Goal: Task Accomplishment & Management: Manage account settings

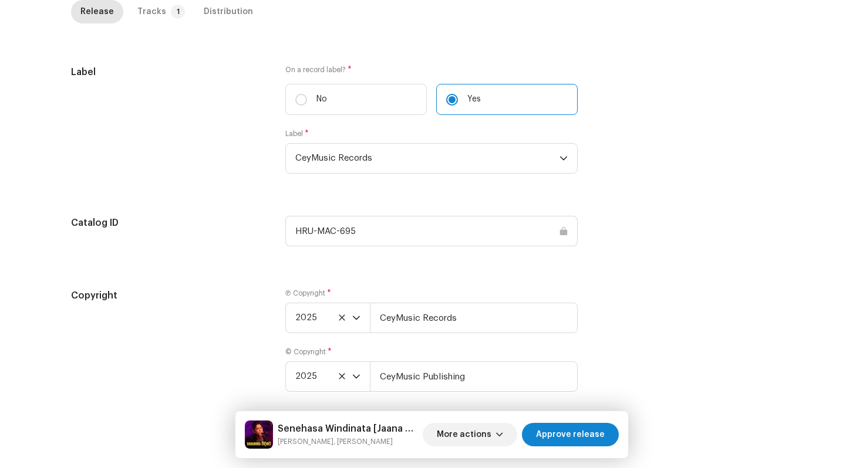
scroll to position [1204, 0]
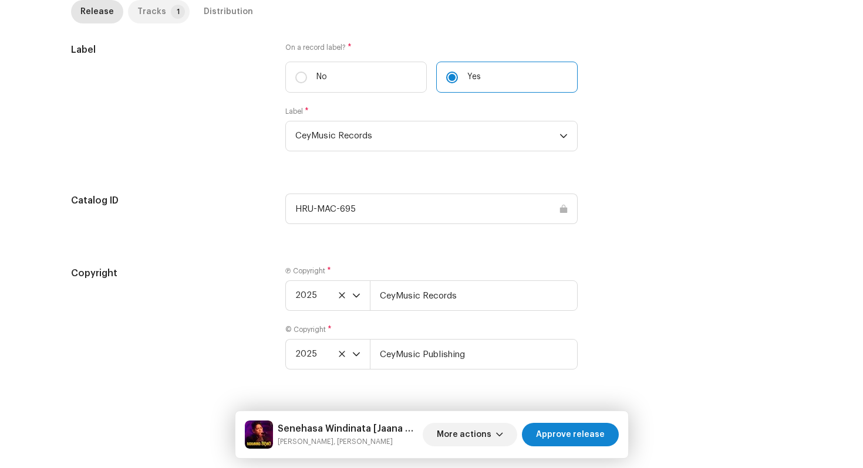
click at [150, 14] on div "Tracks" at bounding box center [151, 11] width 29 height 23
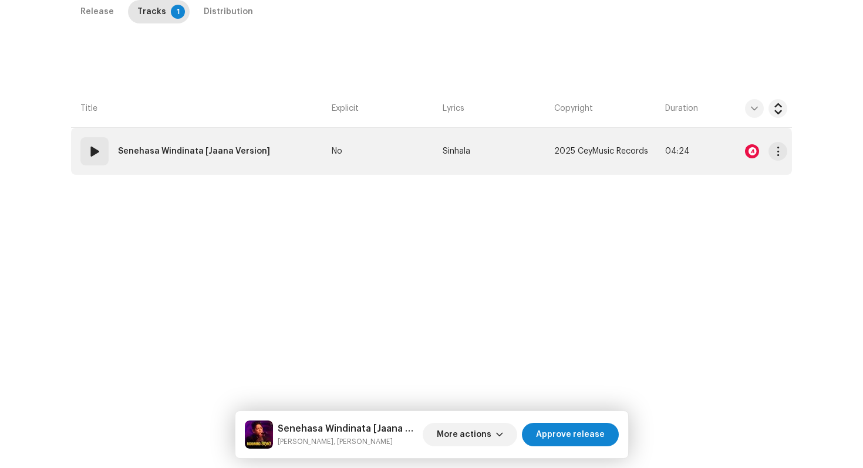
click at [301, 151] on td "01 Senehasa Windinata [Jaana Version]" at bounding box center [199, 151] width 256 height 47
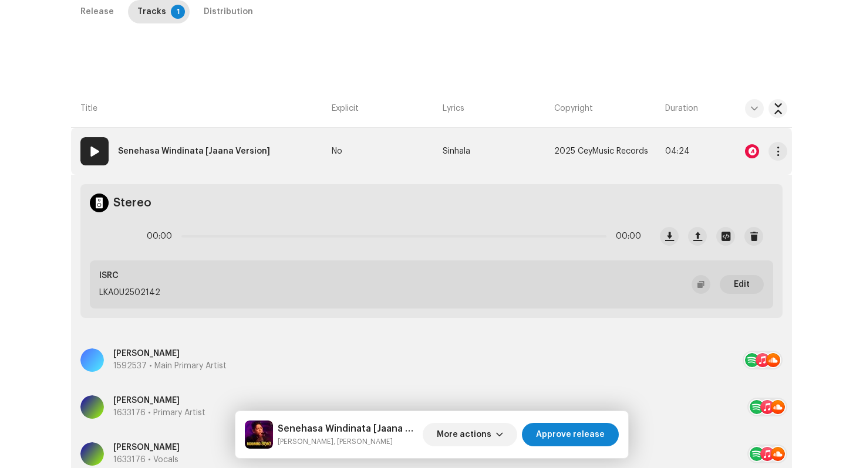
scroll to position [514, 0]
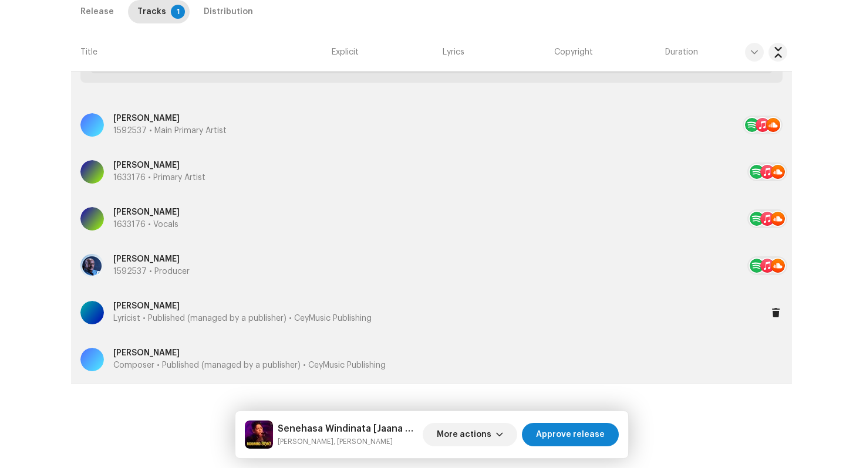
click at [135, 318] on p "Lyricist • Published (managed by a publisher) • CeyMusic Publishing" at bounding box center [242, 319] width 258 height 12
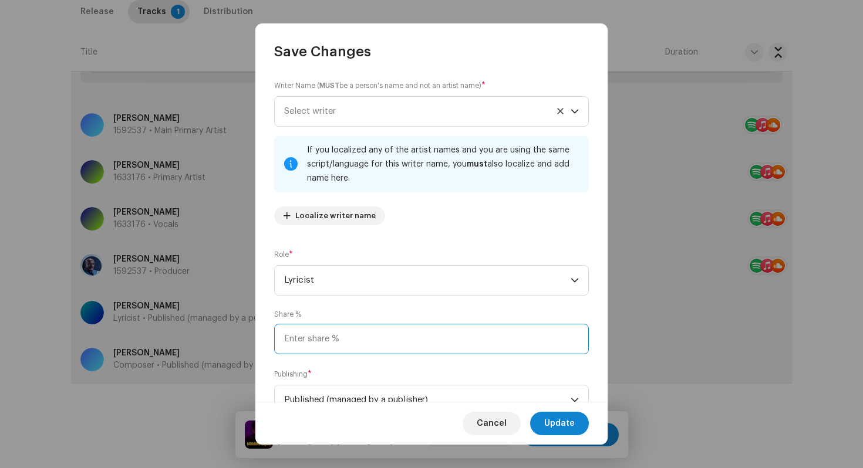
click at [308, 332] on input at bounding box center [431, 339] width 315 height 31
type input "50.00"
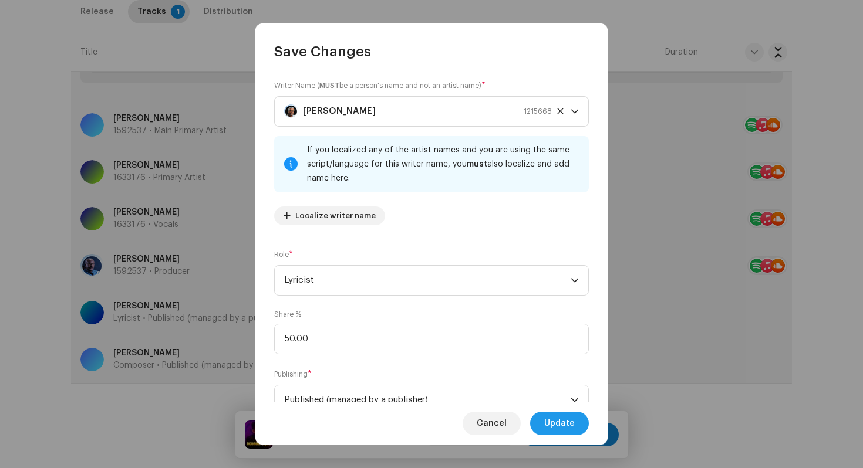
click at [558, 422] on span "Update" at bounding box center [559, 423] width 31 height 23
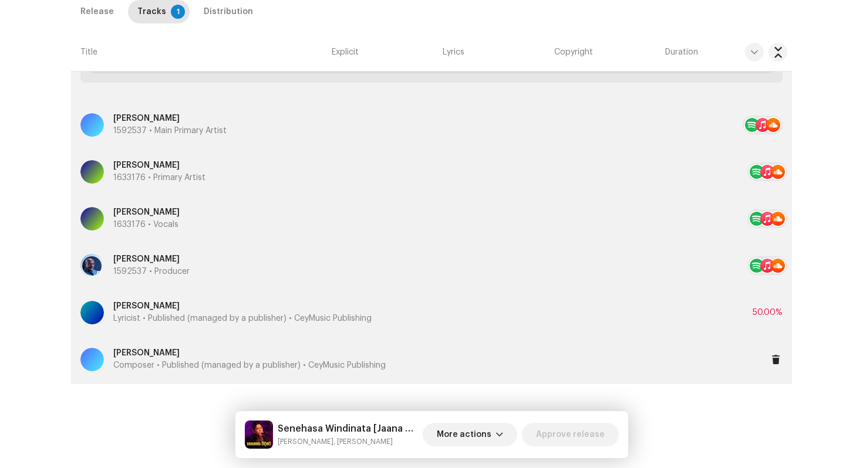
click at [205, 369] on p "Composer • Published (managed by a publisher) • CeyMusic Publishing" at bounding box center [249, 366] width 272 height 12
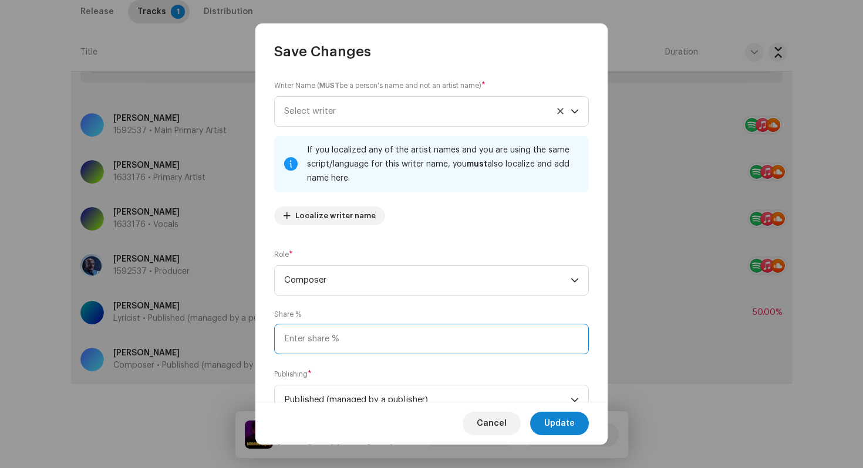
click at [335, 354] on input at bounding box center [431, 339] width 315 height 31
type input "50.00"
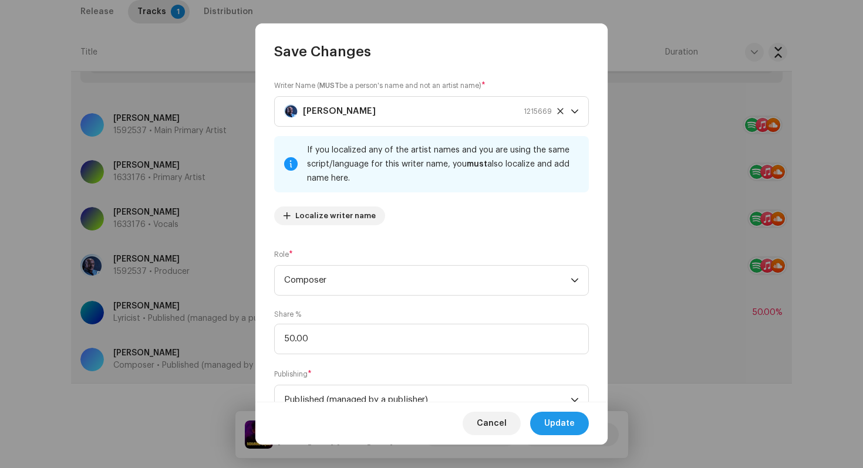
click at [565, 421] on span "Update" at bounding box center [559, 423] width 31 height 23
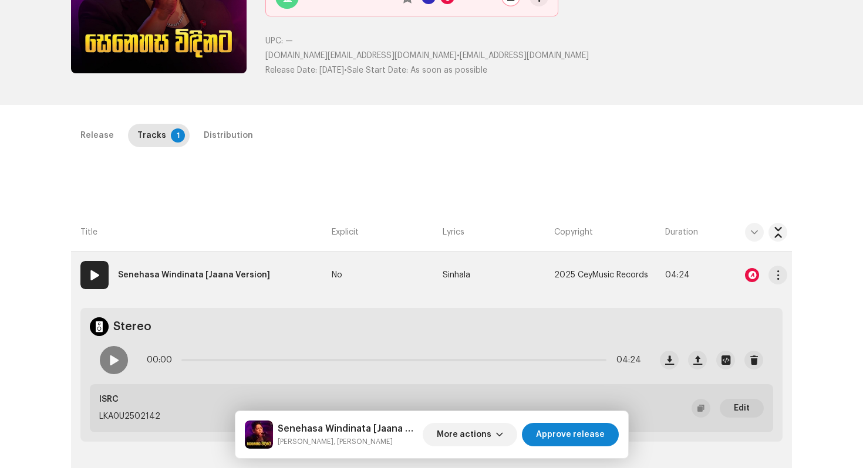
scroll to position [164, 0]
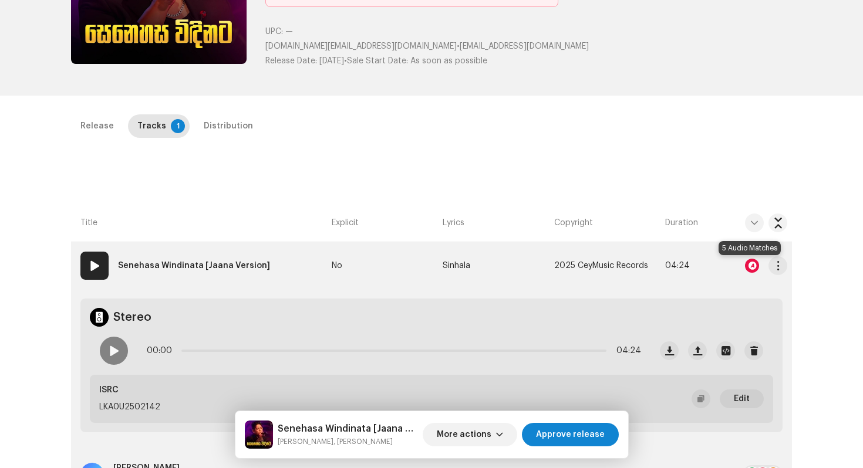
click at [753, 268] on div at bounding box center [752, 266] width 14 height 14
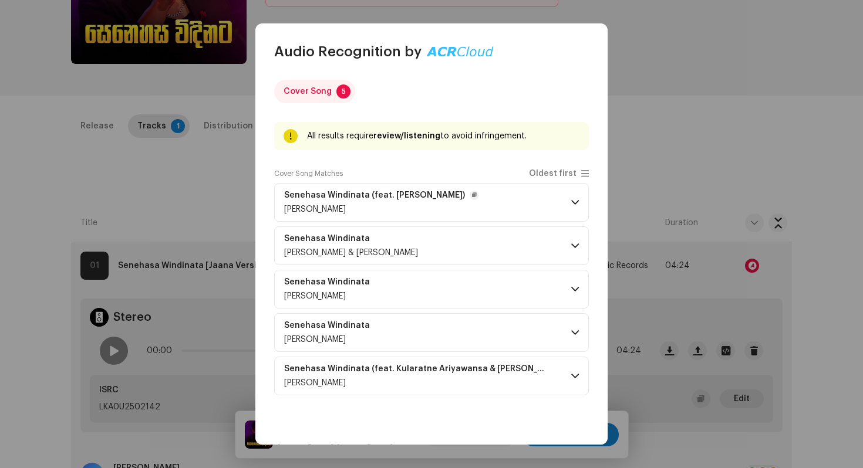
click at [559, 208] on p-accordion-header "Senehasa Windinata (feat. [PERSON_NAME]) [PERSON_NAME]" at bounding box center [431, 202] width 315 height 39
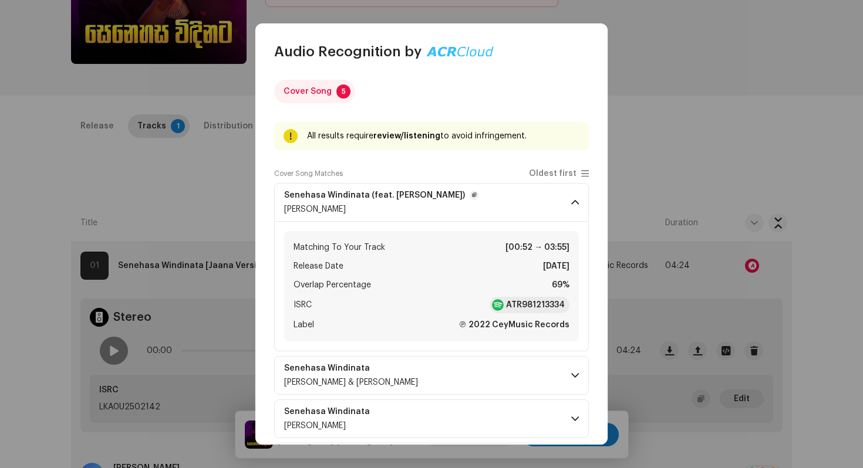
click at [559, 208] on p-accordion-header "Senehasa Windinata (feat. [PERSON_NAME]) [PERSON_NAME]" at bounding box center [431, 202] width 315 height 39
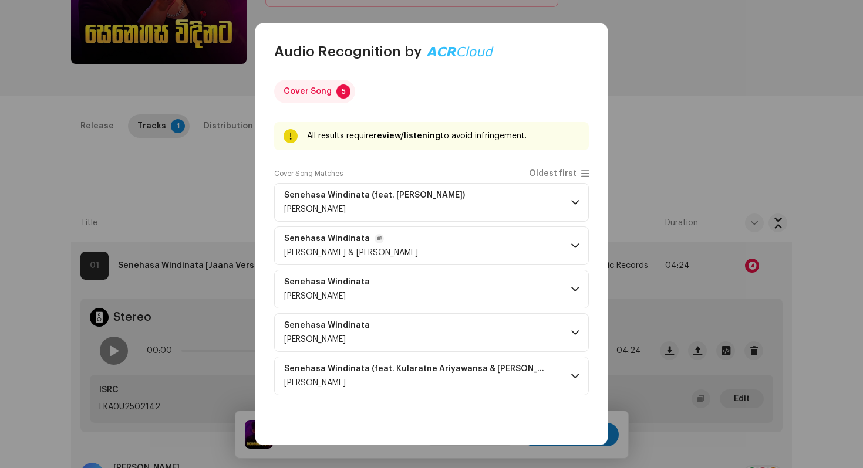
click at [565, 257] on p-accordion-header "Senehasa Windinata [PERSON_NAME] & [PERSON_NAME]" at bounding box center [431, 246] width 315 height 39
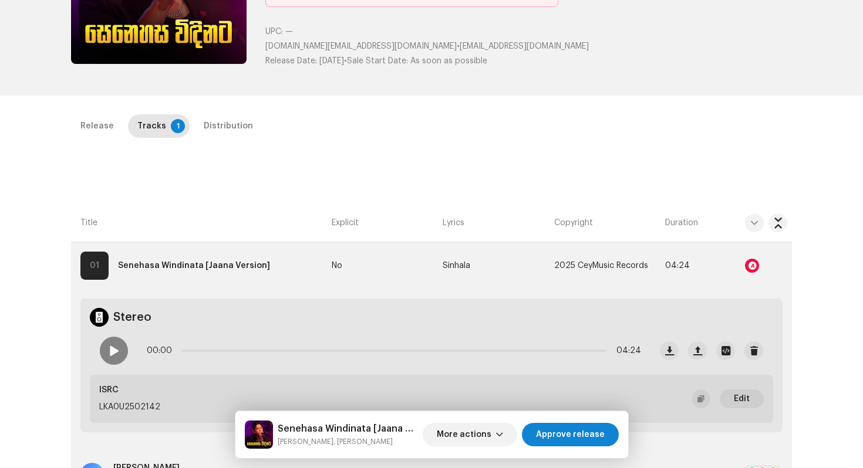
click at [711, 130] on div "Audio Recognition by Cover Song 5 All results require review/listening to avoid…" at bounding box center [431, 234] width 863 height 468
click at [226, 125] on div "Distribution" at bounding box center [228, 125] width 49 height 23
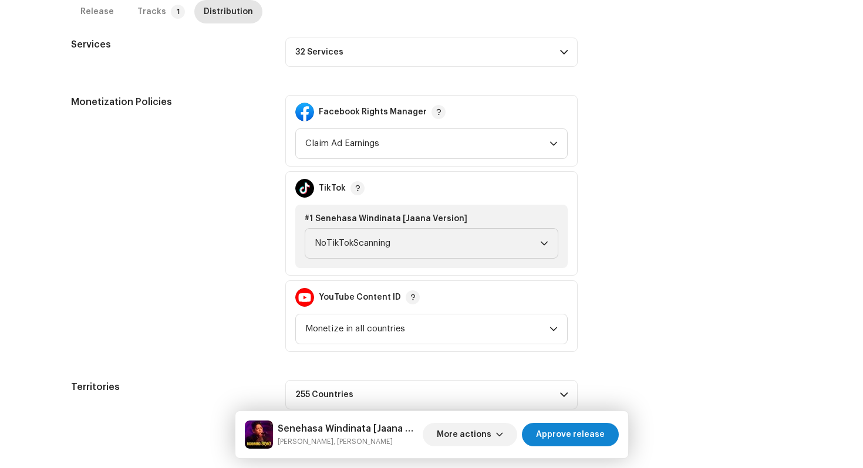
scroll to position [455, 0]
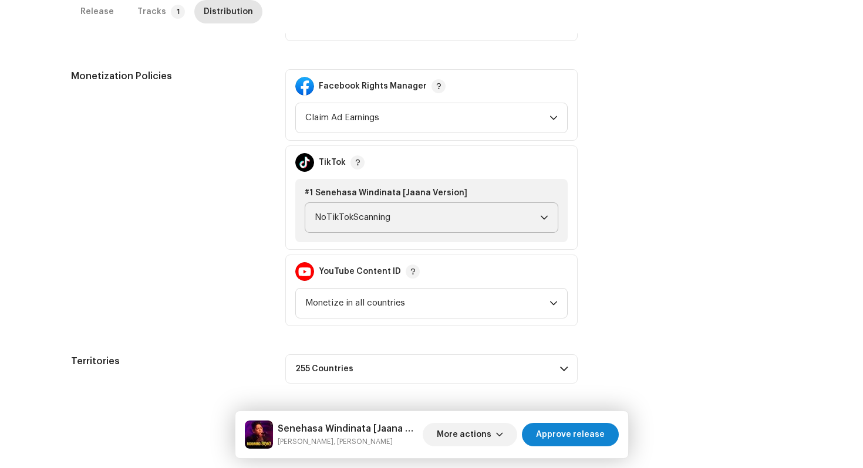
click at [386, 224] on span "NoTikTokScanning" at bounding box center [427, 217] width 225 height 29
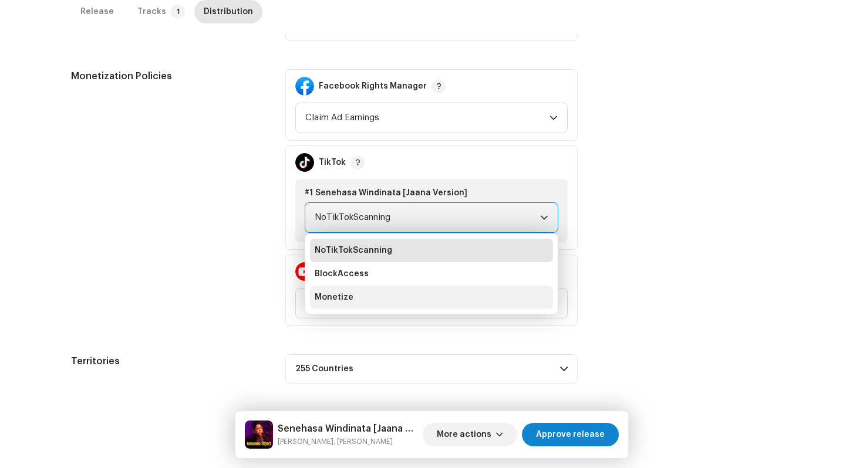
click at [376, 303] on li "Monetize" at bounding box center [431, 297] width 243 height 23
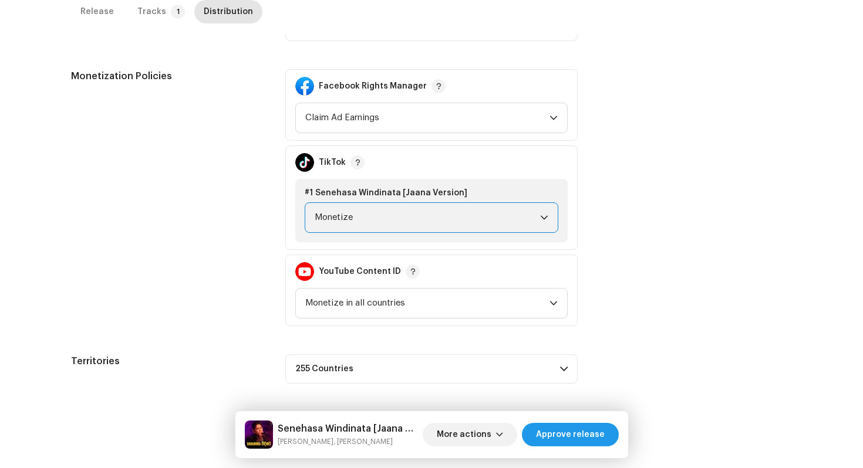
click at [591, 438] on span "Approve release" at bounding box center [570, 434] width 69 height 23
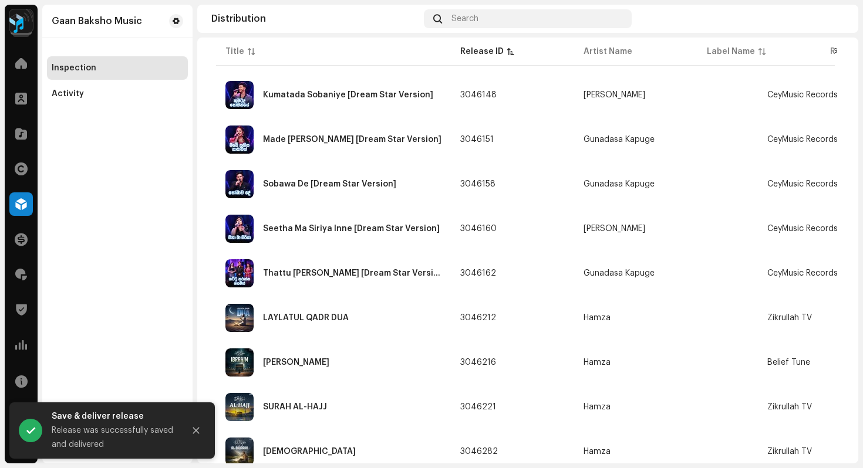
scroll to position [1493, 0]
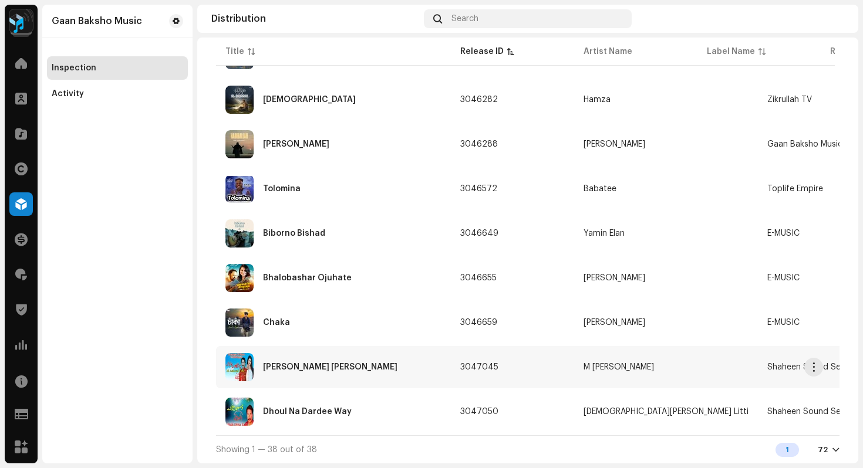
click at [342, 363] on div "[PERSON_NAME] [PERSON_NAME]" at bounding box center [330, 367] width 134 height 8
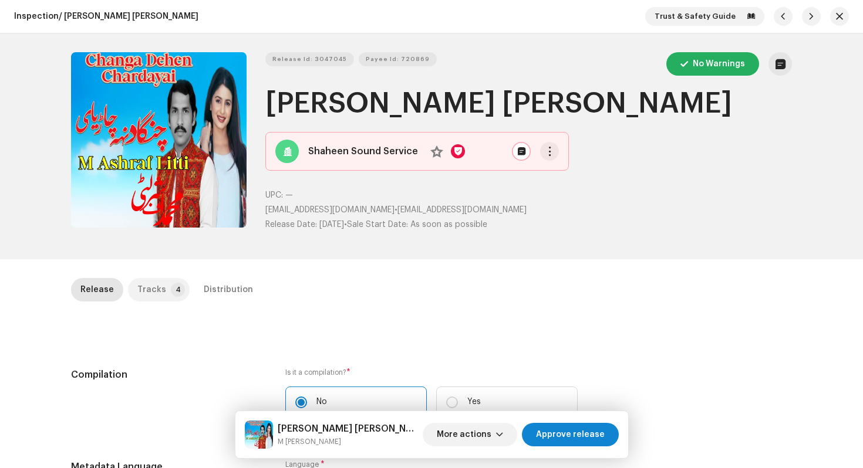
click at [141, 284] on div "Tracks" at bounding box center [151, 289] width 29 height 23
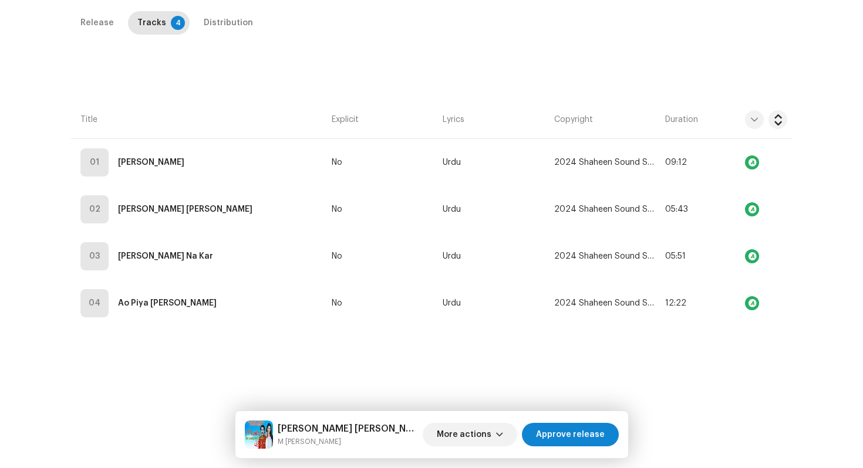
scroll to position [278, 0]
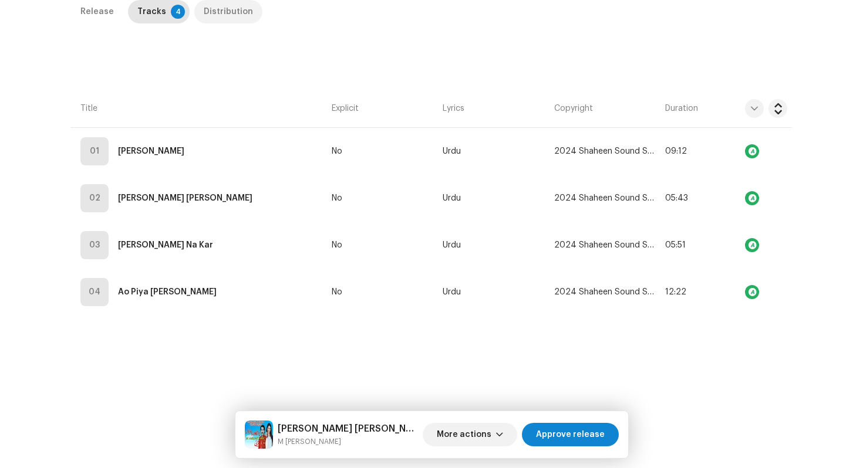
click at [230, 18] on div "Distribution" at bounding box center [228, 11] width 49 height 23
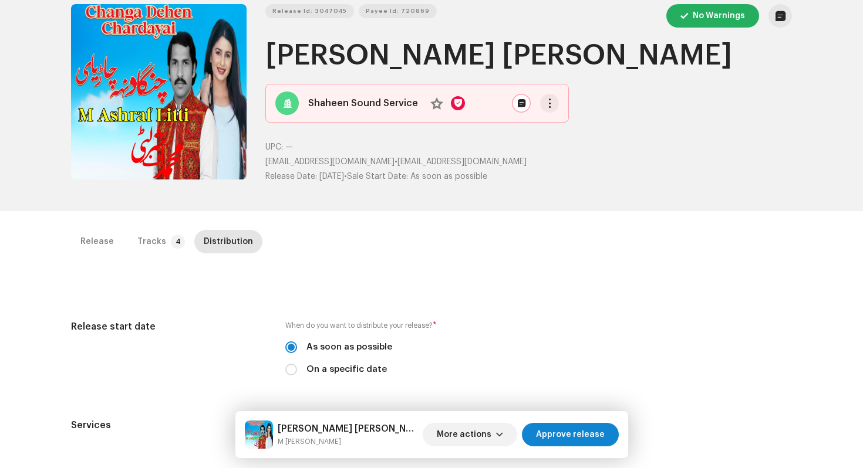
scroll to position [48, 0]
click at [85, 249] on div "Release" at bounding box center [96, 242] width 33 height 23
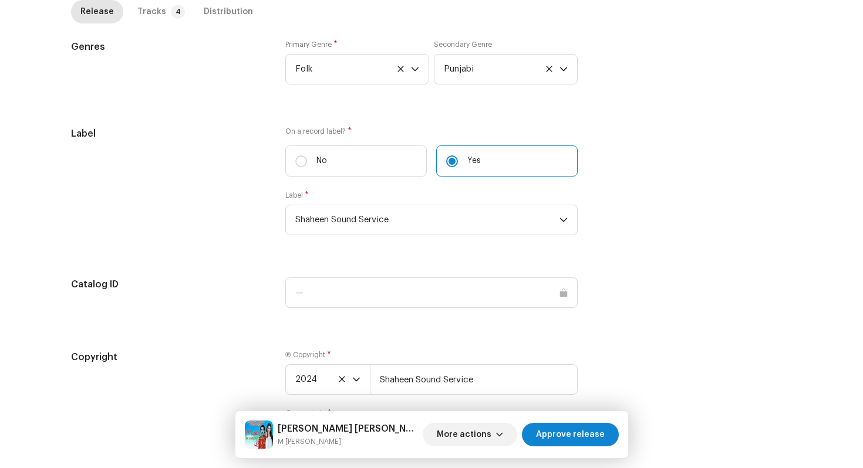
scroll to position [1105, 0]
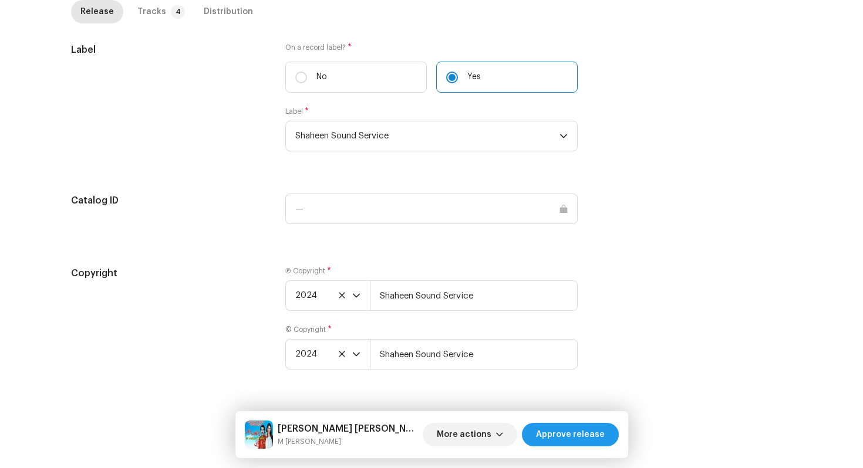
click at [573, 435] on span "Approve release" at bounding box center [570, 434] width 69 height 23
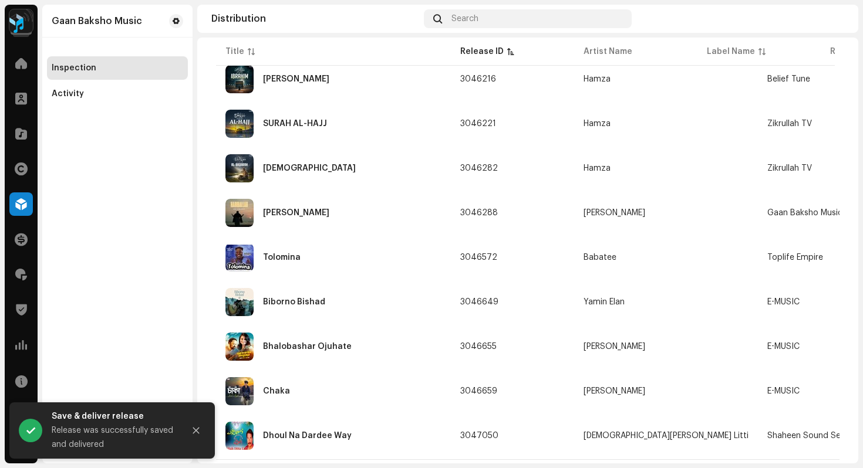
scroll to position [1448, 0]
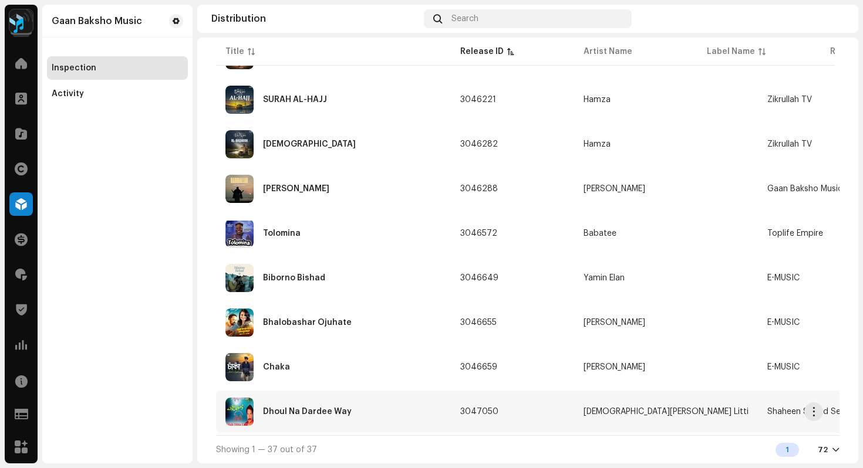
click at [321, 408] on div "Dhoul Na Dardee Way" at bounding box center [307, 412] width 89 height 8
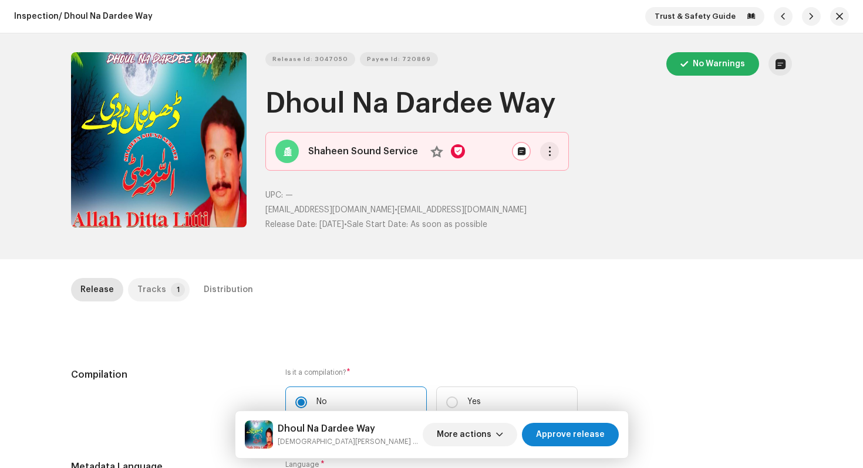
click at [160, 291] on p-tab "Tracks 1" at bounding box center [159, 289] width 62 height 23
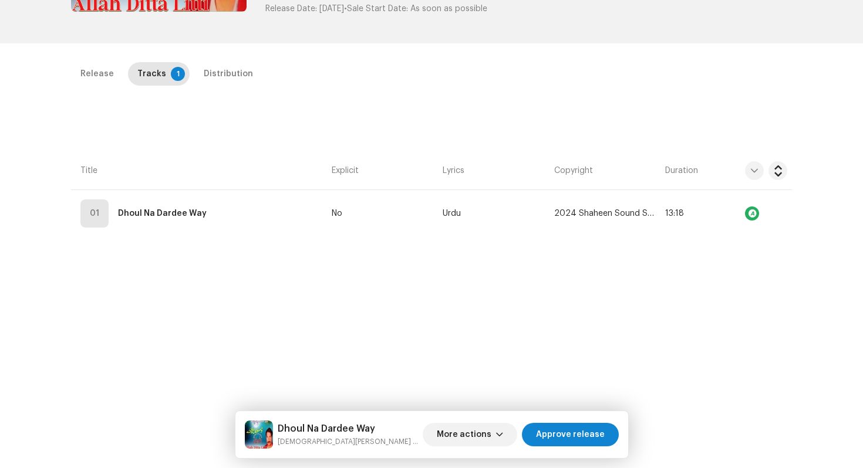
scroll to position [219, 0]
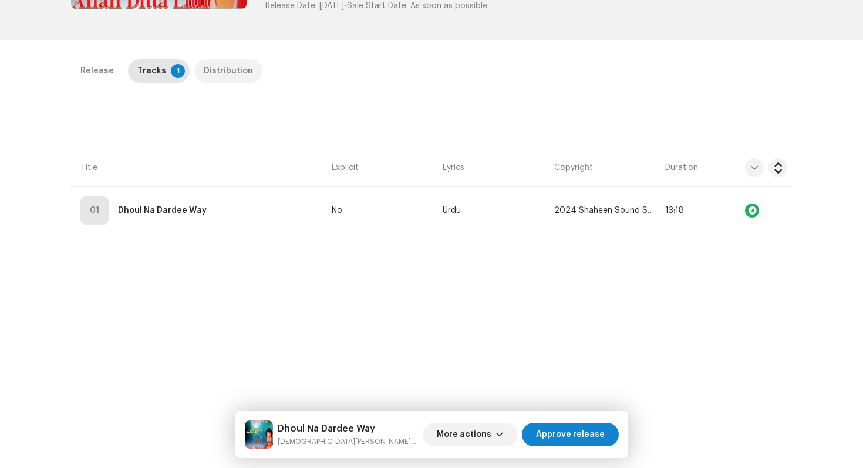
click at [233, 69] on div "Distribution" at bounding box center [228, 70] width 49 height 23
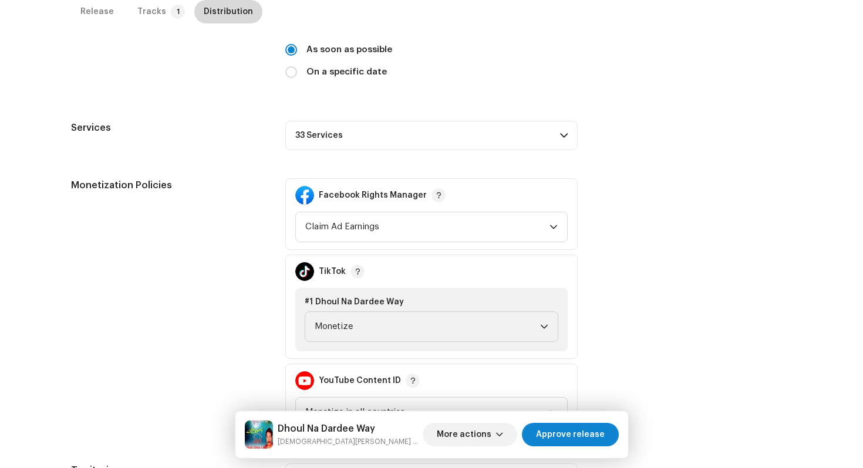
scroll to position [455, 0]
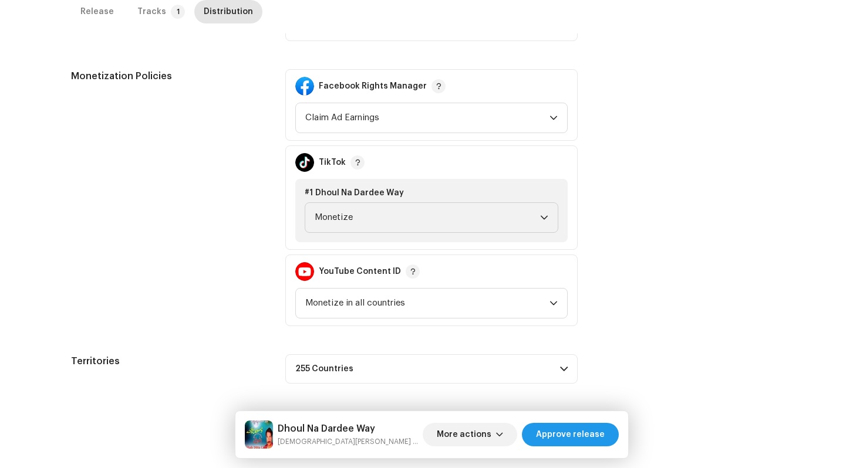
click at [582, 445] on span "Approve release" at bounding box center [570, 434] width 69 height 23
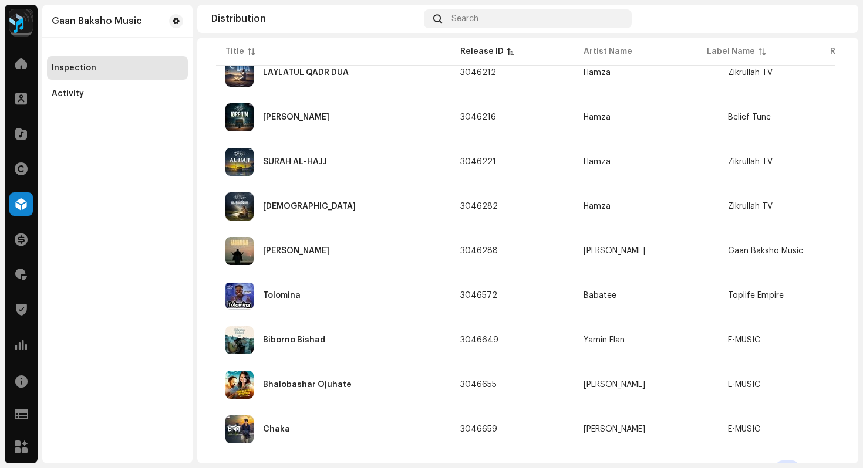
scroll to position [1403, 0]
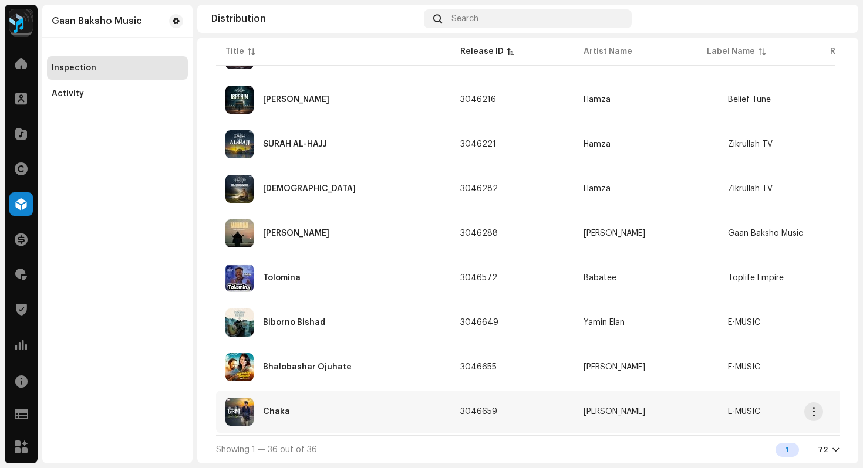
click at [269, 408] on div "Chaka" at bounding box center [276, 412] width 27 height 8
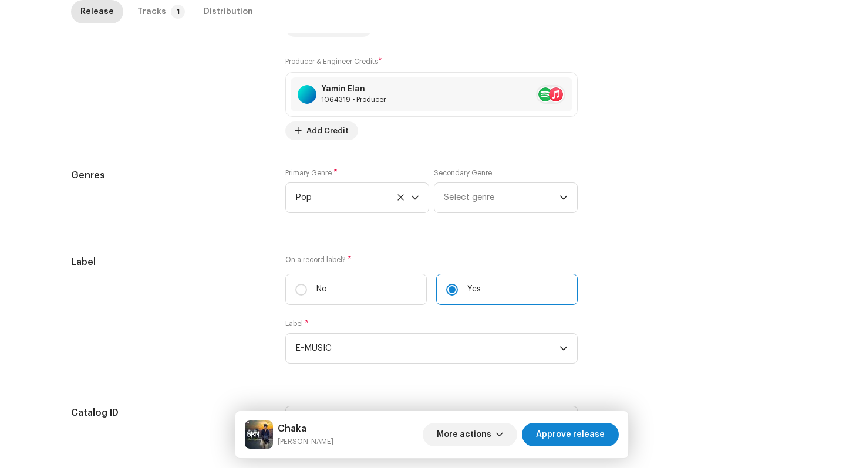
scroll to position [1139, 0]
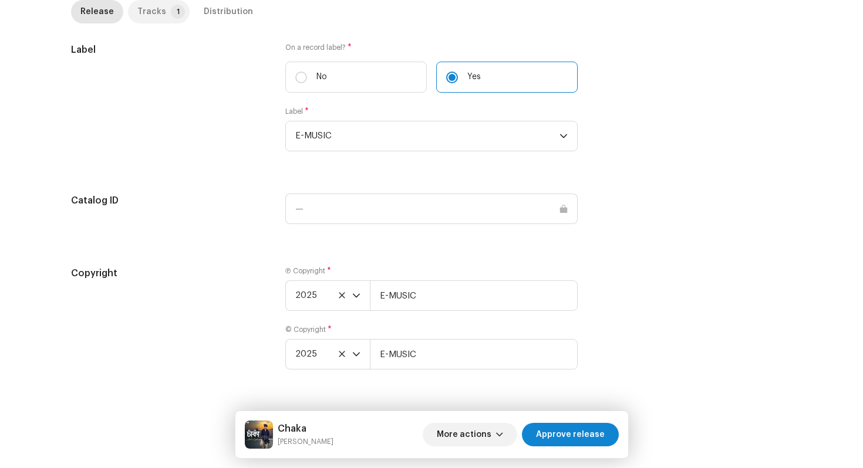
click at [171, 14] on p-badge "1" at bounding box center [178, 12] width 14 height 14
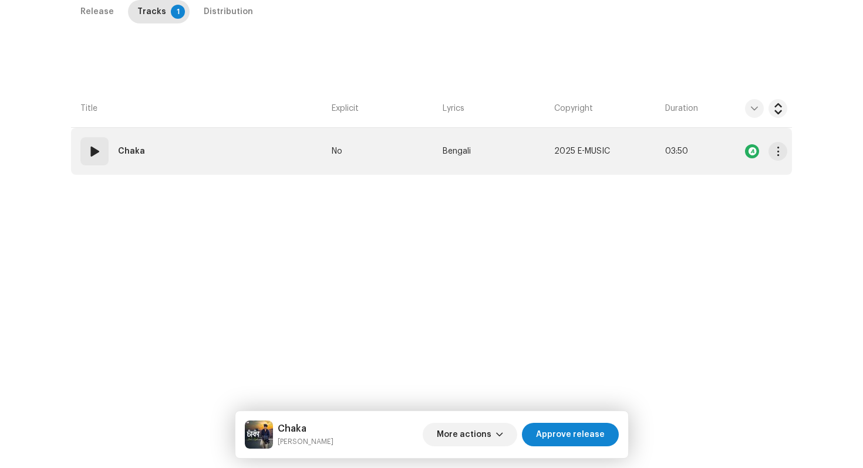
click at [240, 143] on td "01 Chaka" at bounding box center [199, 151] width 256 height 47
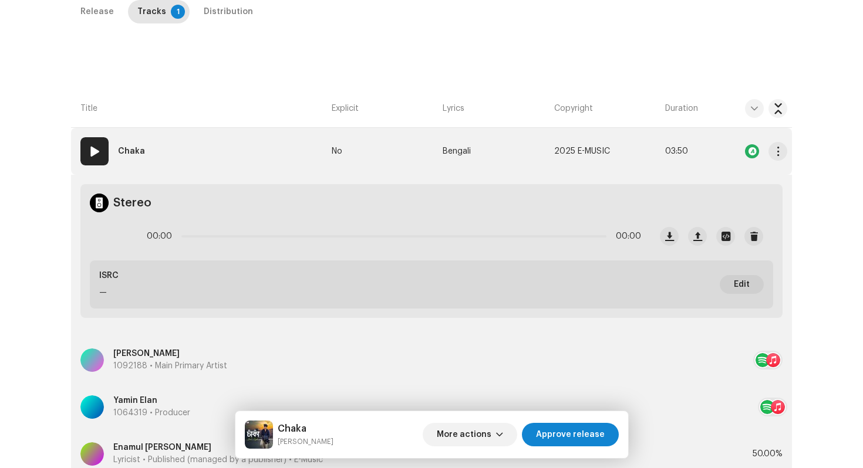
scroll to position [420, 0]
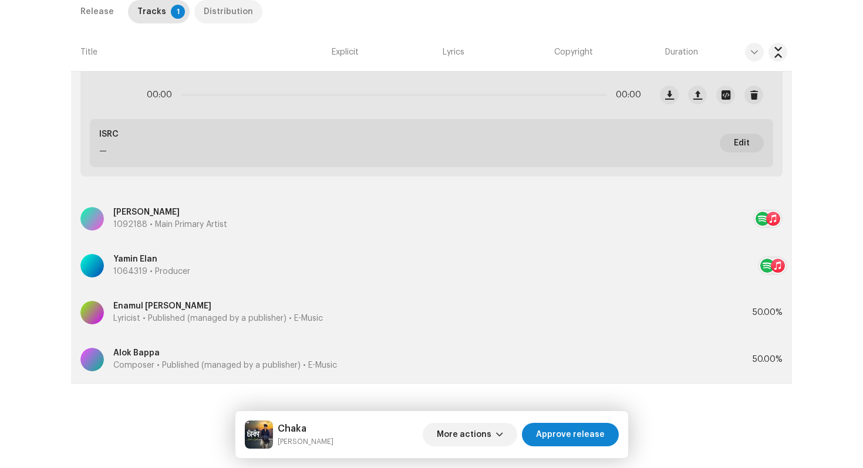
click at [231, 19] on div "Distribution" at bounding box center [228, 11] width 49 height 23
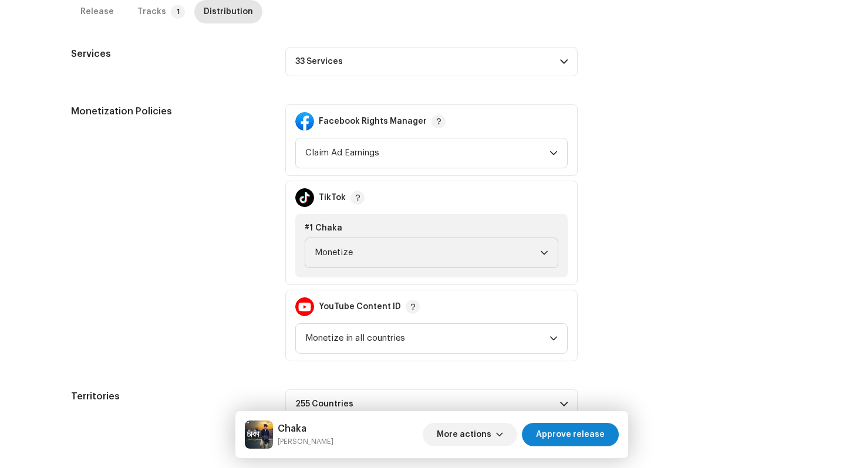
scroll to position [455, 0]
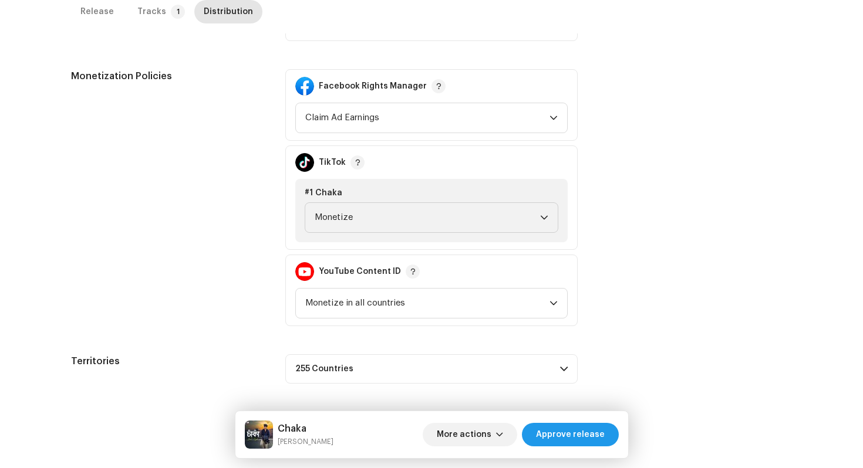
click at [548, 430] on span "Approve release" at bounding box center [570, 434] width 69 height 23
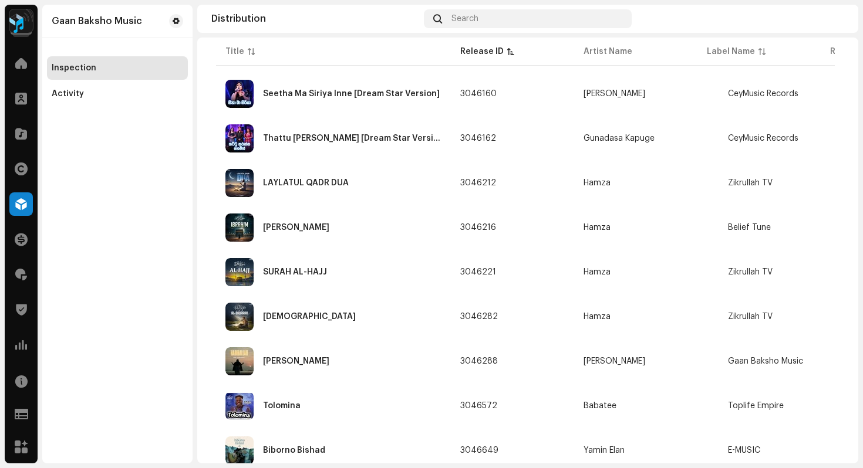
scroll to position [1359, 0]
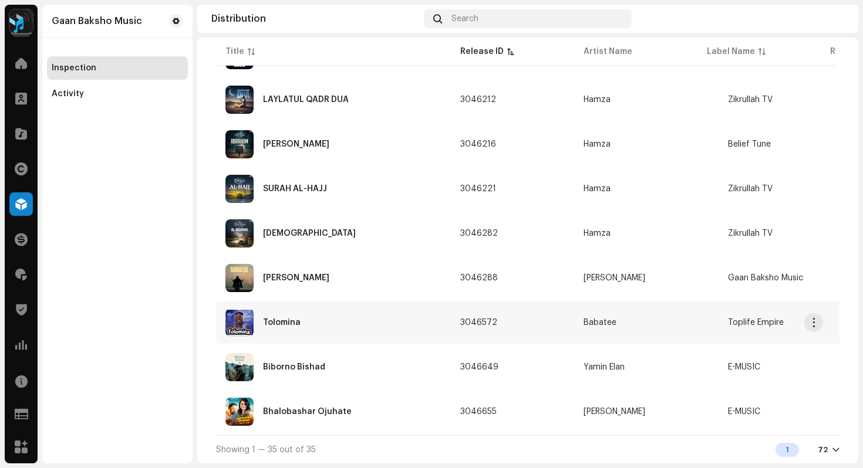
click at [359, 316] on div "Tolomina" at bounding box center [333, 323] width 216 height 28
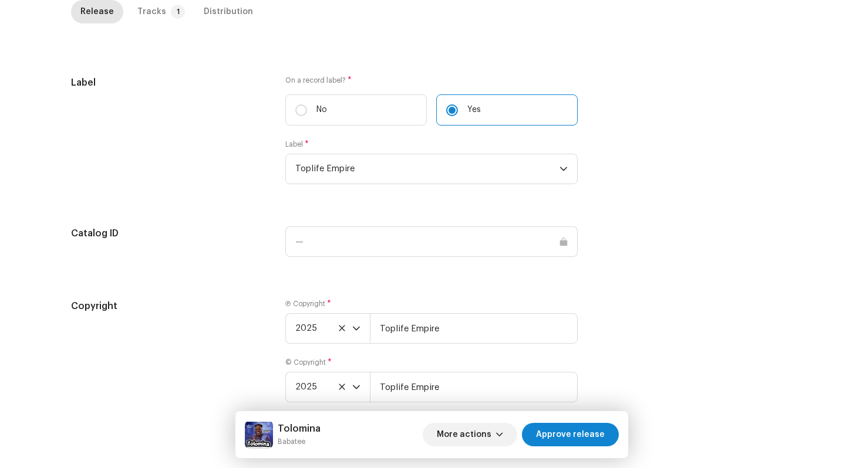
scroll to position [1144, 0]
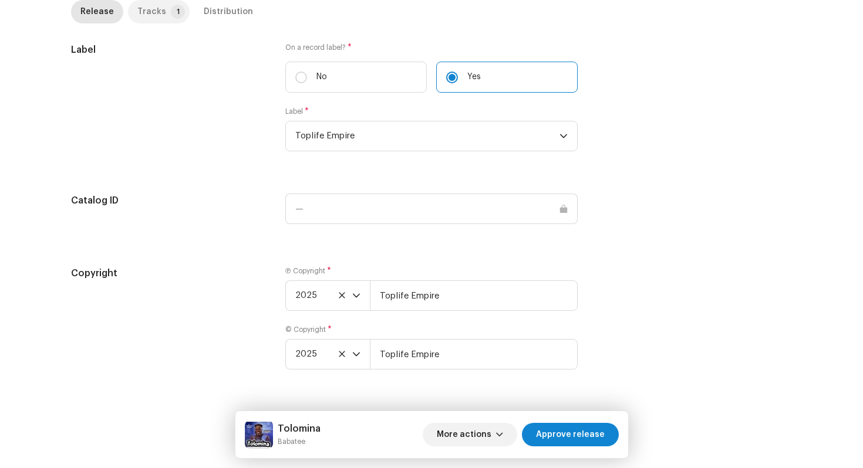
click at [157, 17] on p-tab "Tracks 1" at bounding box center [159, 11] width 62 height 23
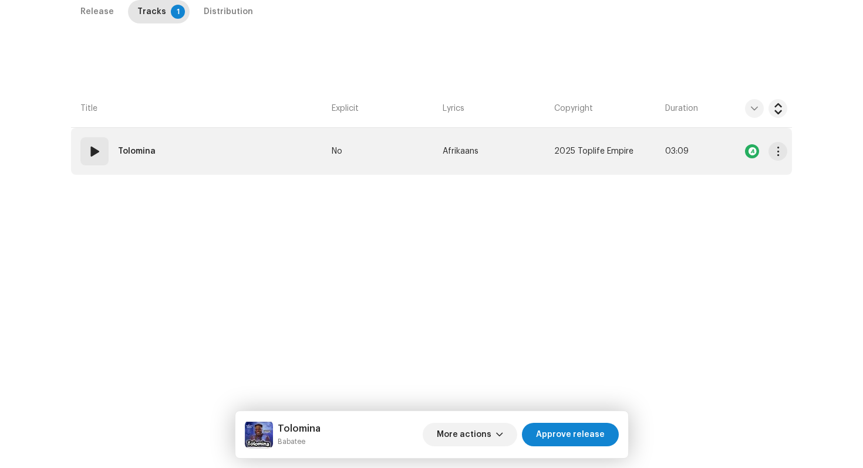
click at [252, 134] on td "01 Tolomina" at bounding box center [199, 151] width 256 height 47
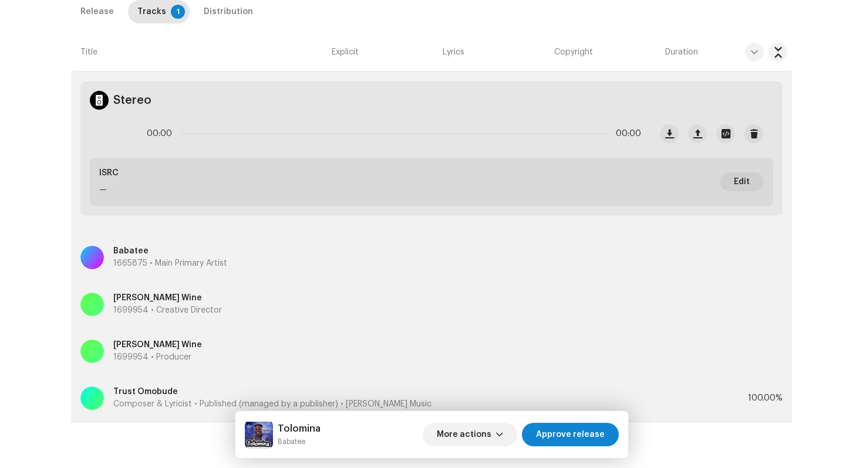
scroll to position [420, 0]
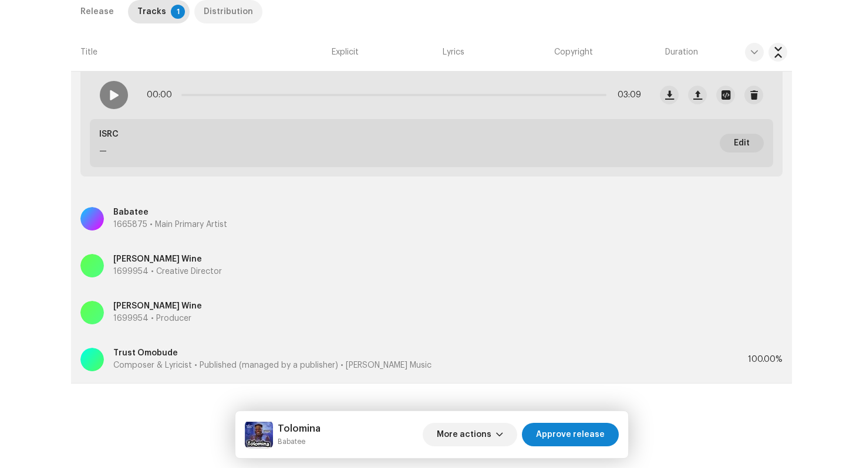
click at [224, 15] on div "Distribution" at bounding box center [228, 11] width 49 height 23
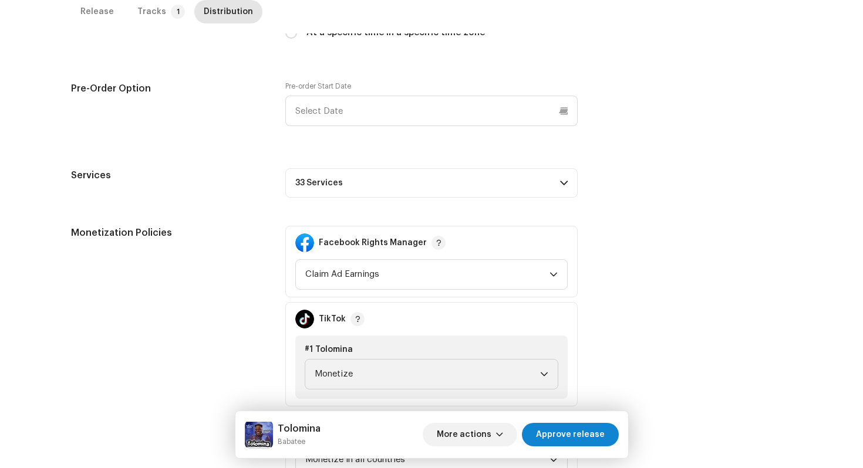
scroll to position [657, 0]
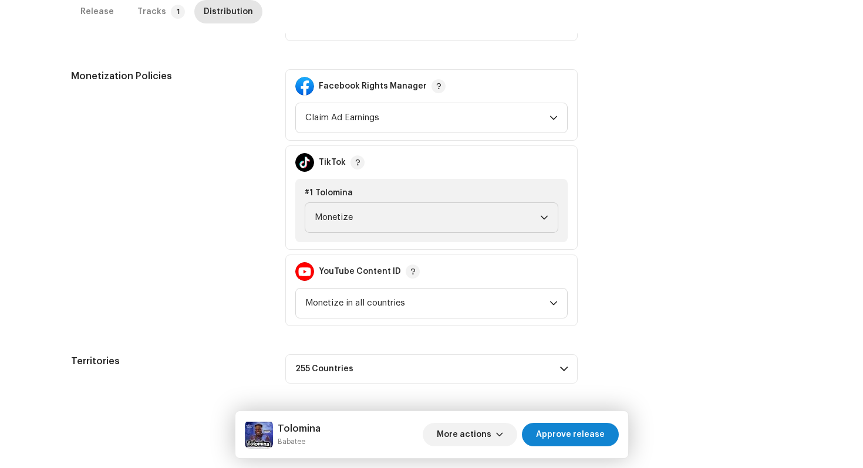
click at [583, 418] on div "Tolomina Babatee More actions Approve release" at bounding box center [431, 434] width 393 height 47
click at [579, 431] on span "Approve release" at bounding box center [570, 434] width 69 height 23
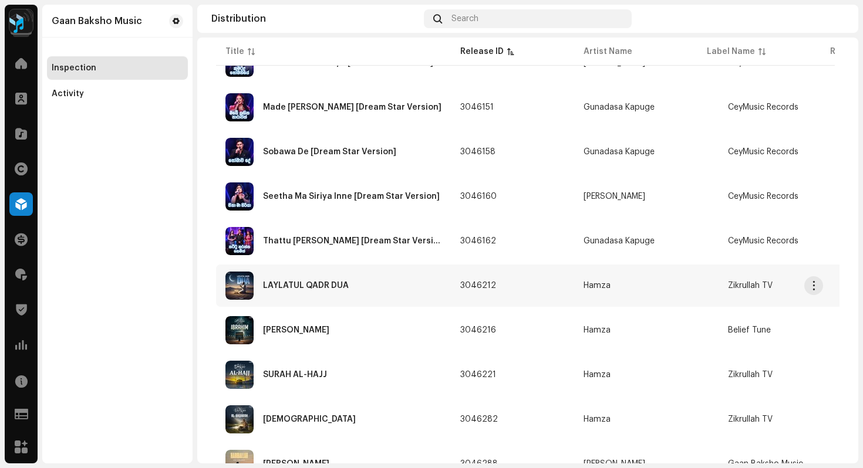
scroll to position [1161, 0]
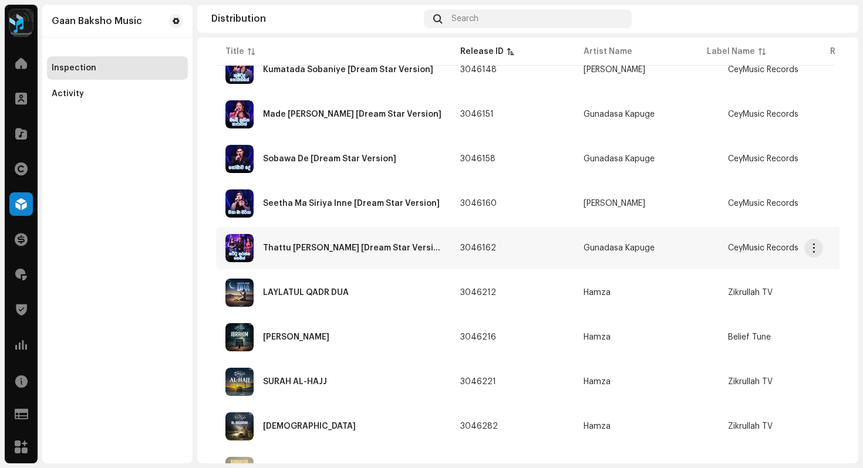
click at [352, 248] on div "Thattu [PERSON_NAME] [Dream Star Version]" at bounding box center [352, 248] width 178 height 8
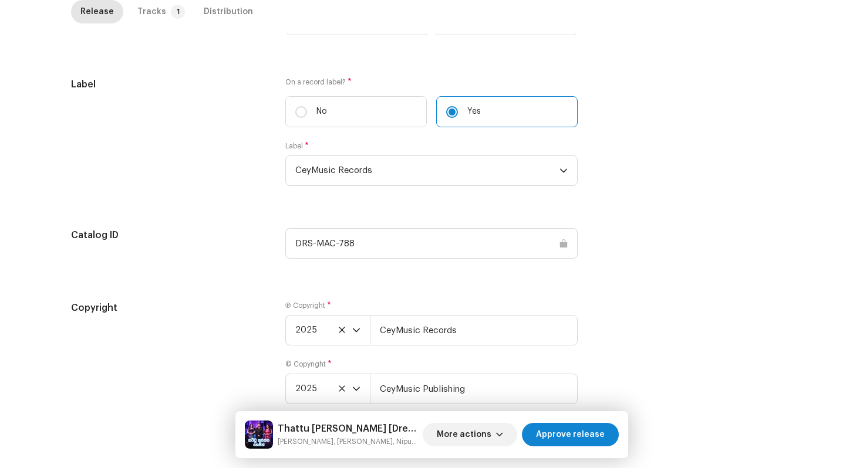
scroll to position [1358, 0]
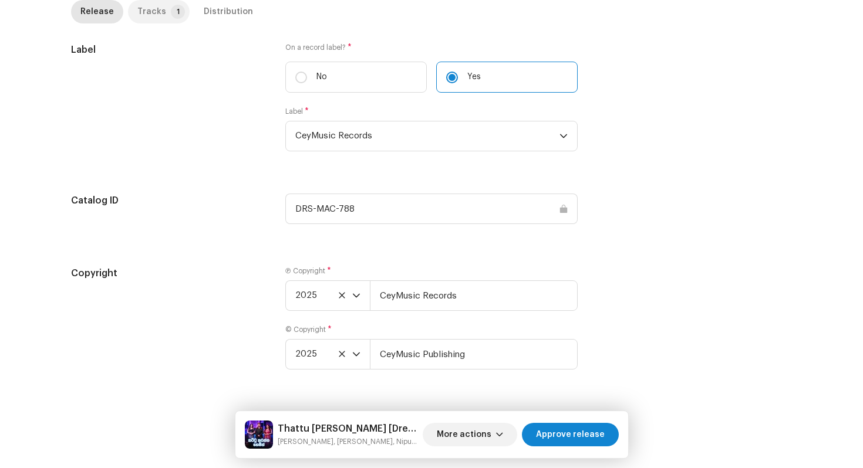
click at [155, 17] on div "Tracks" at bounding box center [151, 11] width 29 height 23
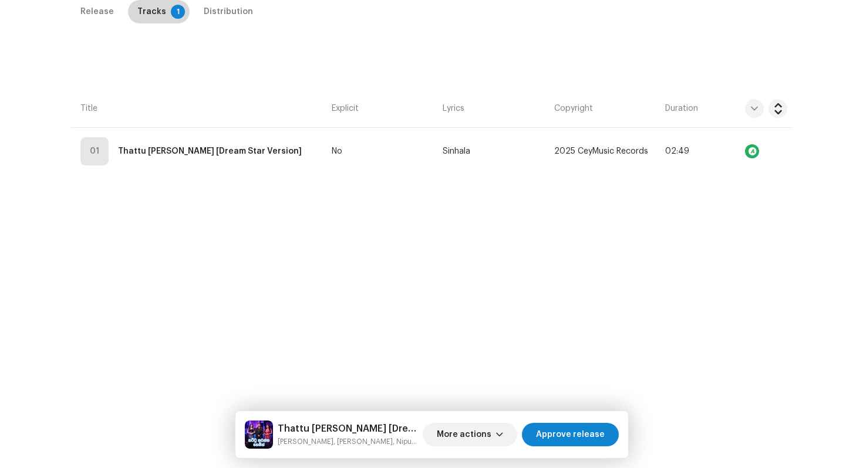
scroll to position [316, 0]
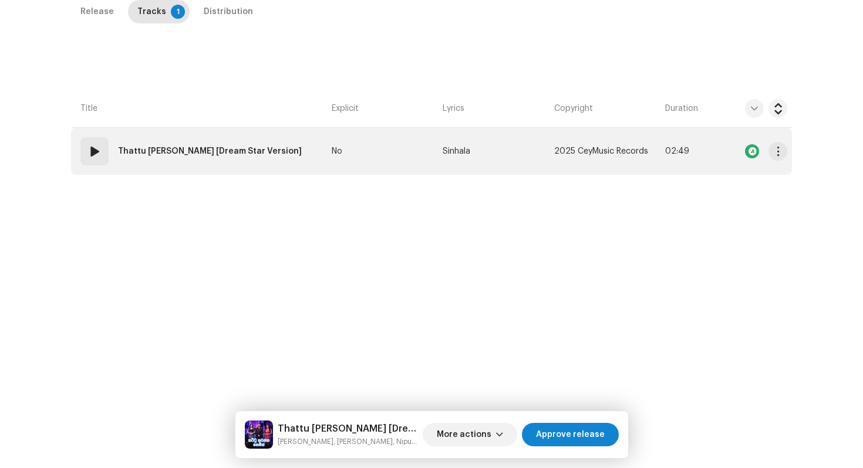
click at [374, 147] on td "No" at bounding box center [382, 151] width 111 height 47
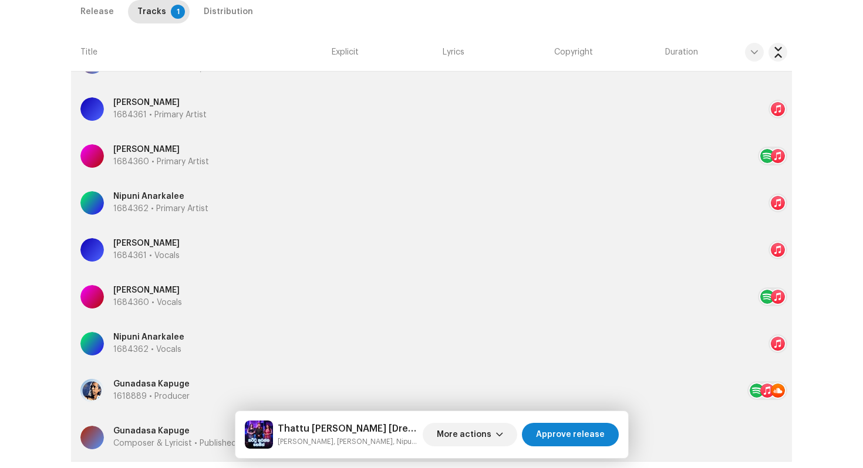
scroll to position [692, 0]
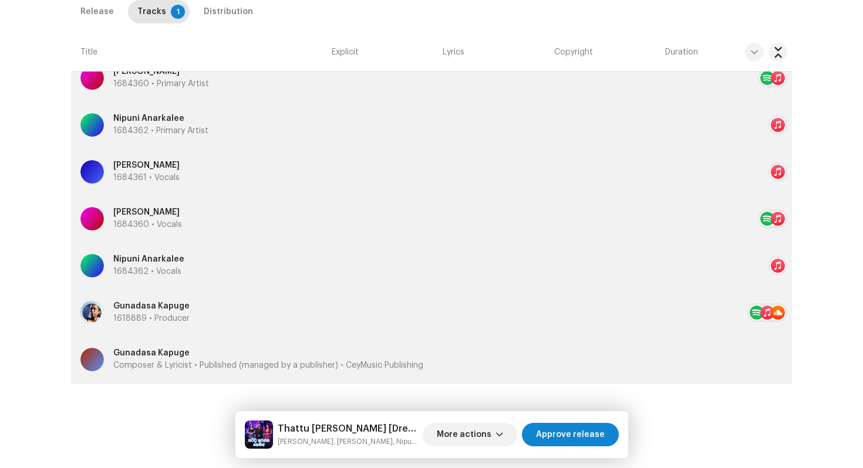
click at [151, 352] on p "Gunadasa Kapuge" at bounding box center [268, 353] width 310 height 12
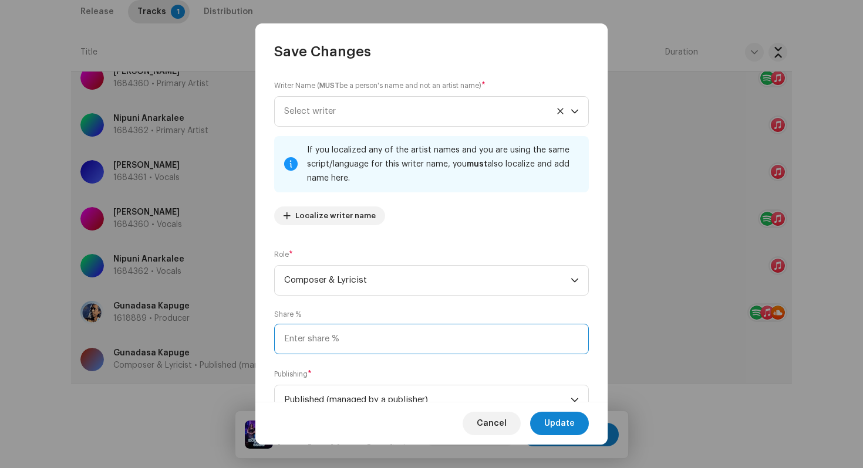
click at [345, 335] on input at bounding box center [431, 339] width 315 height 31
type input "100.00"
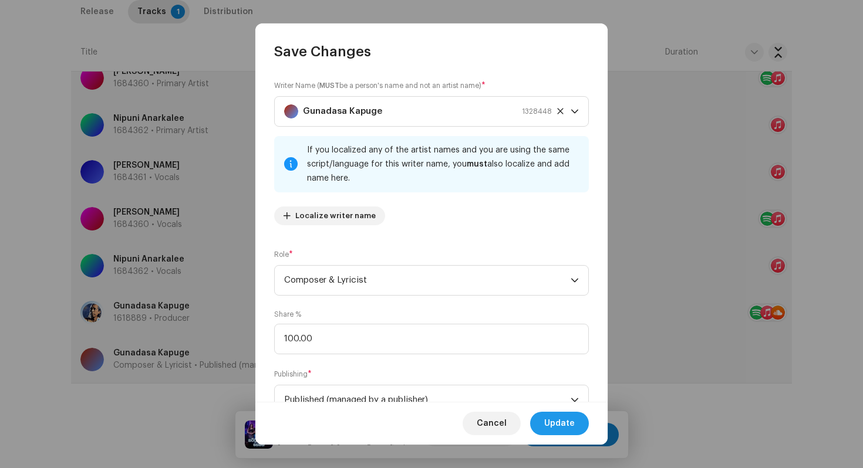
click at [558, 422] on span "Update" at bounding box center [559, 423] width 31 height 23
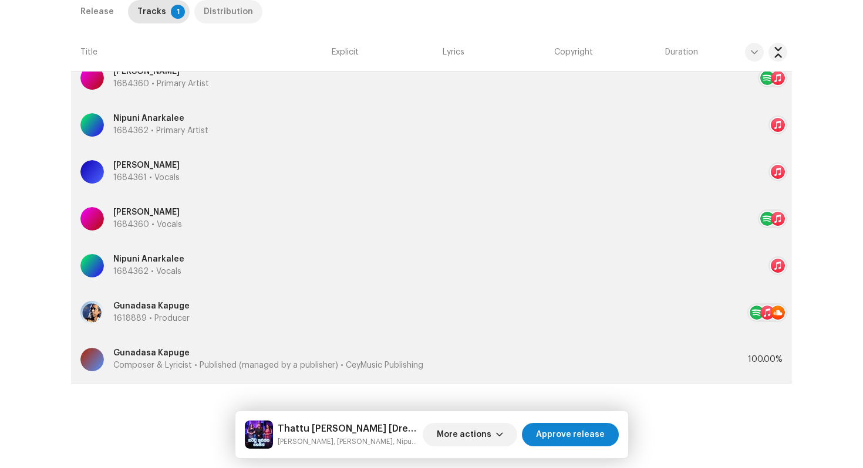
click at [234, 9] on div "Distribution" at bounding box center [228, 11] width 49 height 23
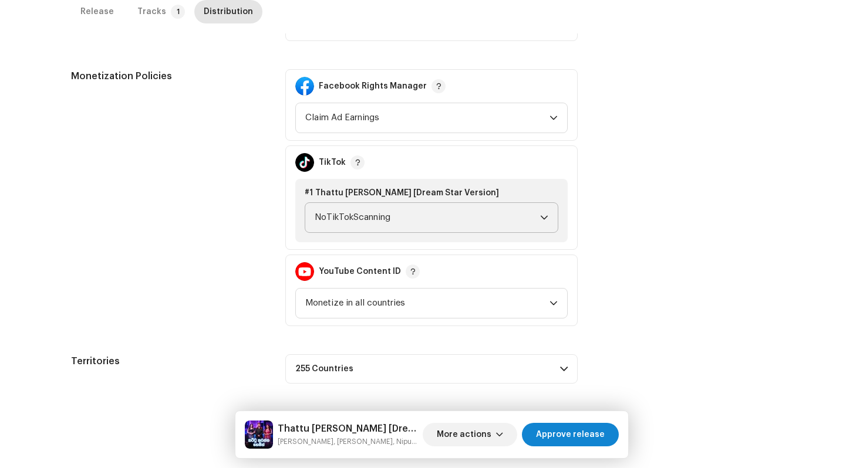
click at [358, 222] on span "NoTikTokScanning" at bounding box center [427, 217] width 225 height 29
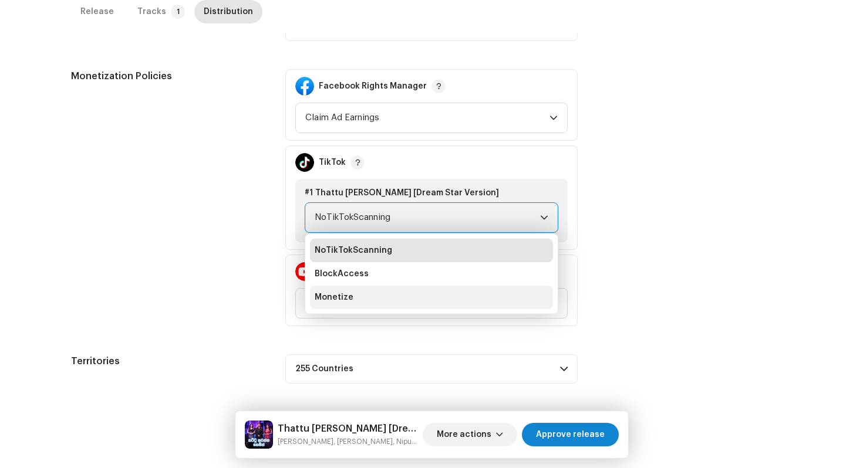
click at [355, 306] on li "Monetize" at bounding box center [431, 297] width 243 height 23
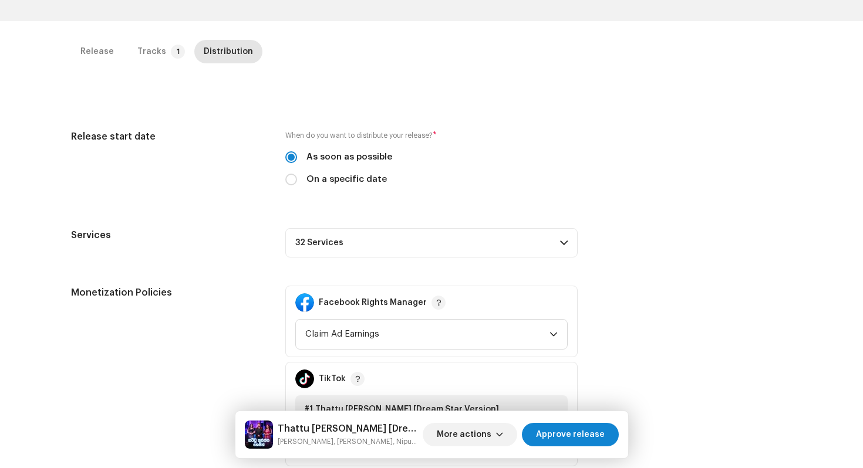
scroll to position [315, 0]
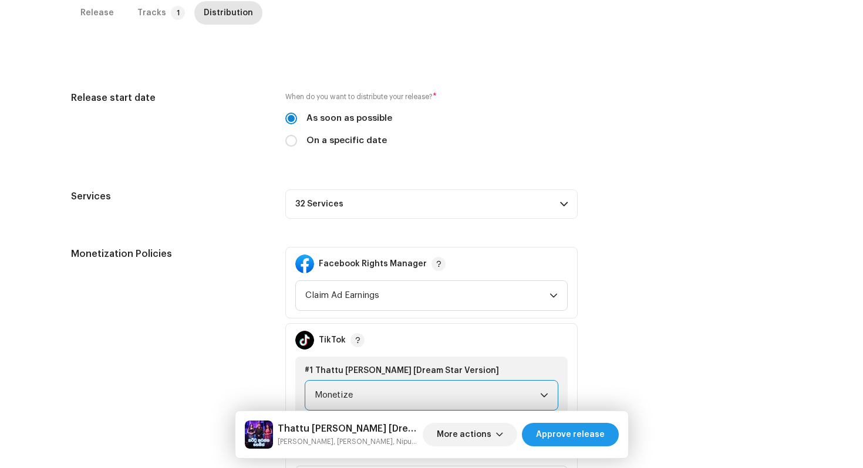
click at [605, 437] on button "Approve release" at bounding box center [570, 434] width 97 height 23
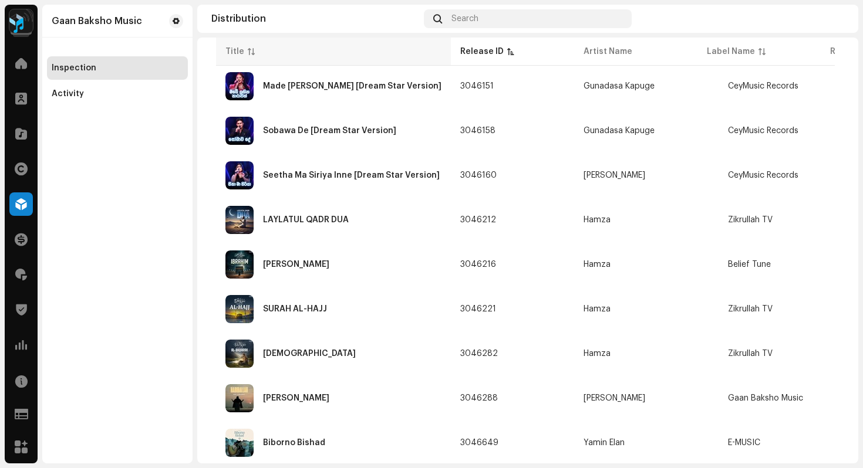
scroll to position [1188, 0]
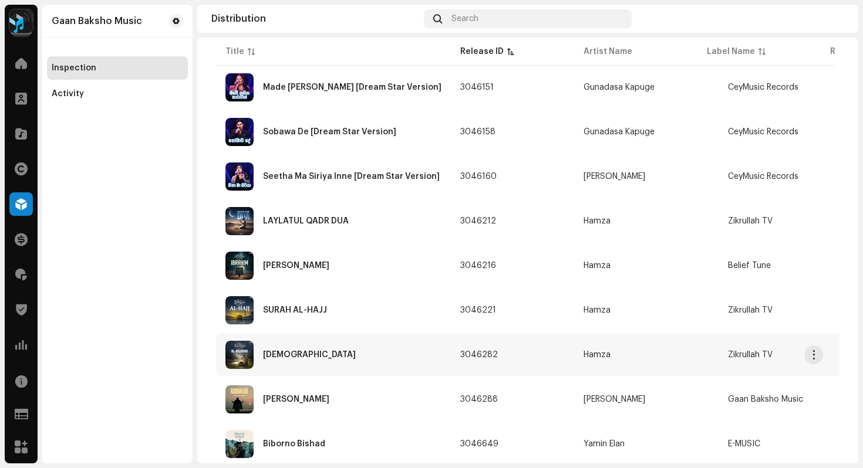
click at [359, 358] on div "[DEMOGRAPHIC_DATA]" at bounding box center [333, 355] width 216 height 28
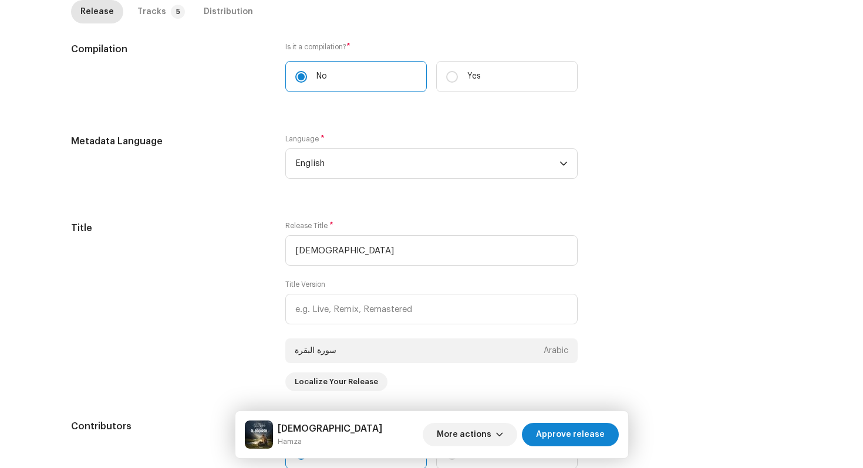
scroll to position [330, 0]
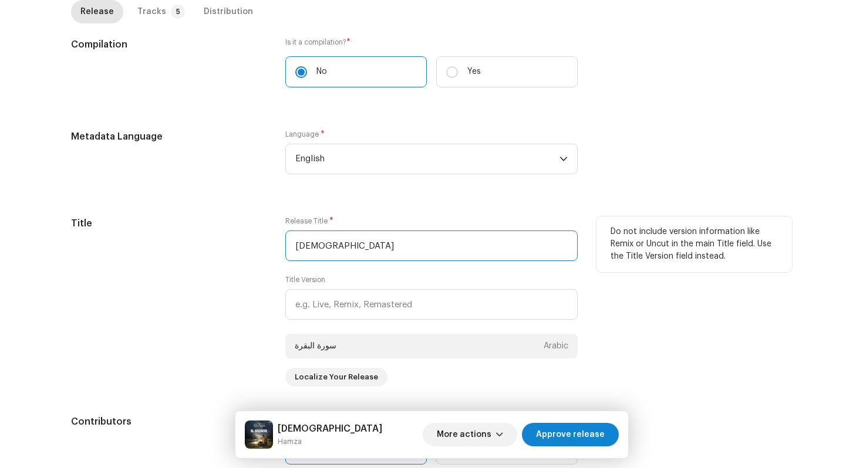
click at [301, 248] on input "[DEMOGRAPHIC_DATA]" at bounding box center [431, 246] width 292 height 31
click at [328, 247] on input "[DEMOGRAPHIC_DATA]" at bounding box center [431, 246] width 292 height 31
drag, startPoint x: 400, startPoint y: 250, endPoint x: 238, endPoint y: 224, distance: 164.7
click at [238, 224] on div "Title Release Title * [DEMOGRAPHIC_DATA] Title Version [DEMOGRAPHIC_DATA] Arabi…" at bounding box center [431, 302] width 721 height 170
type input "[DEMOGRAPHIC_DATA]"
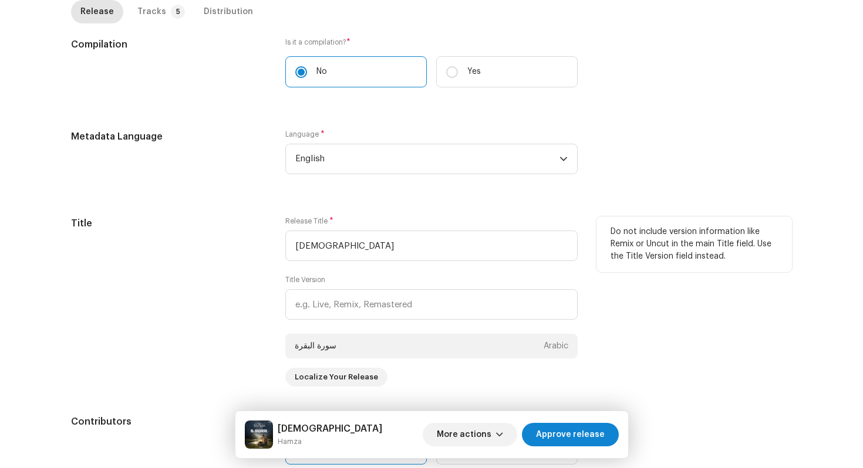
click at [238, 224] on h5 "Title" at bounding box center [168, 224] width 195 height 14
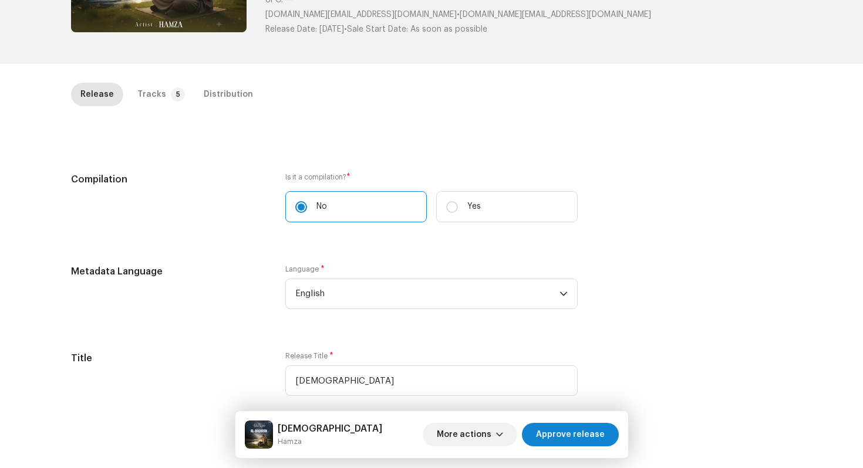
scroll to position [131, 0]
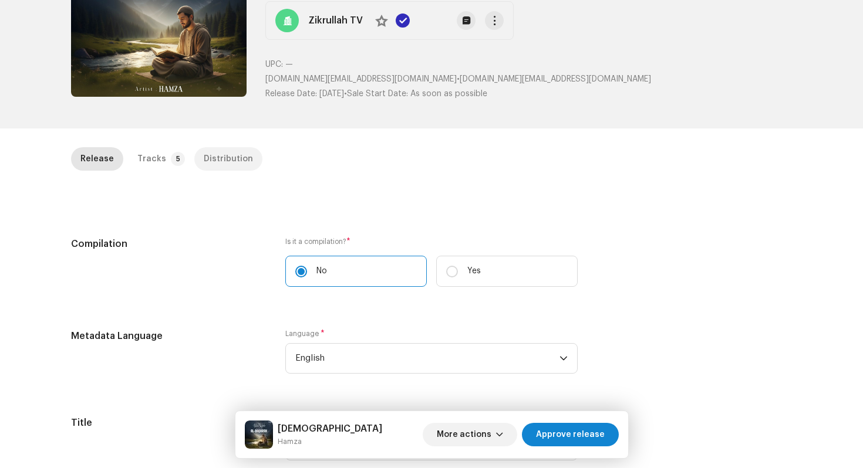
click at [206, 158] on div "Distribution" at bounding box center [228, 158] width 49 height 23
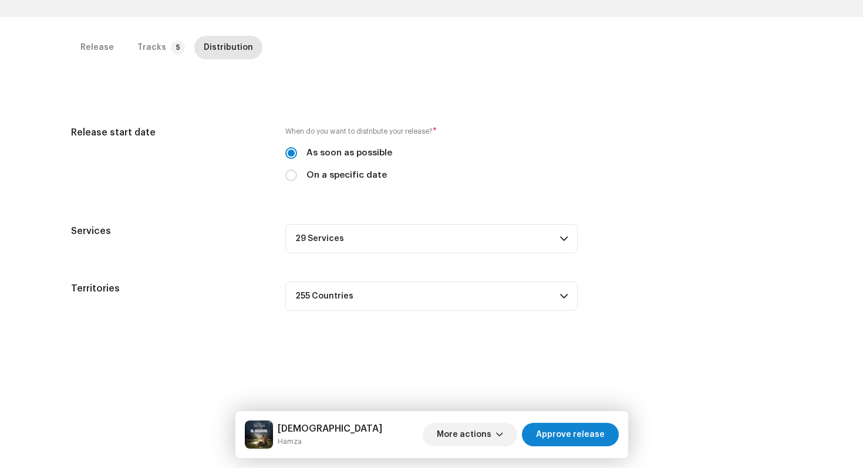
scroll to position [278, 0]
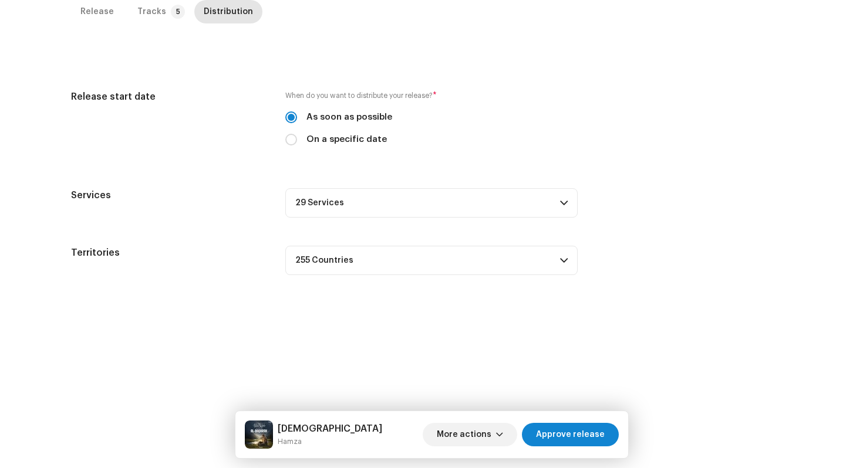
click at [394, 209] on p-accordion-header "29 Services" at bounding box center [431, 202] width 292 height 29
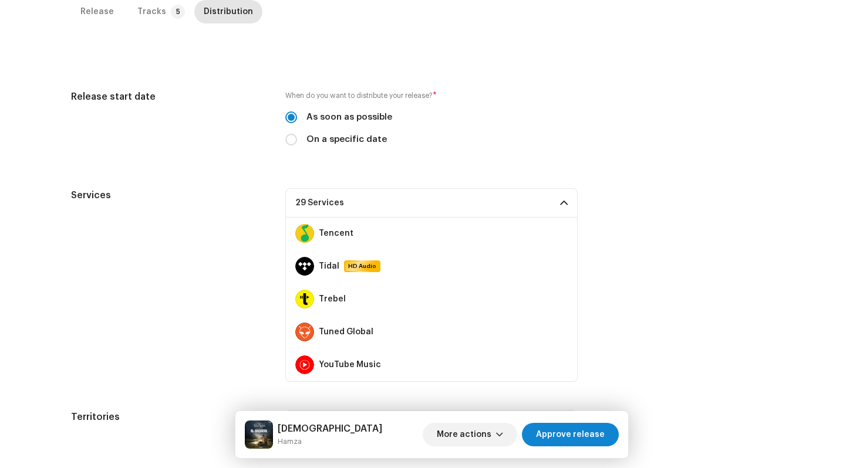
scroll to position [0, 0]
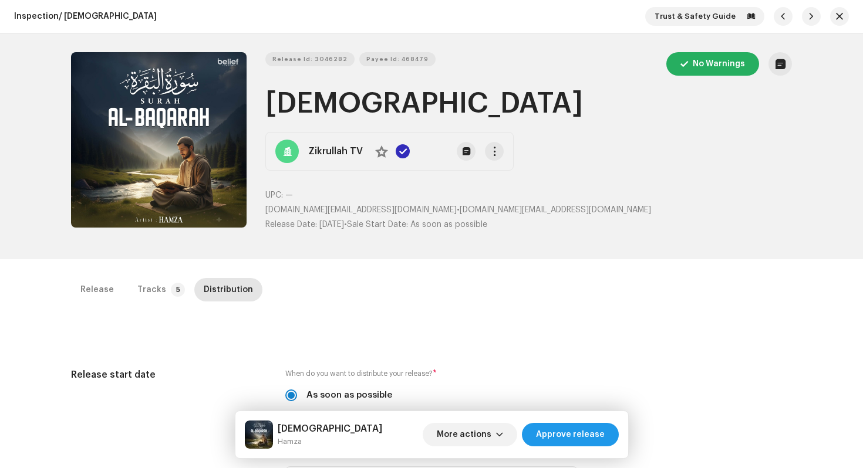
click at [586, 433] on span "Approve release" at bounding box center [570, 434] width 69 height 23
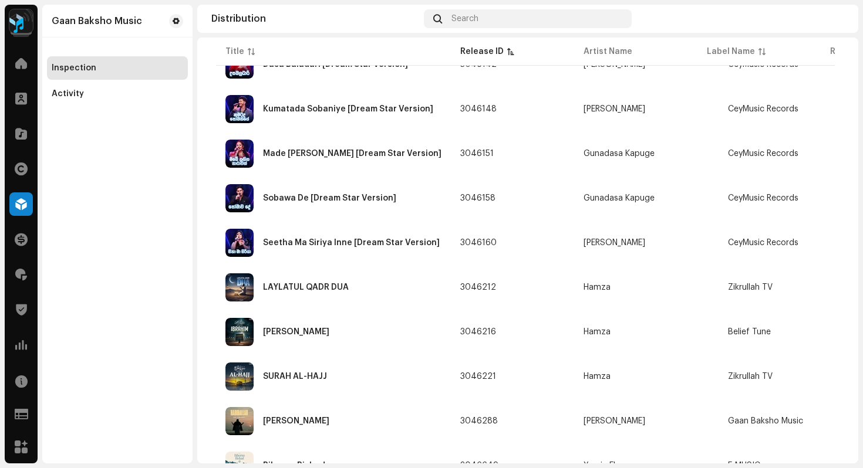
scroll to position [1120, 0]
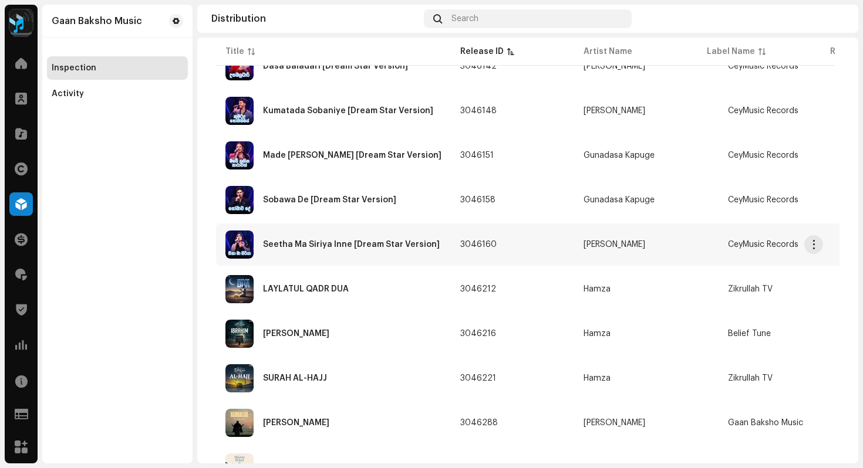
click at [339, 244] on div "Seetha Ma Siriya Inne [Dream Star Version]" at bounding box center [351, 245] width 177 height 8
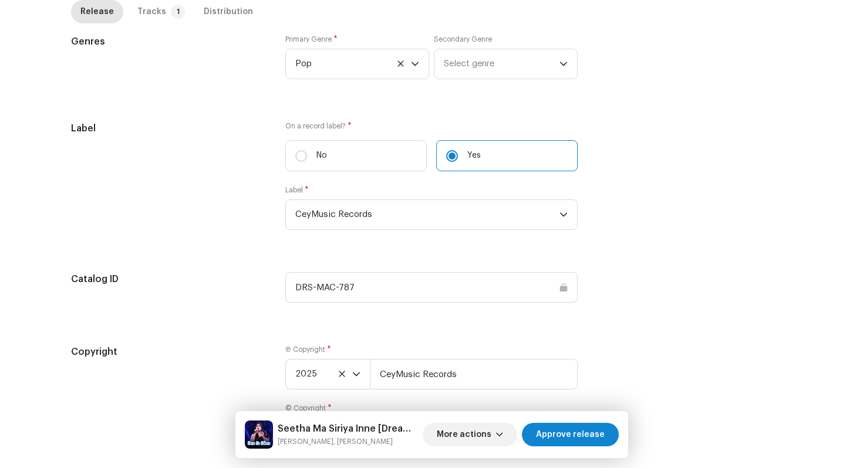
scroll to position [1241, 0]
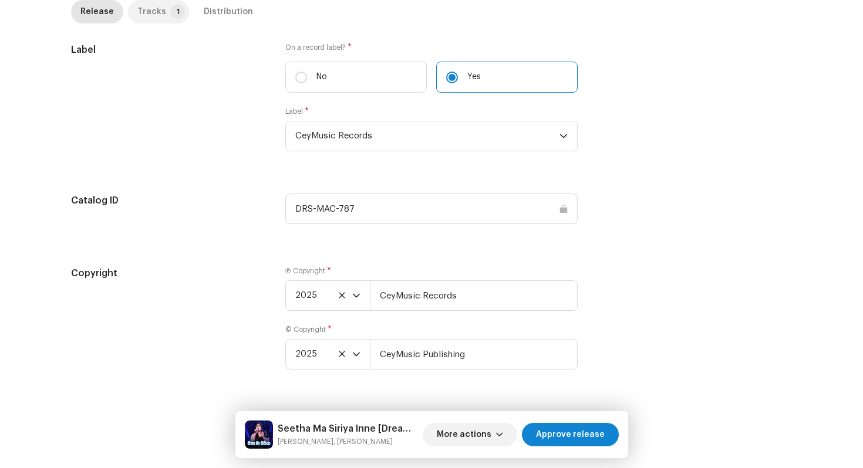
click at [147, 12] on div "Tracks" at bounding box center [151, 11] width 29 height 23
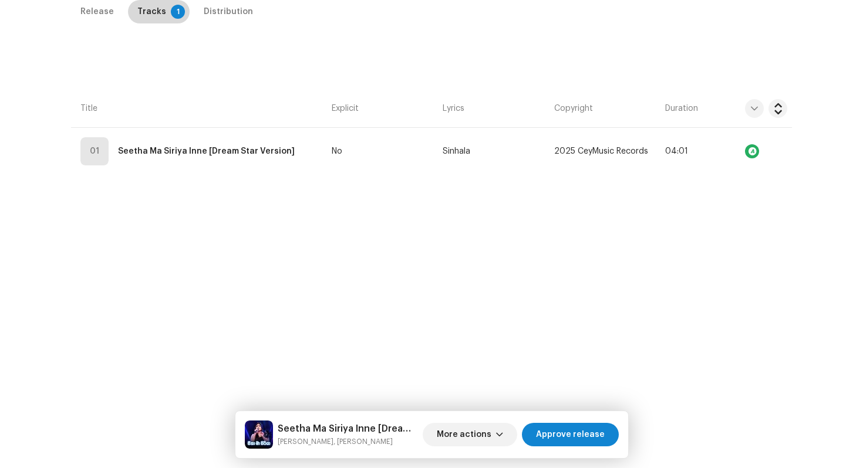
scroll to position [316, 0]
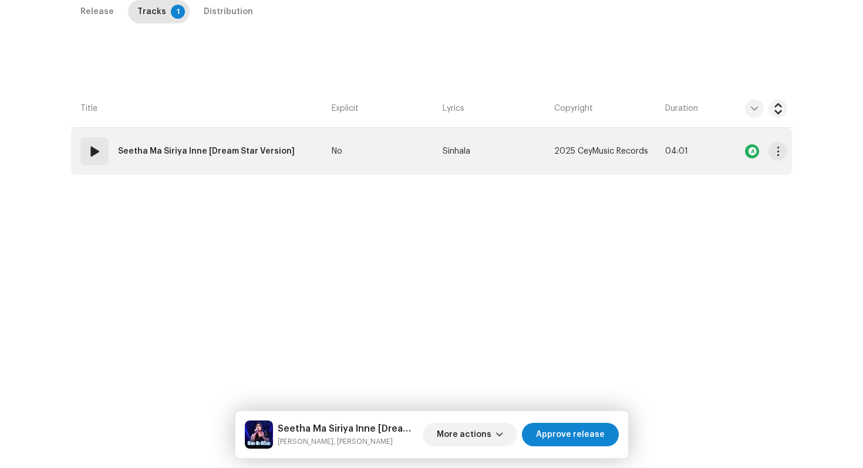
click at [360, 156] on td "No" at bounding box center [382, 151] width 111 height 47
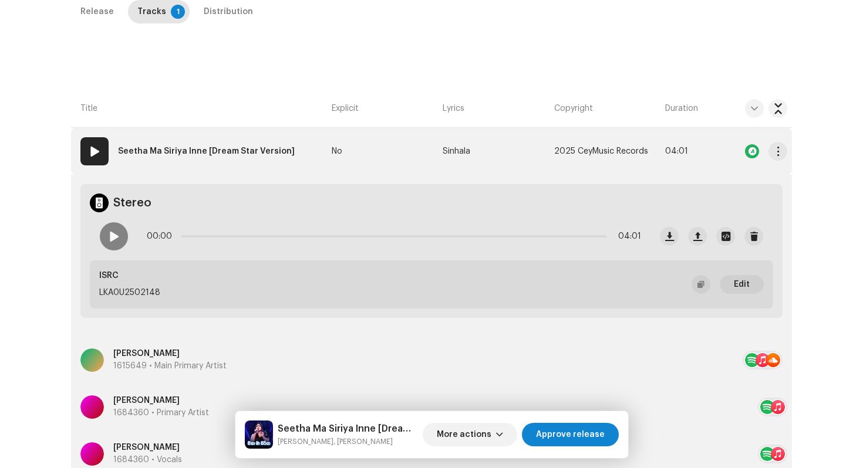
scroll to position [504, 0]
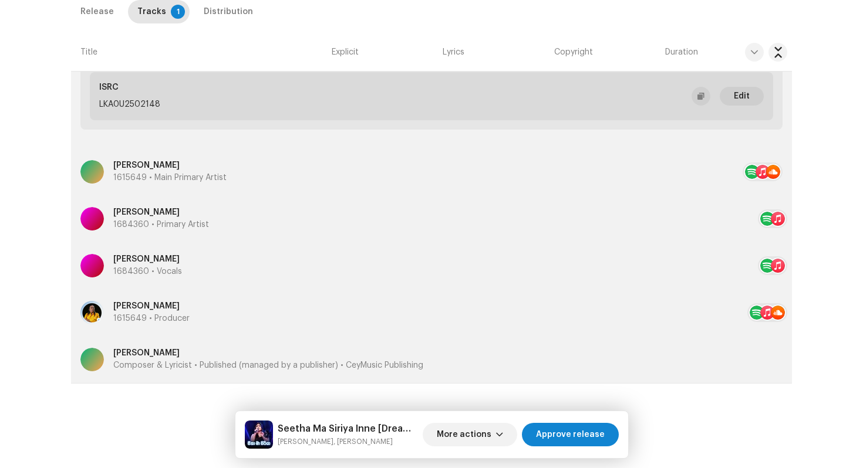
click at [158, 357] on p "[PERSON_NAME]" at bounding box center [268, 353] width 310 height 12
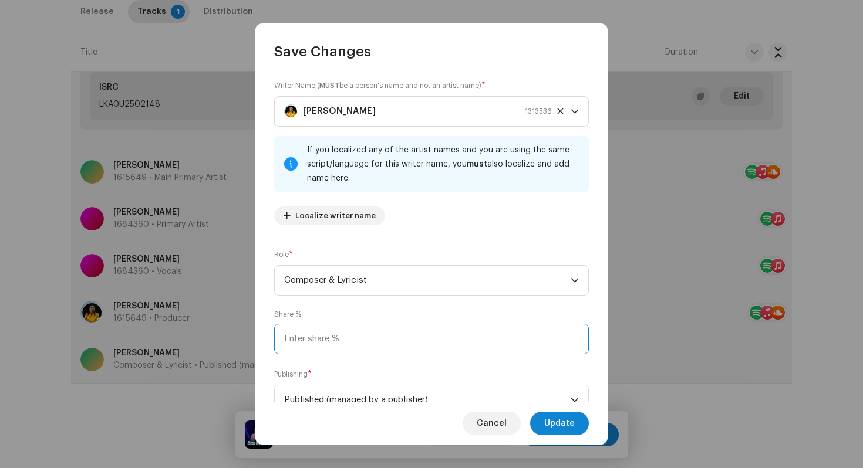
click at [339, 339] on input at bounding box center [431, 339] width 315 height 31
type input "100.00"
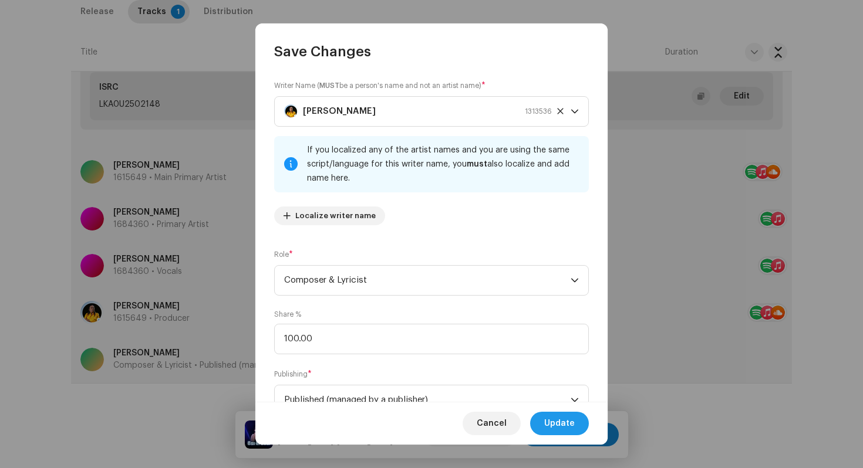
click at [553, 419] on span "Update" at bounding box center [559, 423] width 31 height 23
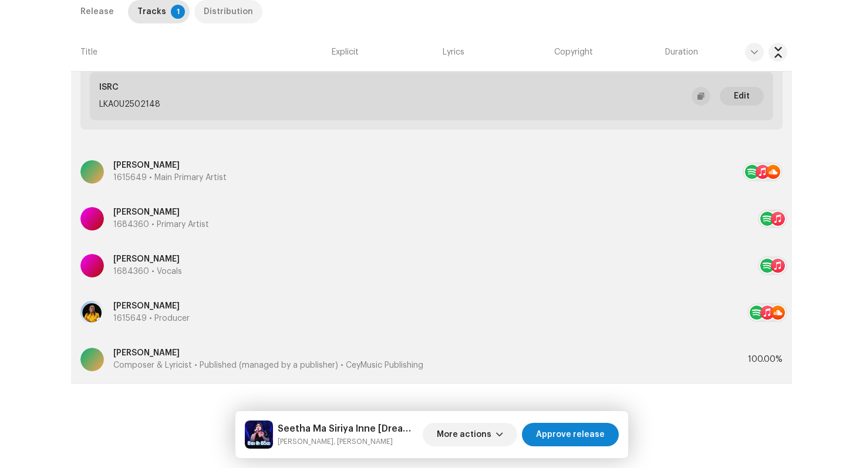
click at [237, 12] on div "Distribution" at bounding box center [228, 11] width 49 height 23
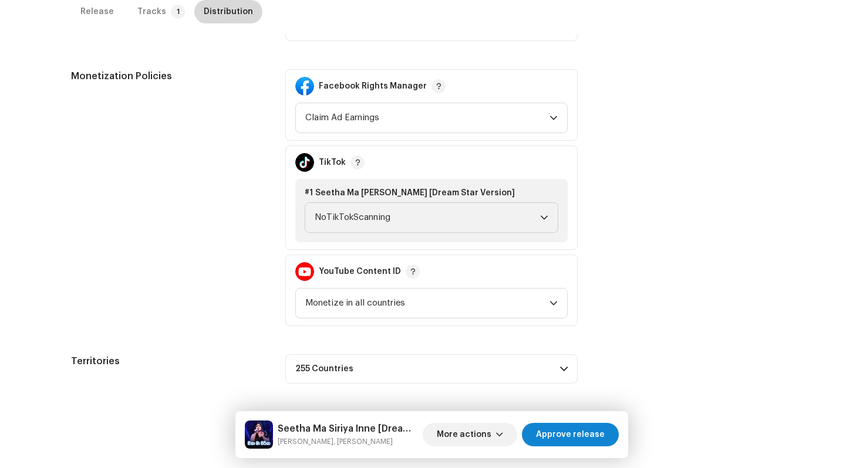
scroll to position [492, 0]
click at [367, 217] on span "NoTikTokScanning" at bounding box center [427, 217] width 225 height 29
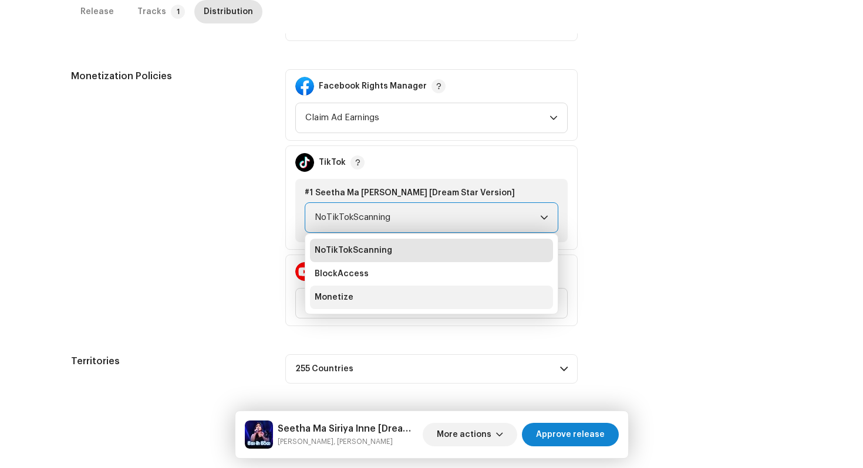
click at [362, 297] on li "Monetize" at bounding box center [431, 297] width 243 height 23
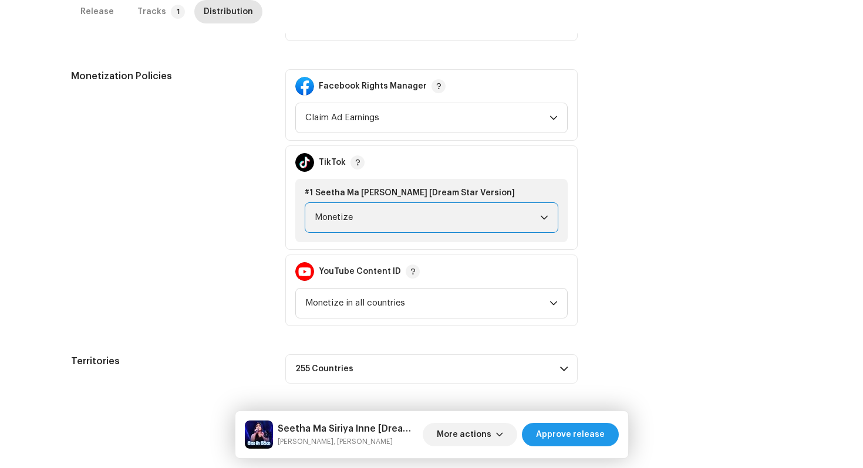
click at [572, 444] on span "Approve release" at bounding box center [570, 434] width 69 height 23
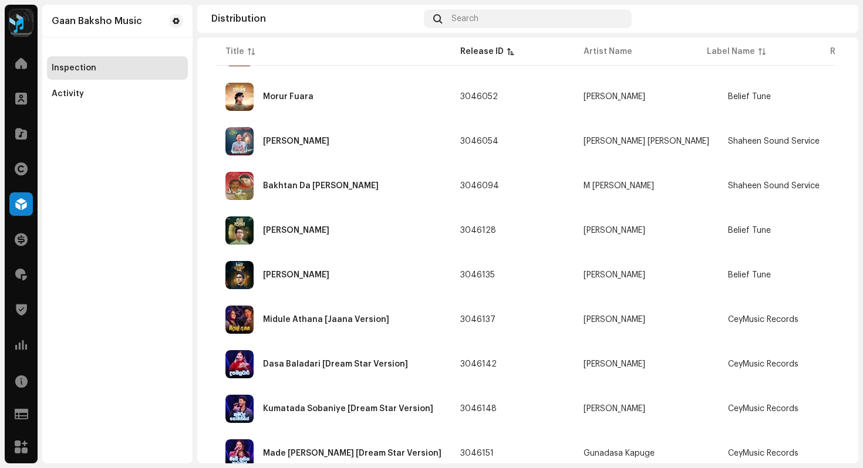
scroll to position [818, 0]
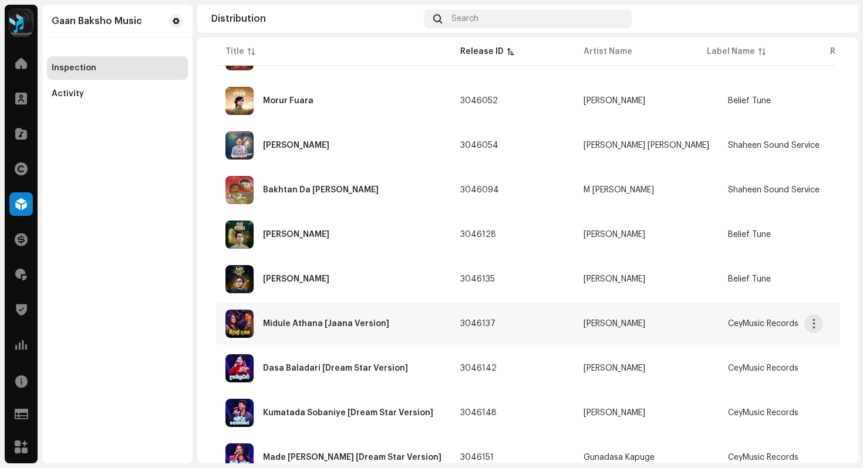
click at [325, 319] on div "Midule Athana [Jaana Version]" at bounding box center [333, 324] width 216 height 28
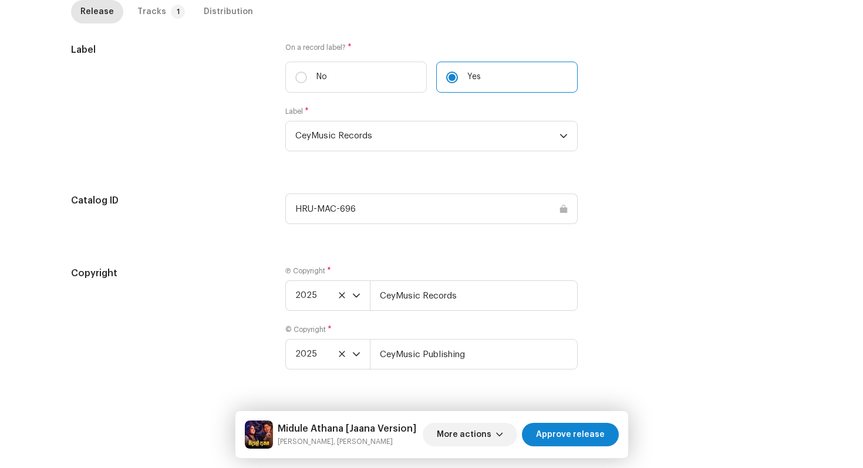
scroll to position [1243, 0]
click at [147, 13] on div "Tracks" at bounding box center [151, 11] width 29 height 23
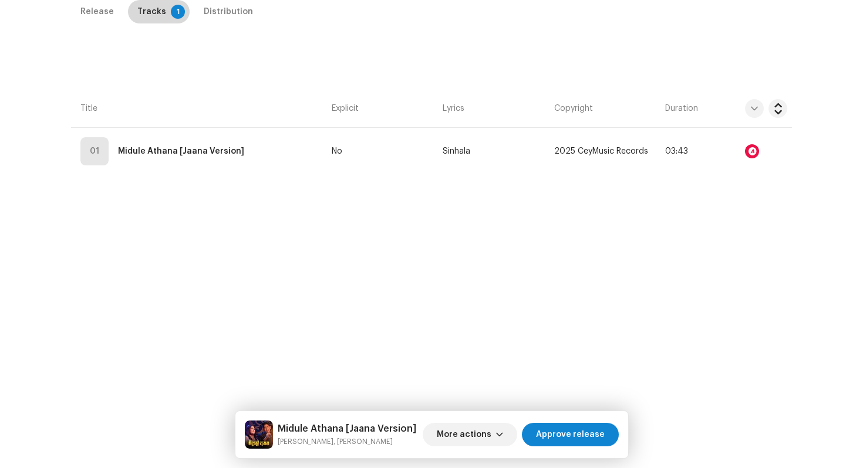
scroll to position [278, 0]
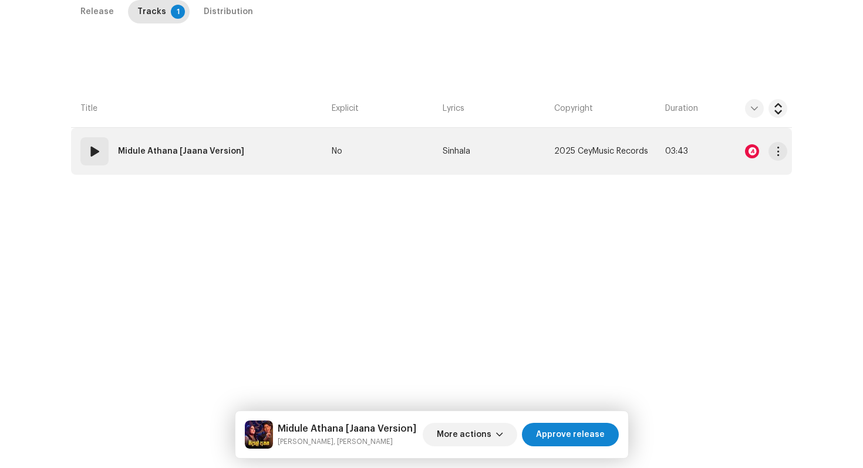
click at [753, 153] on div at bounding box center [752, 151] width 14 height 14
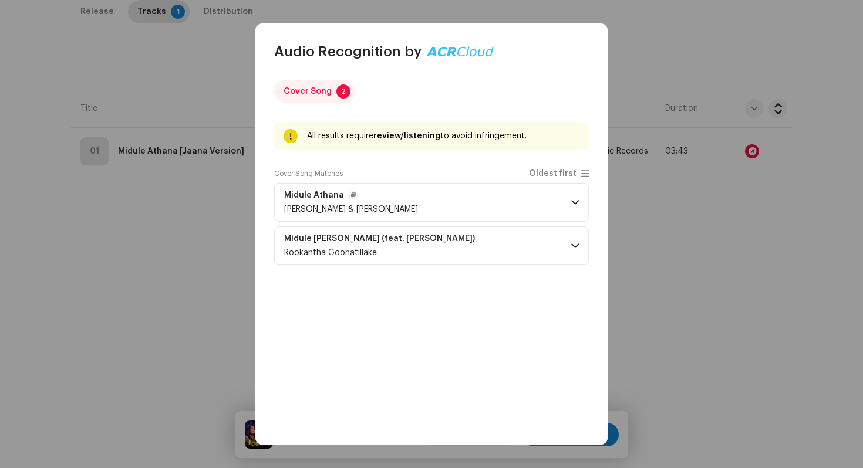
click at [555, 200] on p-accordion-header "Midule Athana Rookantha Goonatillake & [PERSON_NAME]" at bounding box center [431, 202] width 315 height 39
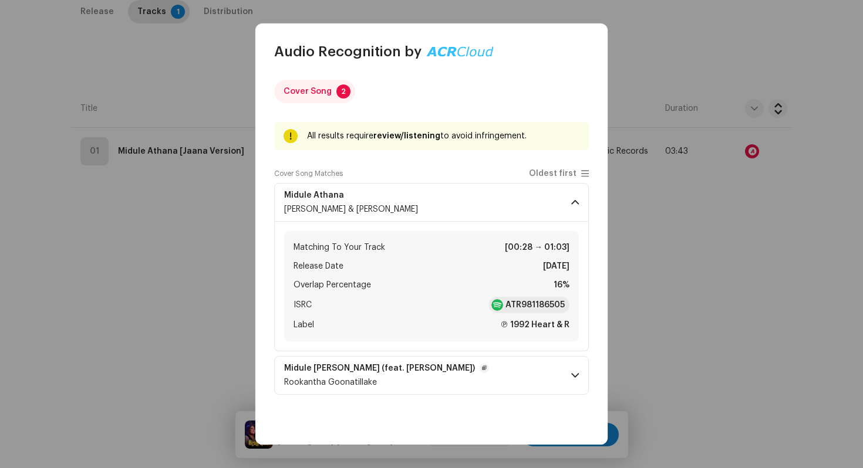
click at [550, 386] on p-accordion-header "Midule [PERSON_NAME] (feat. [PERSON_NAME]) Rookantha Goonatillake" at bounding box center [431, 375] width 315 height 39
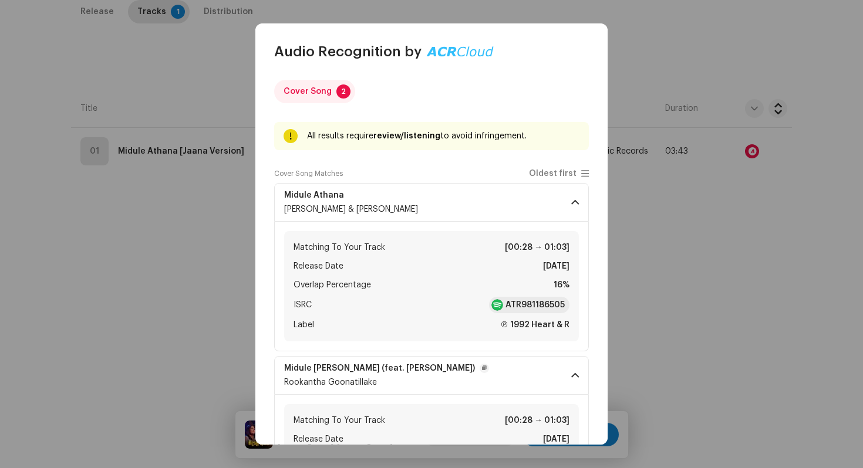
scroll to position [99, 0]
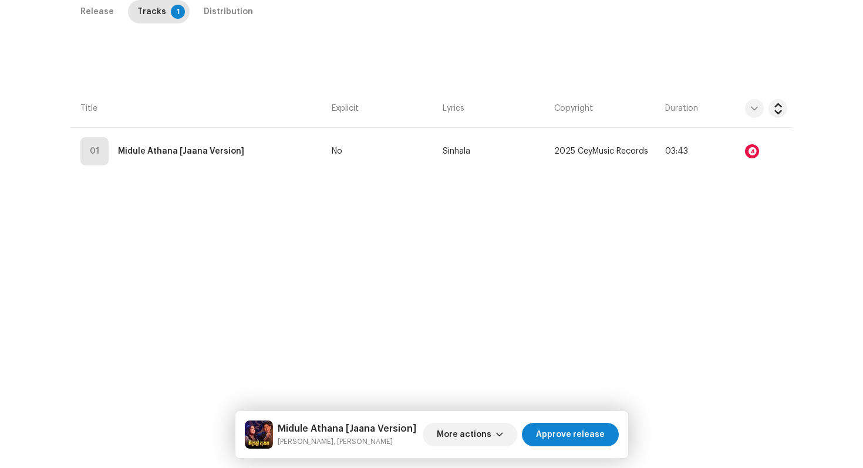
click at [707, 373] on div "Audio Recognition by Cover Song 2 All results require review/listening to avoid…" at bounding box center [431, 234] width 863 height 468
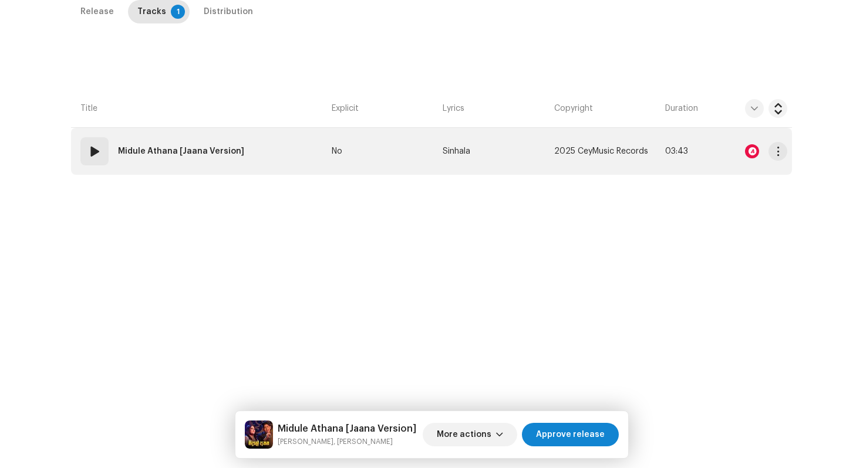
click at [302, 145] on td "01 Midule Athana [Jaana Version]" at bounding box center [199, 151] width 256 height 47
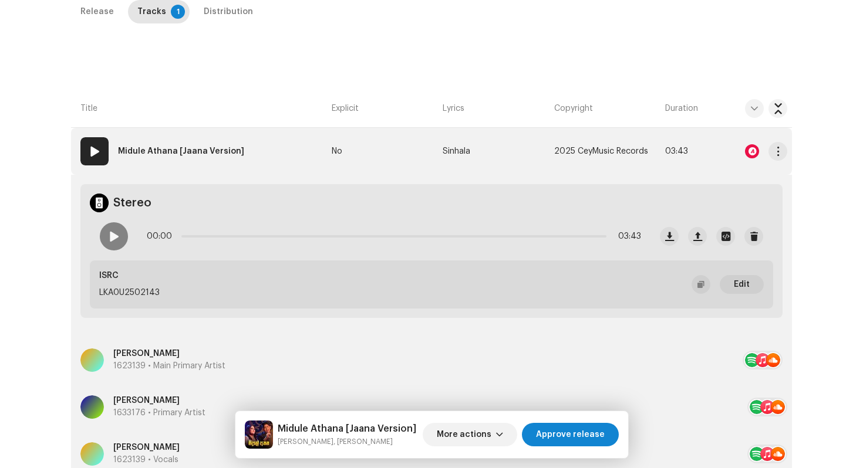
scroll to position [561, 0]
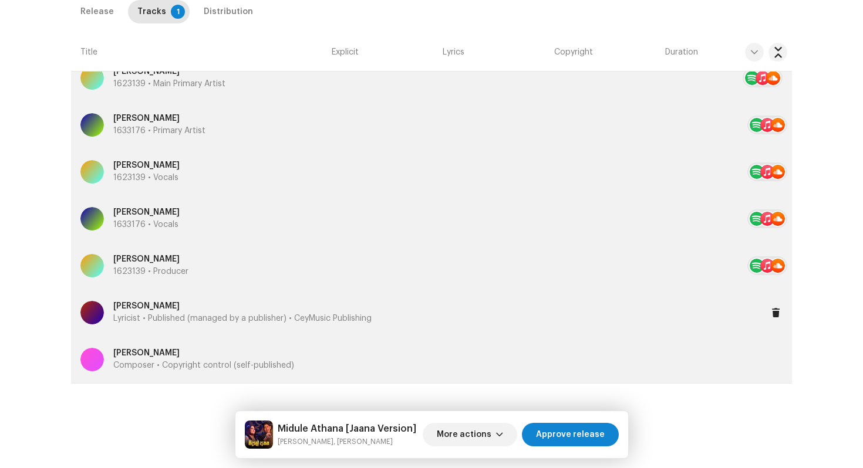
click at [164, 318] on p "Lyricist • Published (managed by a publisher) • CeyMusic Publishing" at bounding box center [242, 319] width 258 height 12
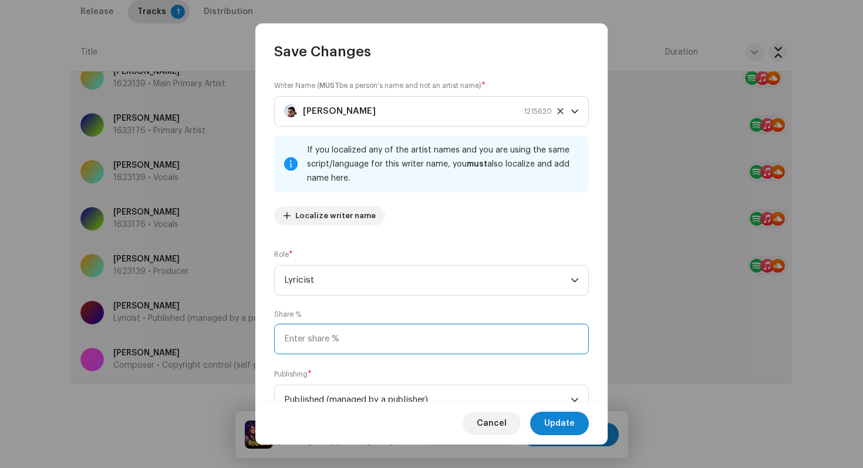
click at [327, 343] on input at bounding box center [431, 339] width 315 height 31
type input "50.00"
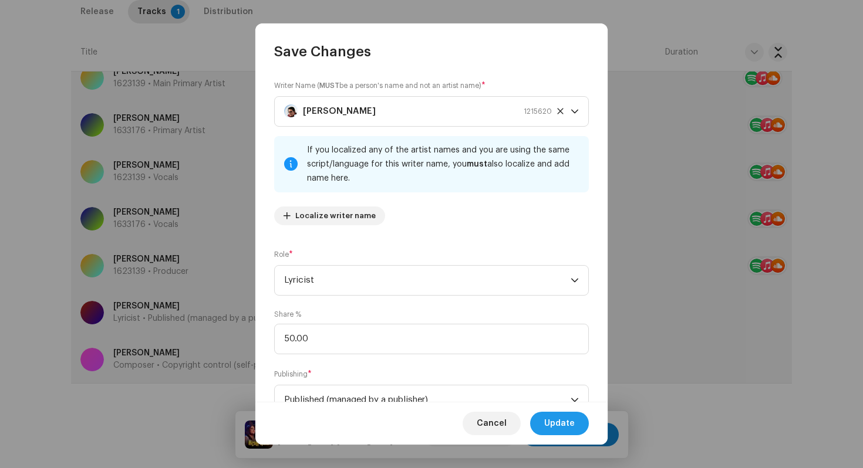
click at [556, 420] on span "Update" at bounding box center [559, 423] width 31 height 23
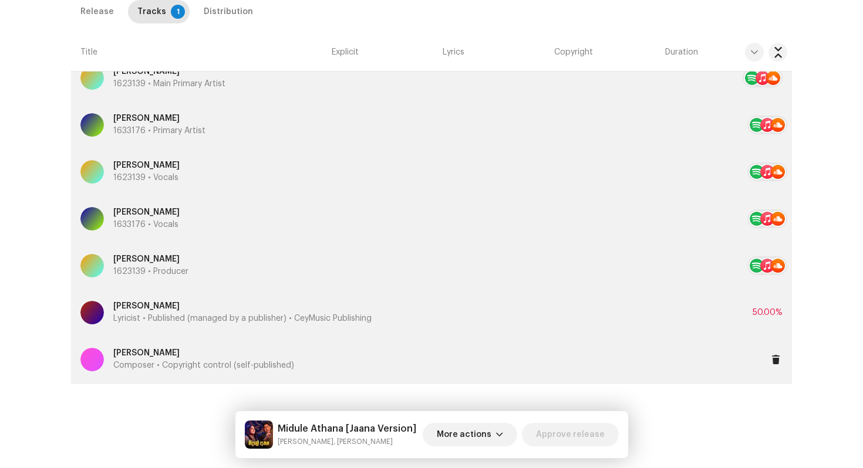
click at [166, 357] on p "[PERSON_NAME]" at bounding box center [203, 353] width 181 height 12
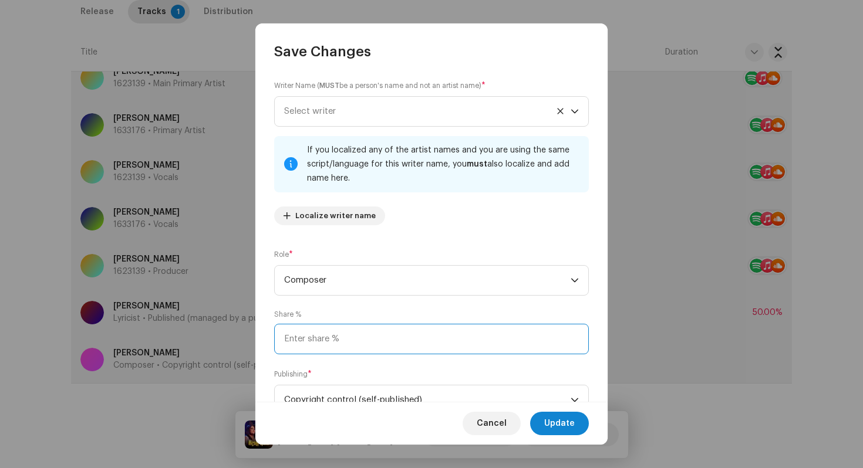
click at [332, 329] on input at bounding box center [431, 339] width 315 height 31
type input "50.00"
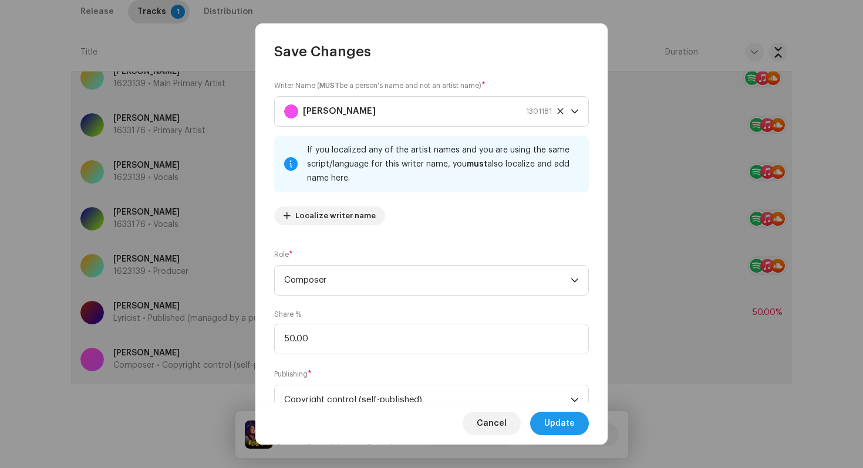
click at [571, 417] on span "Update" at bounding box center [559, 423] width 31 height 23
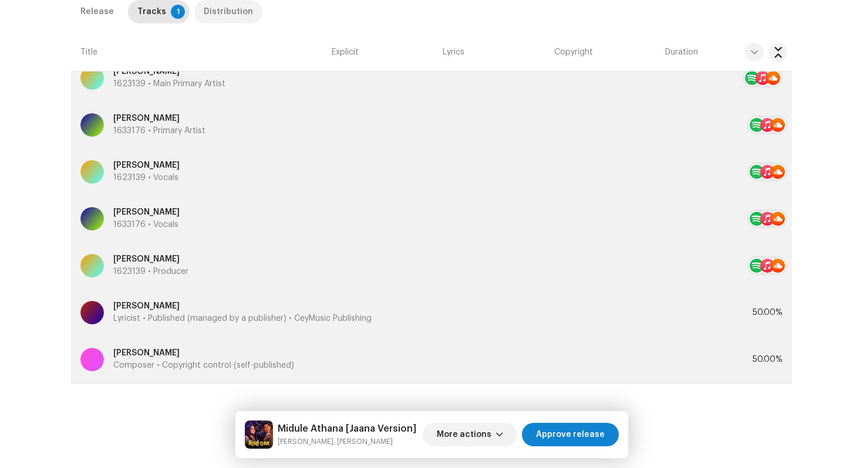
click at [228, 11] on div "Distribution" at bounding box center [228, 11] width 49 height 23
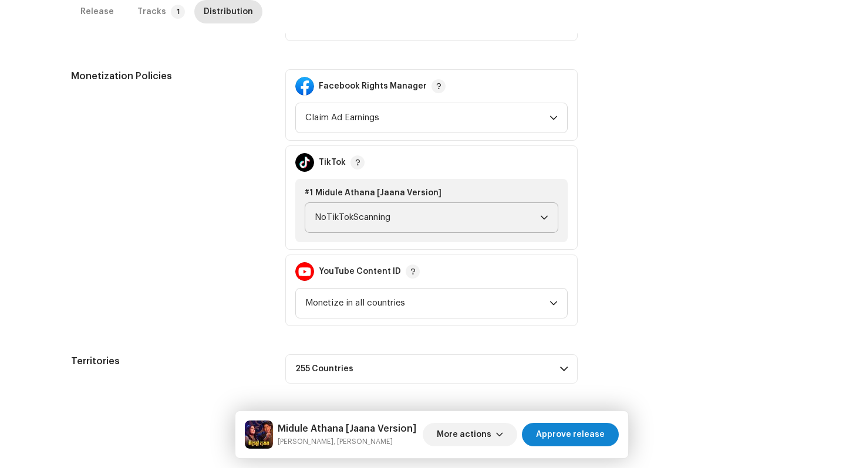
click at [338, 205] on span "NoTikTokScanning" at bounding box center [427, 217] width 225 height 29
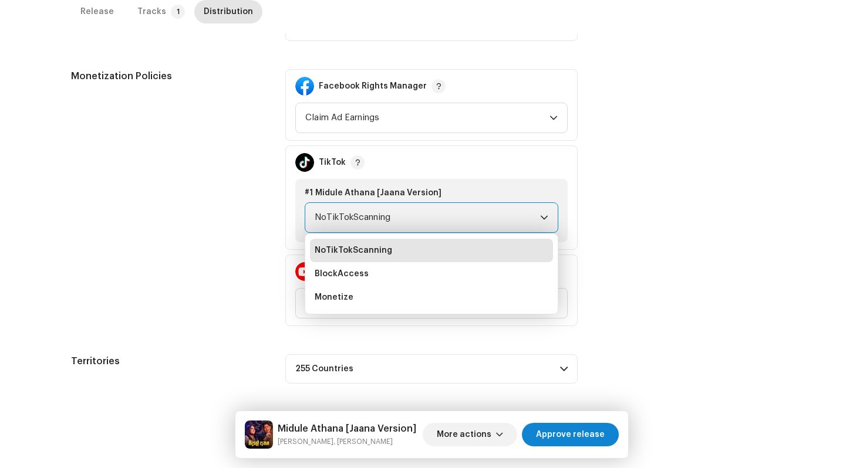
click at [342, 218] on span "NoTikTokScanning" at bounding box center [427, 217] width 225 height 29
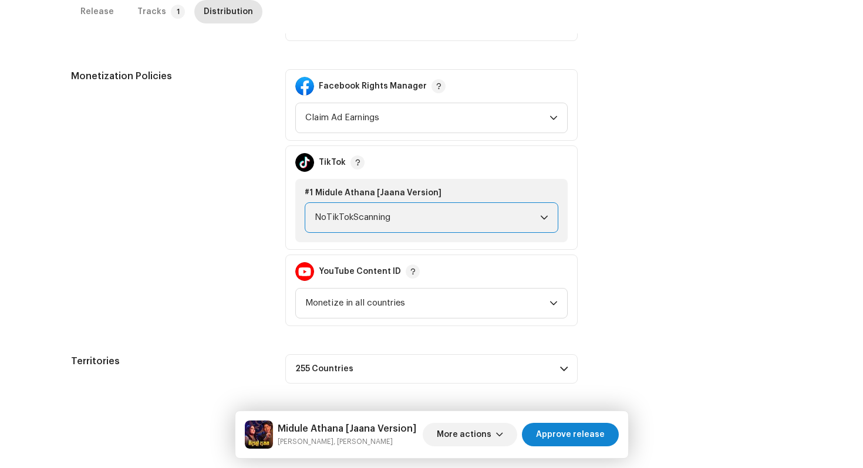
click at [342, 218] on span "NoTikTokScanning" at bounding box center [427, 217] width 225 height 29
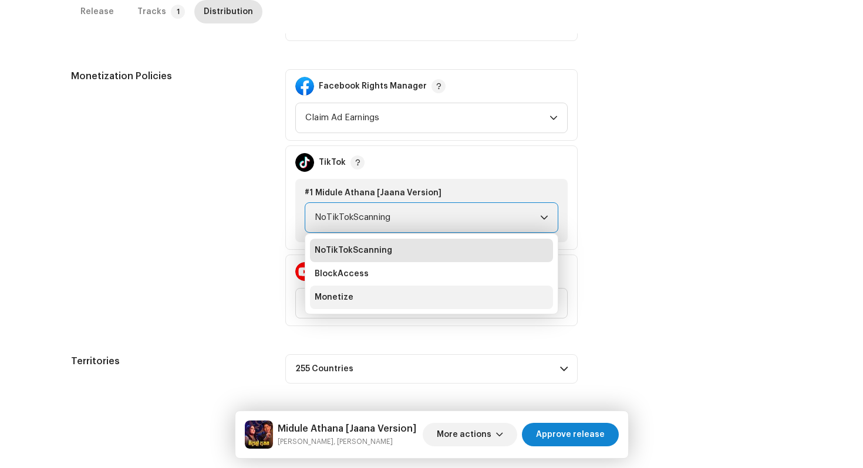
click at [358, 288] on li "Monetize" at bounding box center [431, 297] width 243 height 23
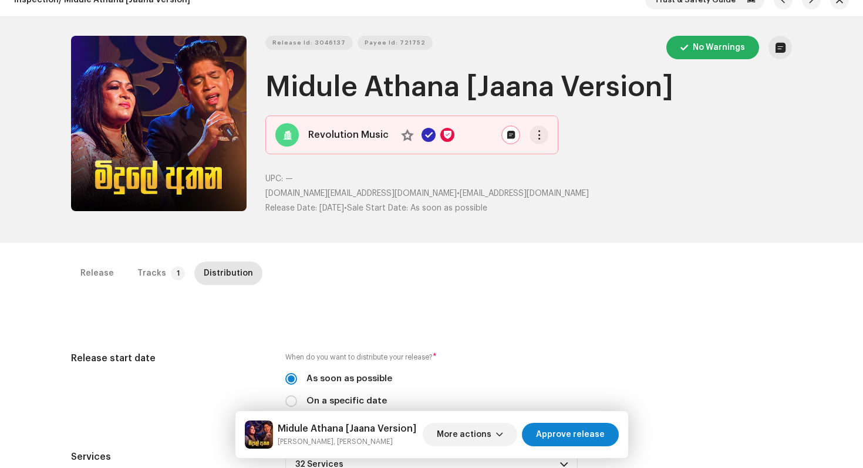
scroll to position [0, 0]
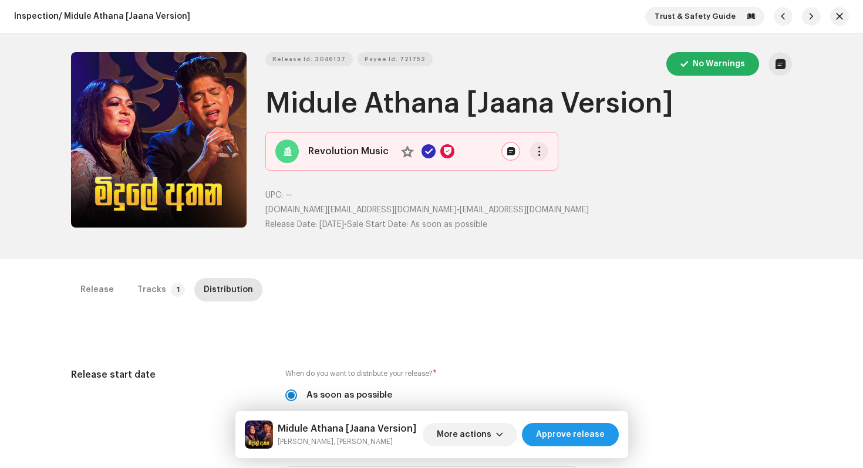
click at [573, 432] on span "Approve release" at bounding box center [570, 434] width 69 height 23
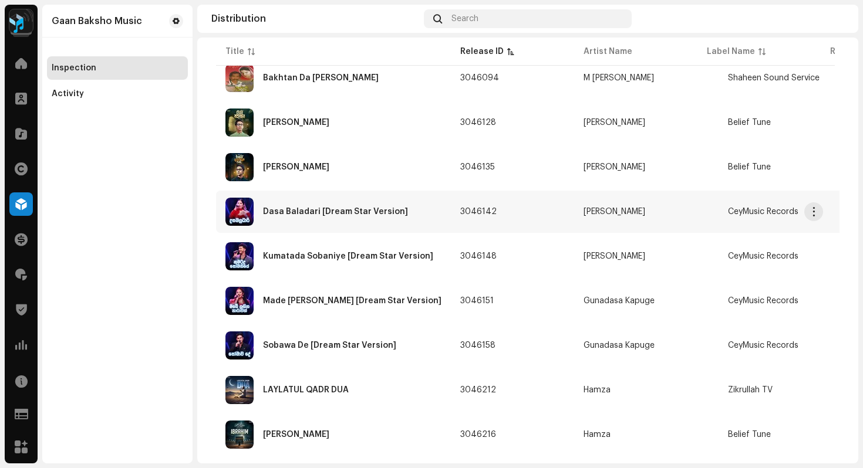
scroll to position [926, 0]
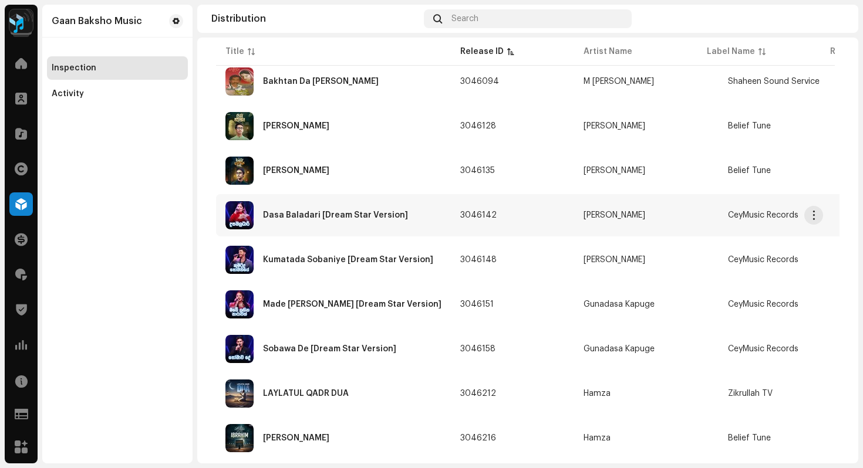
click at [306, 211] on div "Dasa Baladari [Dream Star Version]" at bounding box center [335, 215] width 145 height 8
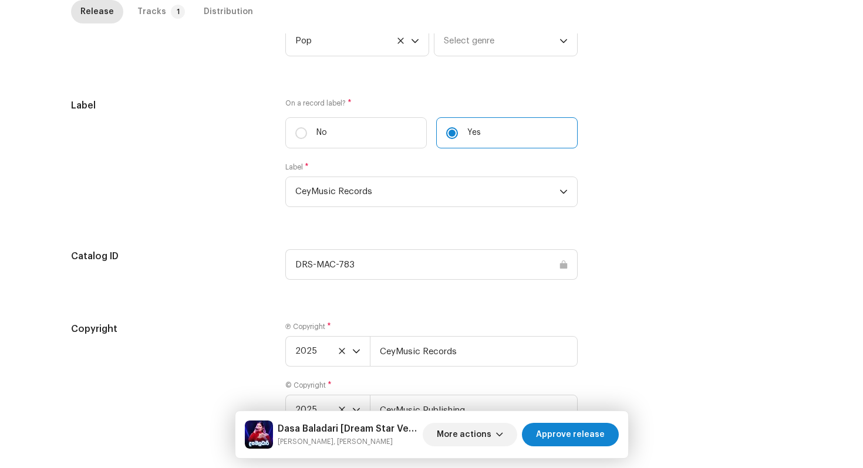
scroll to position [1204, 0]
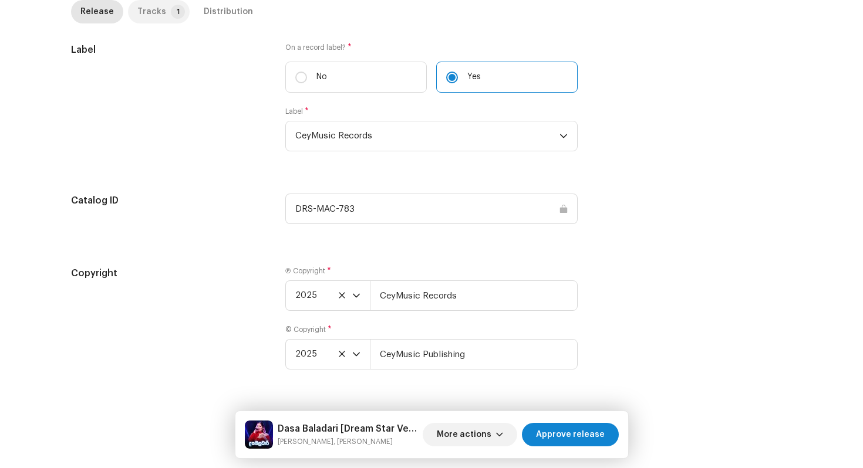
click at [153, 14] on div "Tracks" at bounding box center [151, 11] width 29 height 23
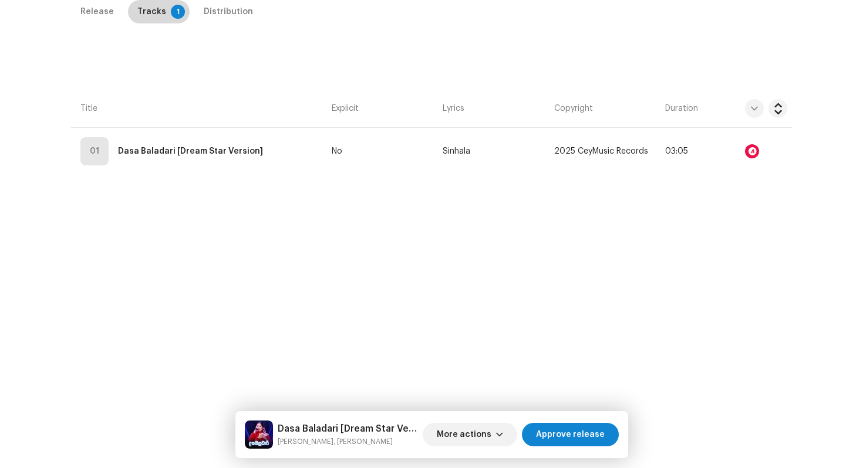
scroll to position [278, 0]
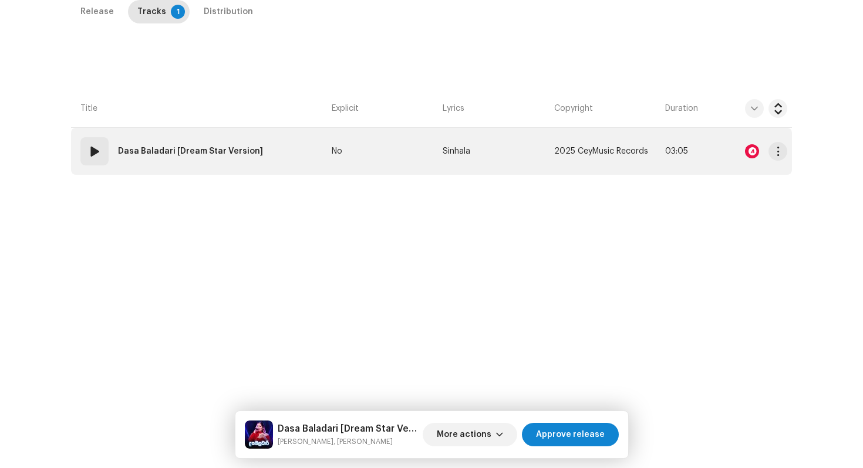
click at [285, 155] on td "01 Dasa Baladari [Dream Star Version]" at bounding box center [199, 151] width 256 height 47
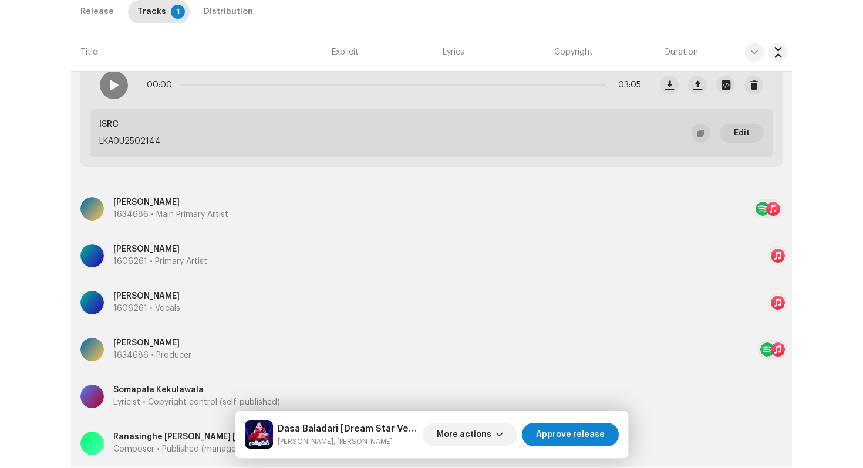
scroll to position [514, 0]
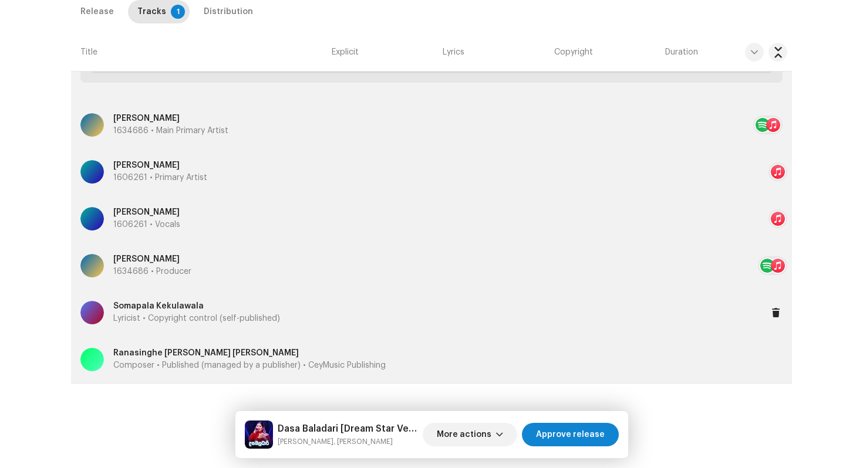
click at [156, 323] on p "Lyricist • Copyright control (self-published)" at bounding box center [196, 319] width 167 height 12
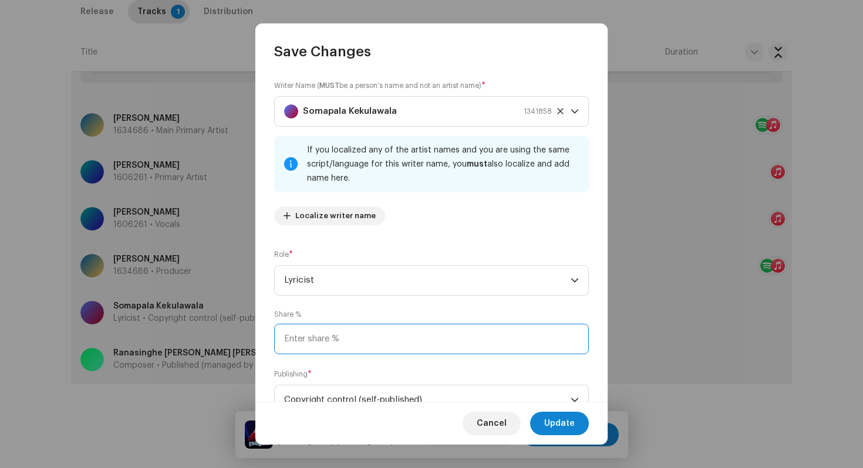
click at [353, 339] on input at bounding box center [431, 339] width 315 height 31
type input "50.00"
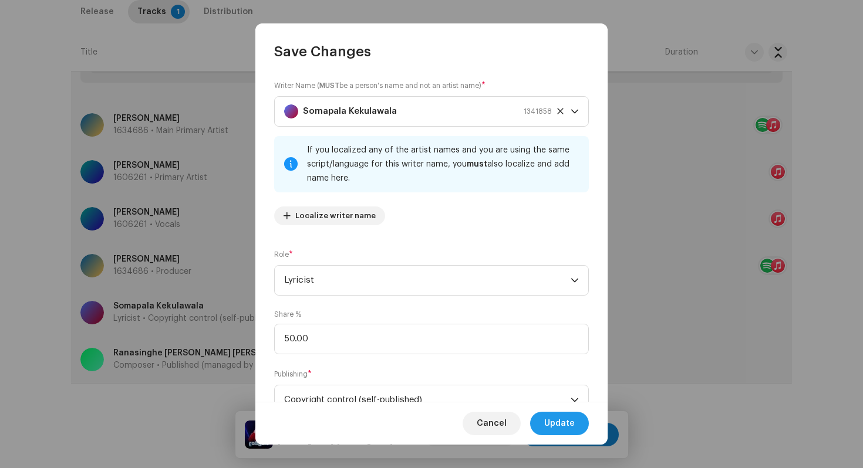
click at [565, 426] on span "Update" at bounding box center [559, 423] width 31 height 23
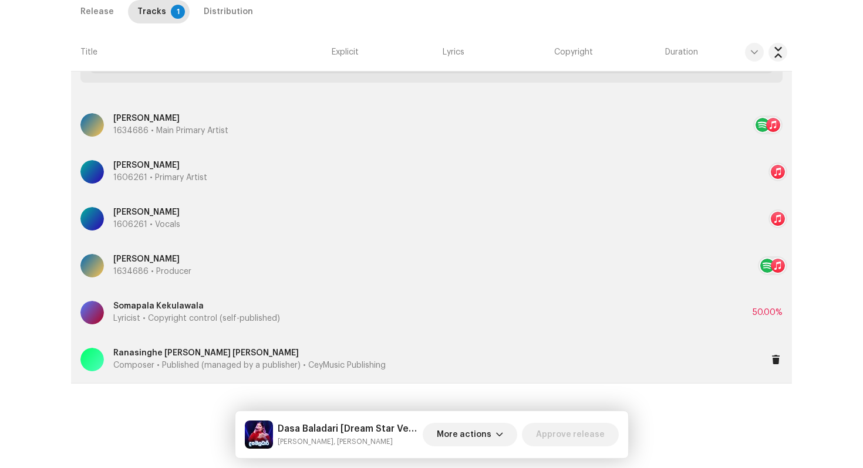
click at [185, 361] on p "Composer • Published (managed by a publisher) • CeyMusic Publishing" at bounding box center [249, 366] width 272 height 12
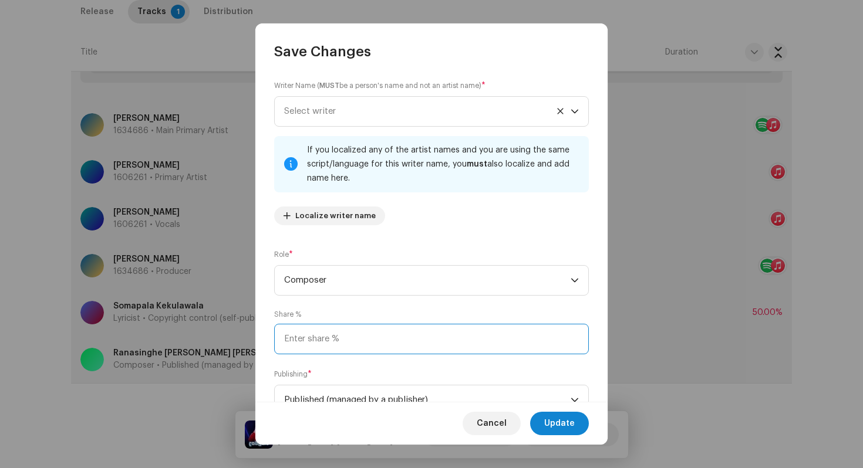
click at [301, 338] on input at bounding box center [431, 339] width 315 height 31
type input "50.00"
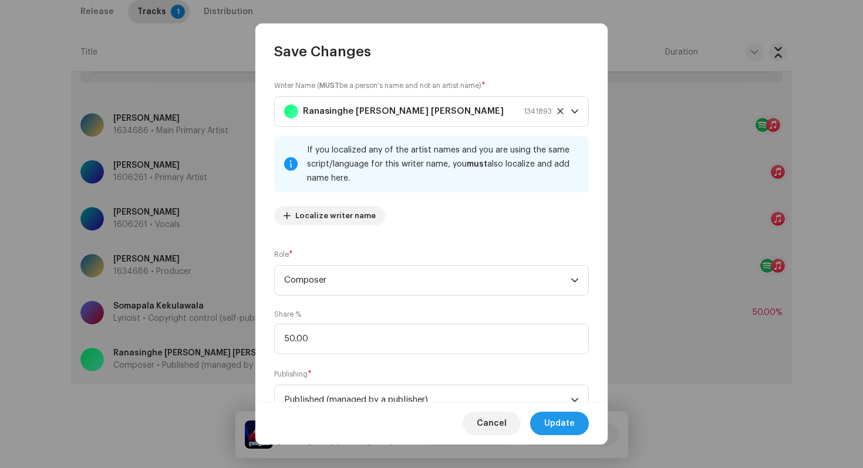
click at [569, 423] on span "Update" at bounding box center [559, 423] width 31 height 23
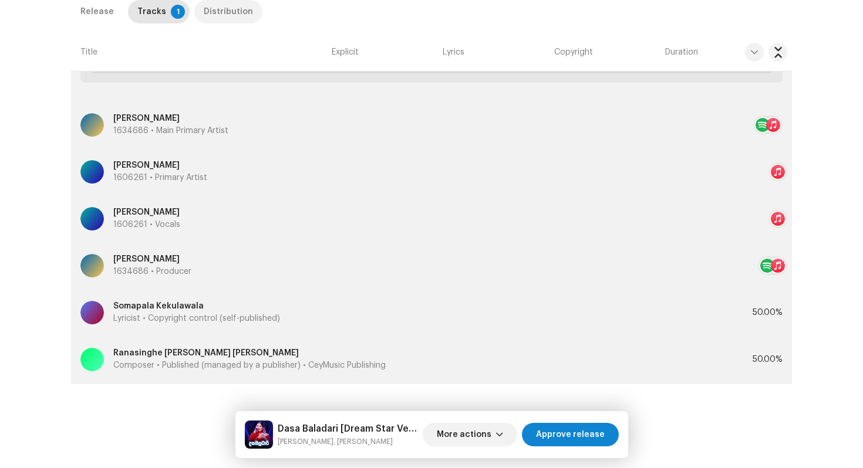
click at [234, 11] on div "Distribution" at bounding box center [228, 11] width 49 height 23
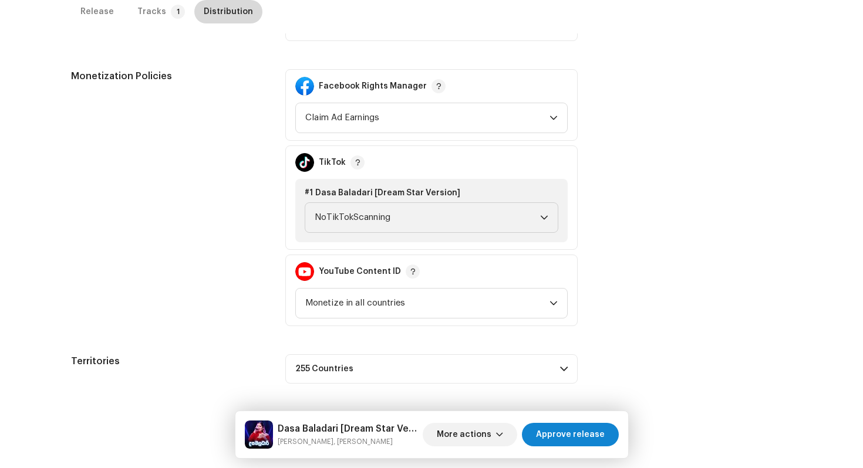
scroll to position [455, 0]
click at [352, 223] on span "NoTikTokScanning" at bounding box center [427, 217] width 225 height 29
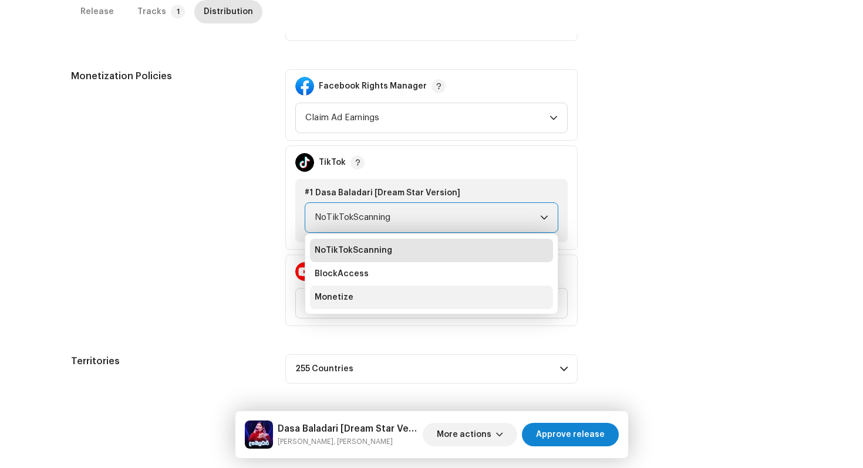
click at [336, 294] on span "Monetize" at bounding box center [334, 298] width 39 height 12
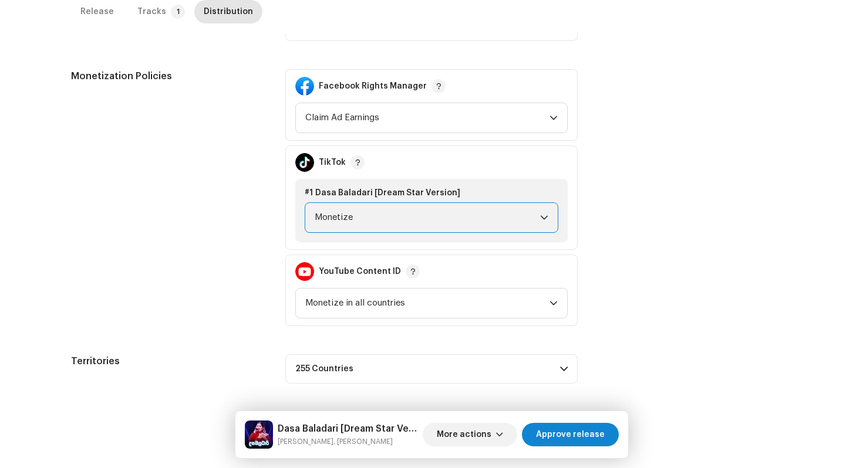
click at [582, 452] on div "Dasa Baladari [Dream Star Version] [PERSON_NAME], [PERSON_NAME] More actions Ap…" at bounding box center [431, 434] width 393 height 47
click at [590, 441] on span "Approve release" at bounding box center [570, 434] width 69 height 23
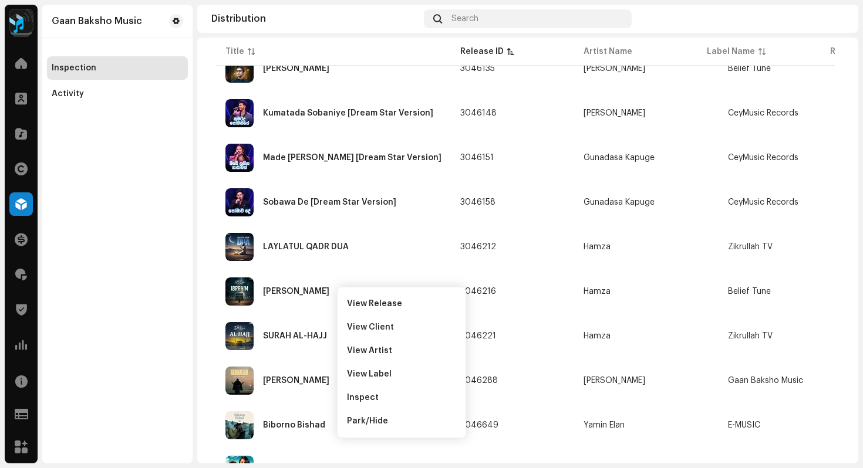
scroll to position [1136, 0]
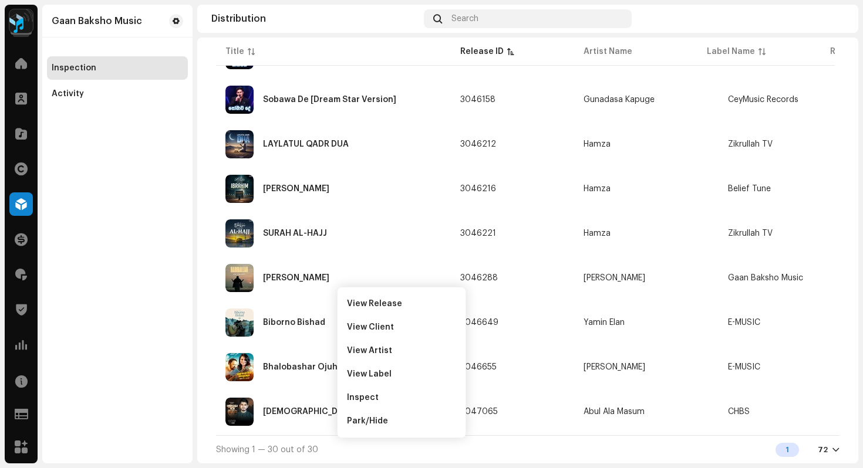
click at [657, 450] on div "Showing 1 — 30 out of 30 1 72" at bounding box center [527, 450] width 623 height 28
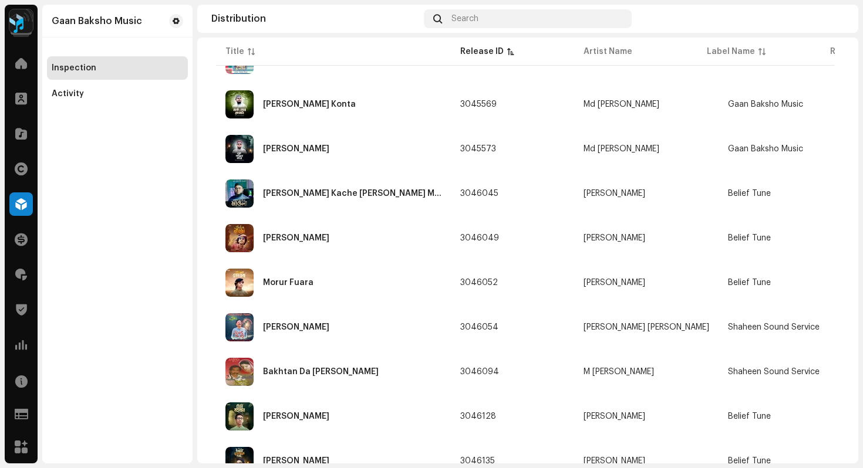
scroll to position [640, 0]
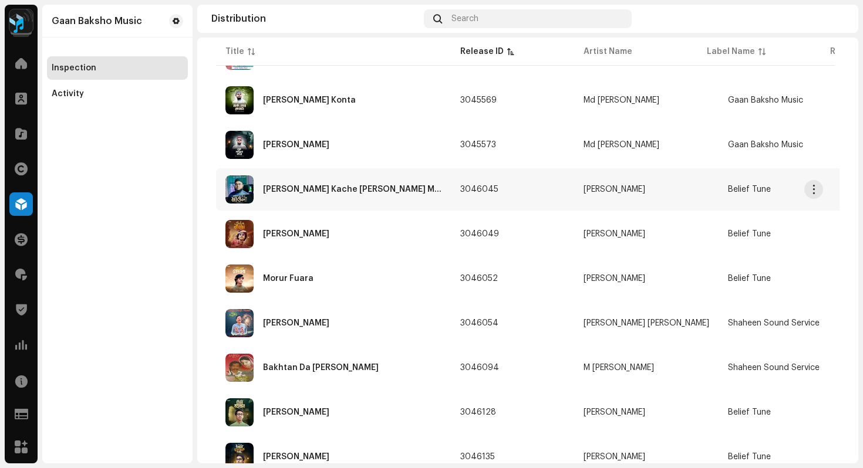
click at [303, 180] on div "[PERSON_NAME] Kache [PERSON_NAME] Mawla" at bounding box center [333, 190] width 216 height 28
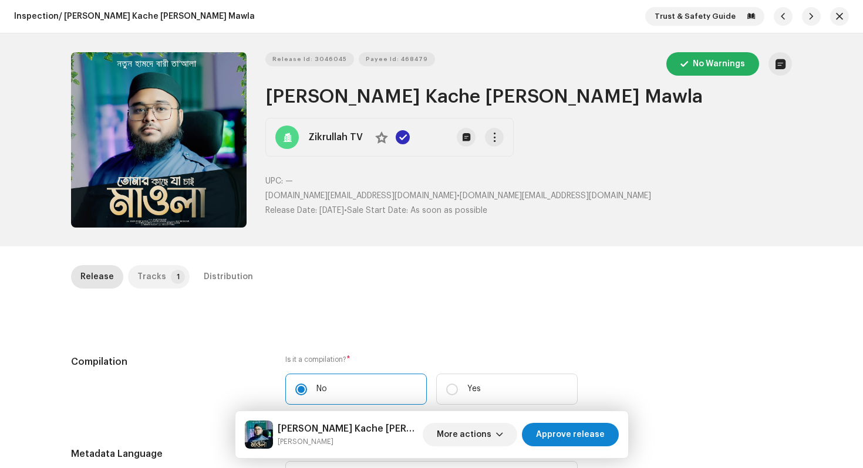
click at [151, 273] on div "Tracks" at bounding box center [151, 276] width 29 height 23
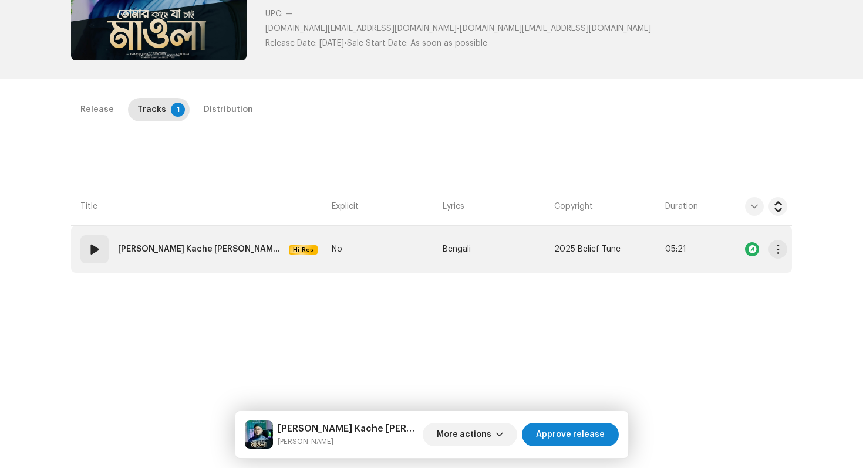
click at [287, 250] on td "01 [PERSON_NAME] Kache [PERSON_NAME] Mawla Hi-Res" at bounding box center [199, 249] width 256 height 47
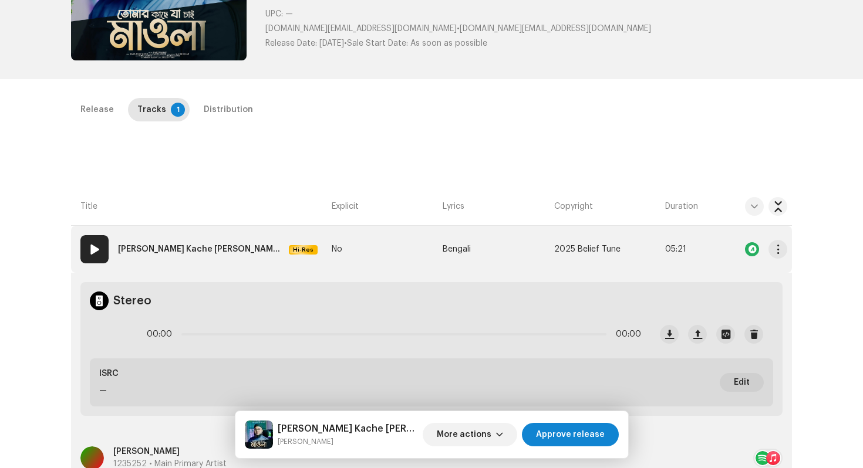
scroll to position [407, 0]
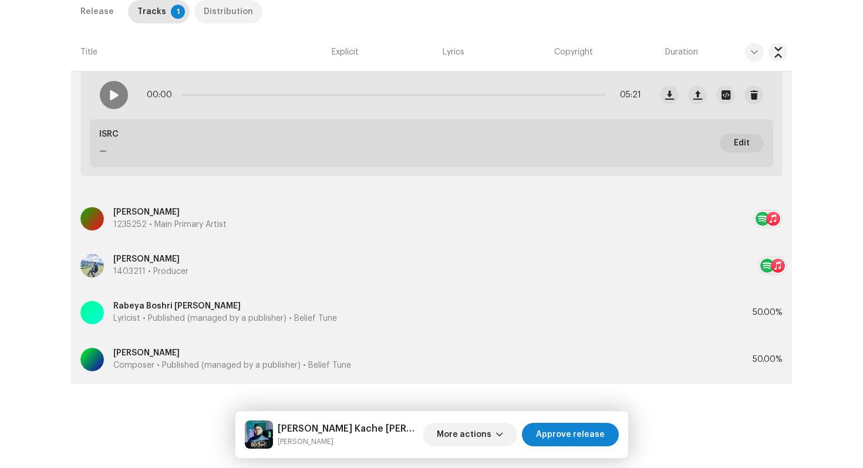
click at [222, 14] on div "Distribution" at bounding box center [228, 11] width 49 height 23
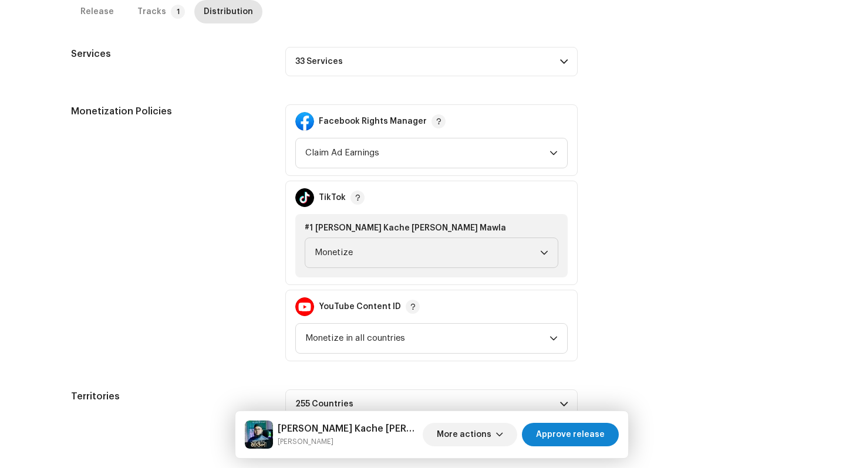
scroll to position [442, 0]
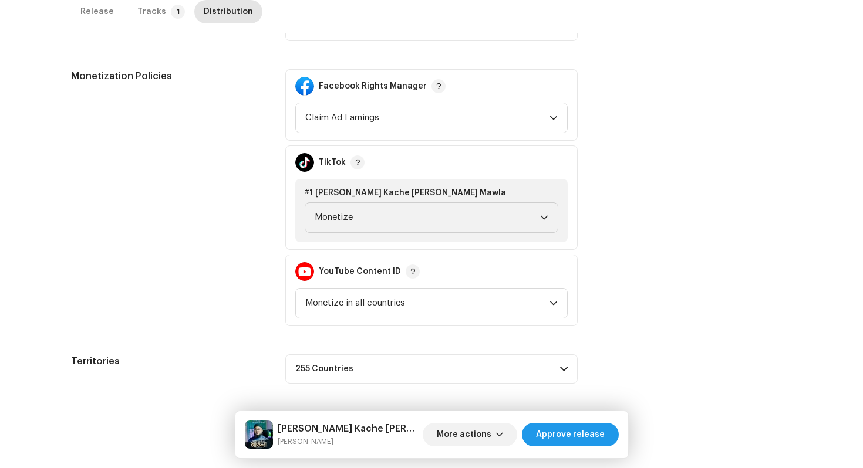
click at [571, 436] on span "Approve release" at bounding box center [570, 434] width 69 height 23
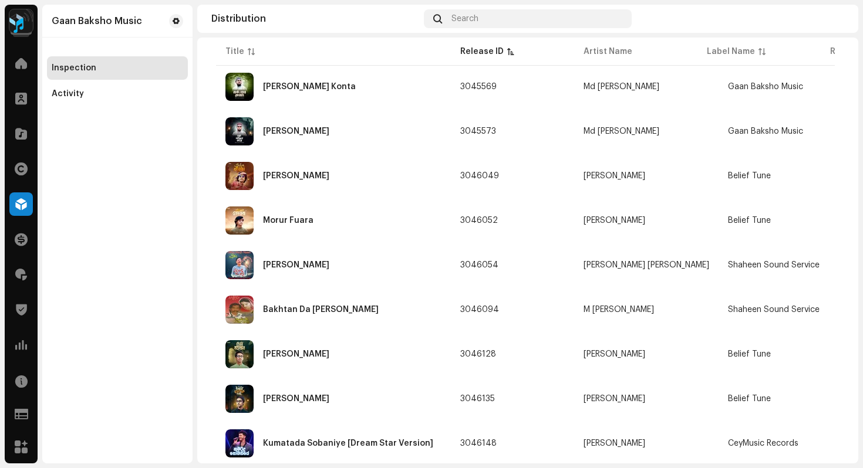
scroll to position [658, 0]
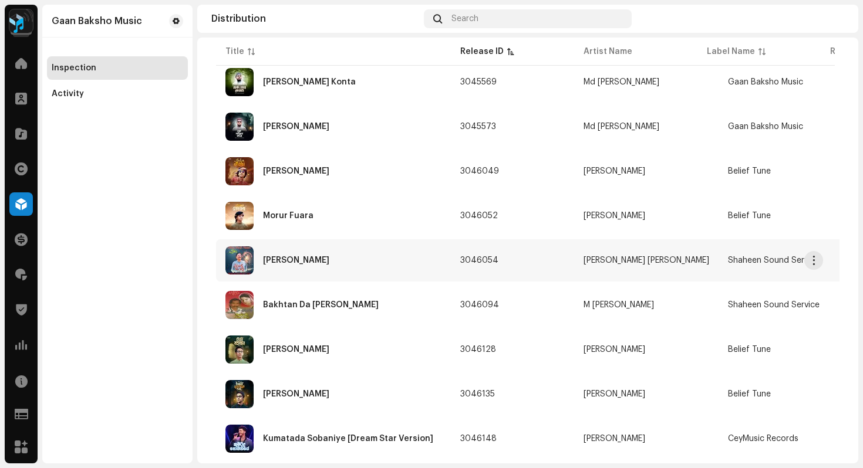
click at [306, 254] on div "[PERSON_NAME]" at bounding box center [333, 261] width 216 height 28
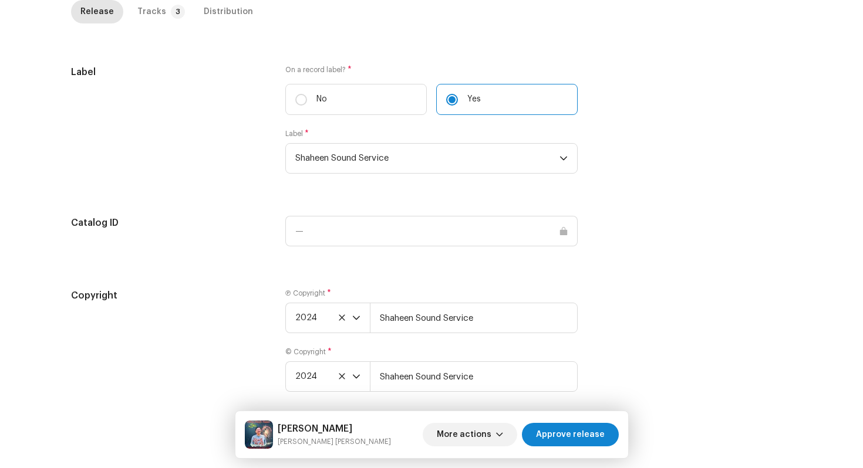
scroll to position [1105, 0]
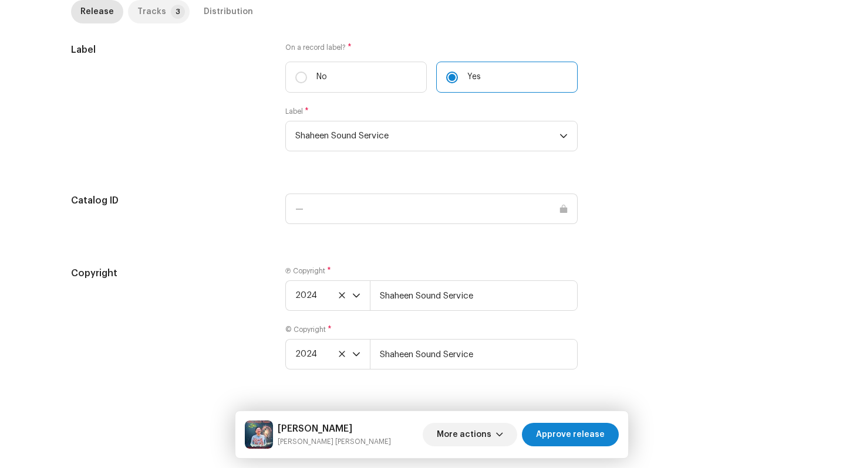
click at [161, 18] on p-tab "Tracks 3" at bounding box center [159, 11] width 62 height 23
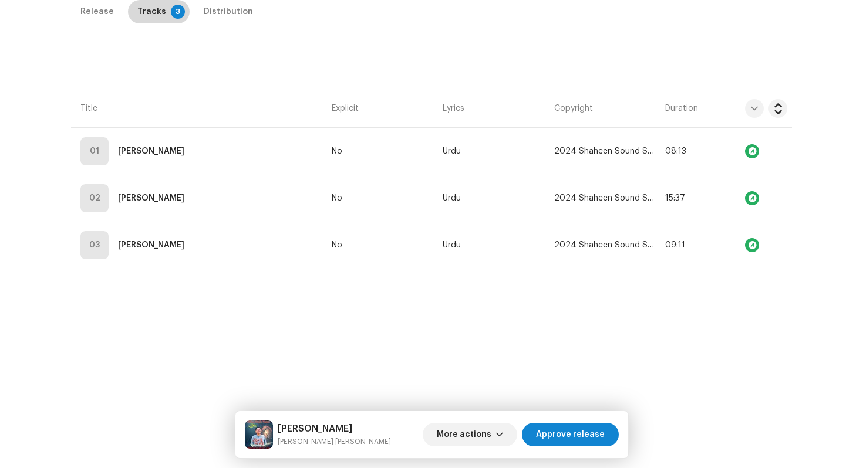
scroll to position [278, 0]
click at [204, 15] on div "Distribution" at bounding box center [228, 11] width 49 height 23
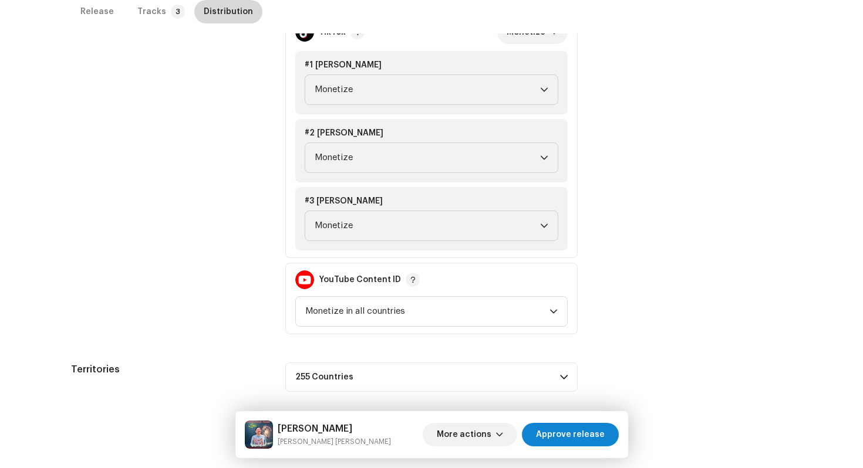
scroll to position [596, 0]
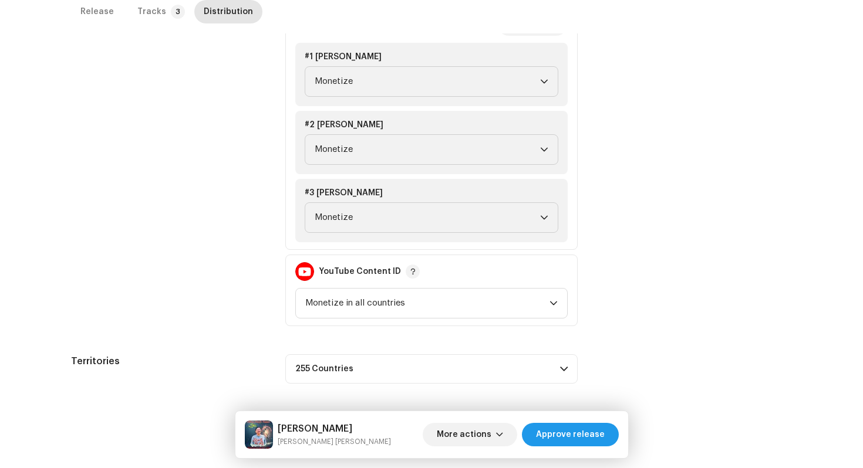
click at [551, 438] on span "Approve release" at bounding box center [570, 434] width 69 height 23
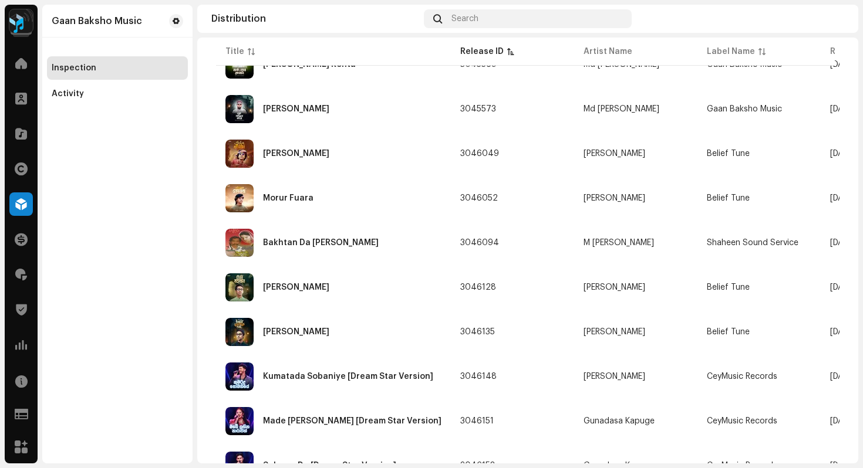
scroll to position [677, 0]
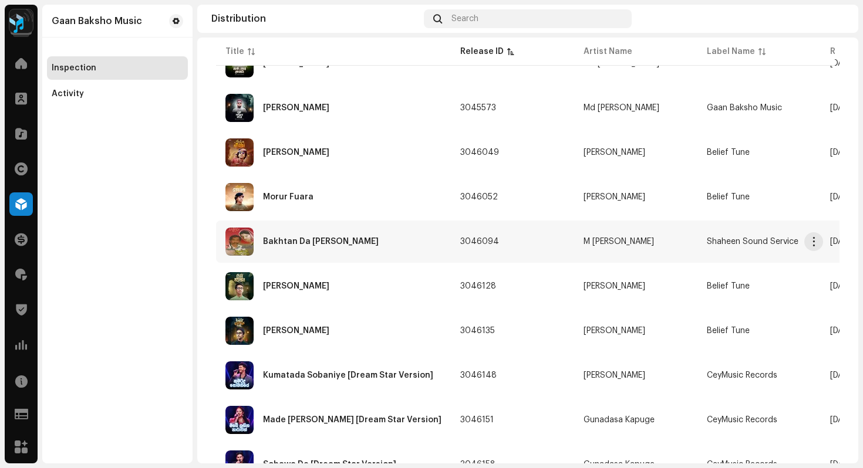
click at [305, 254] on div "Bakhtan Da [PERSON_NAME]" at bounding box center [333, 242] width 216 height 28
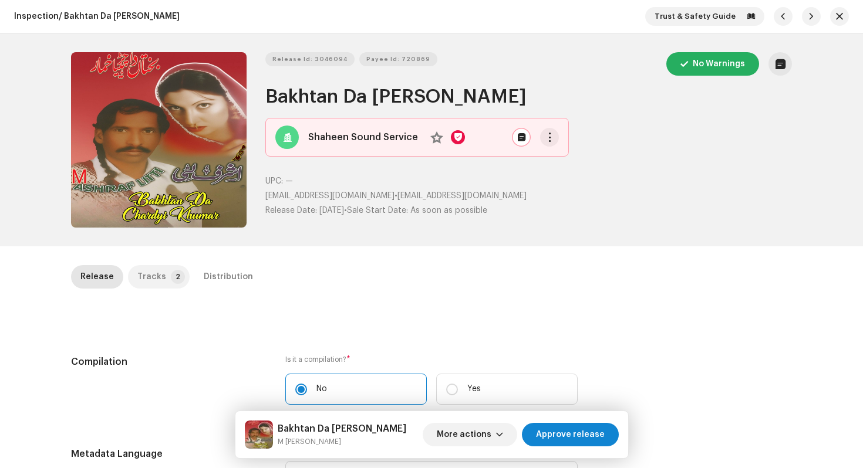
click at [145, 278] on div "Tracks" at bounding box center [151, 276] width 29 height 23
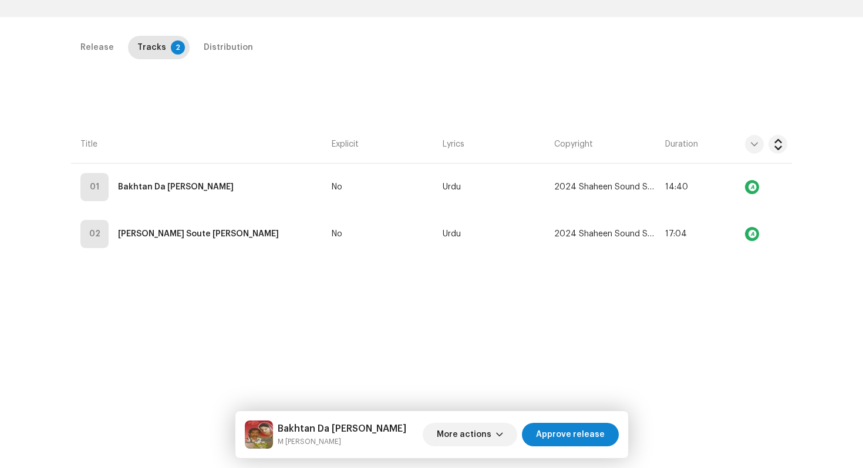
scroll to position [265, 0]
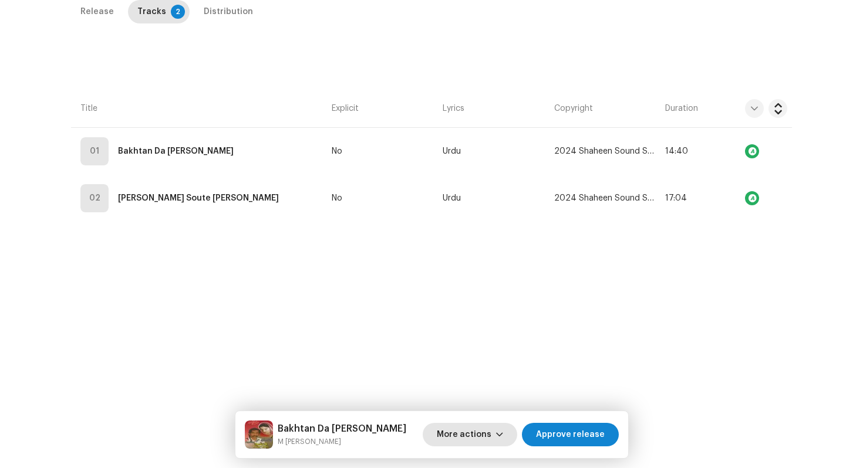
click at [482, 435] on span "More actions" at bounding box center [464, 434] width 55 height 23
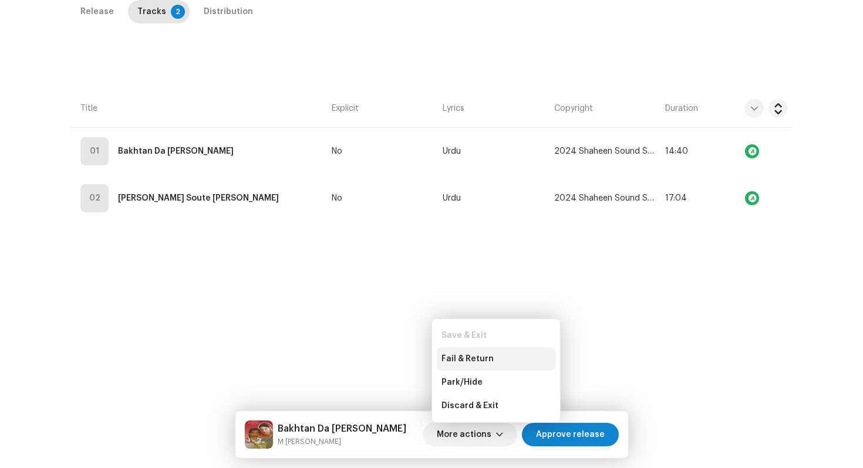
click at [482, 355] on span "Fail & Return" at bounding box center [467, 359] width 52 height 9
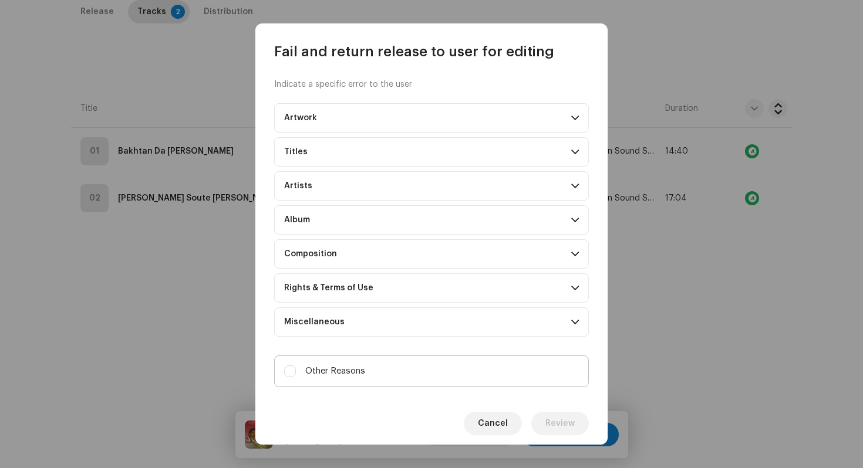
click at [361, 377] on span "Other Reasons" at bounding box center [335, 371] width 60 height 13
click at [296, 377] on input "Other Reasons" at bounding box center [290, 372] width 12 height 12
checkbox input "true"
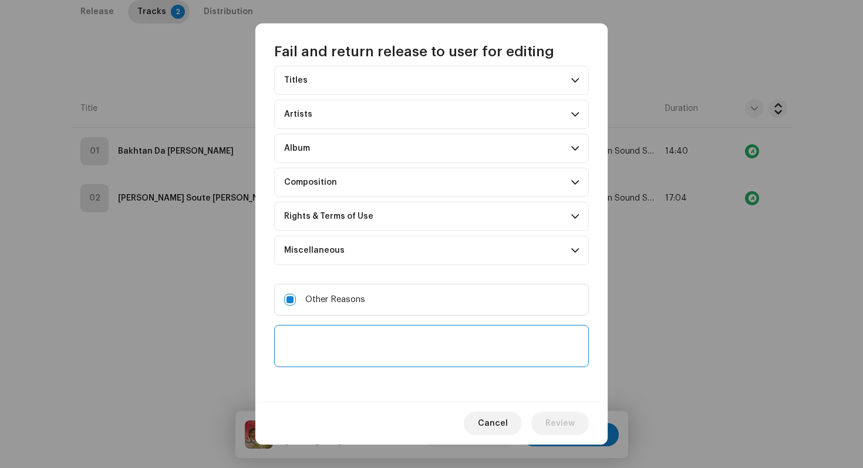
click at [368, 346] on textarea at bounding box center [431, 346] width 315 height 42
type textarea "t"
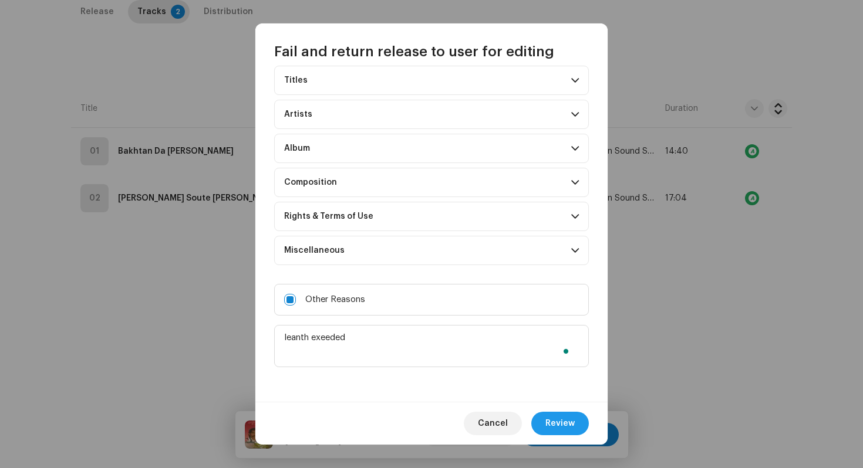
click at [544, 423] on button "Review" at bounding box center [560, 423] width 58 height 23
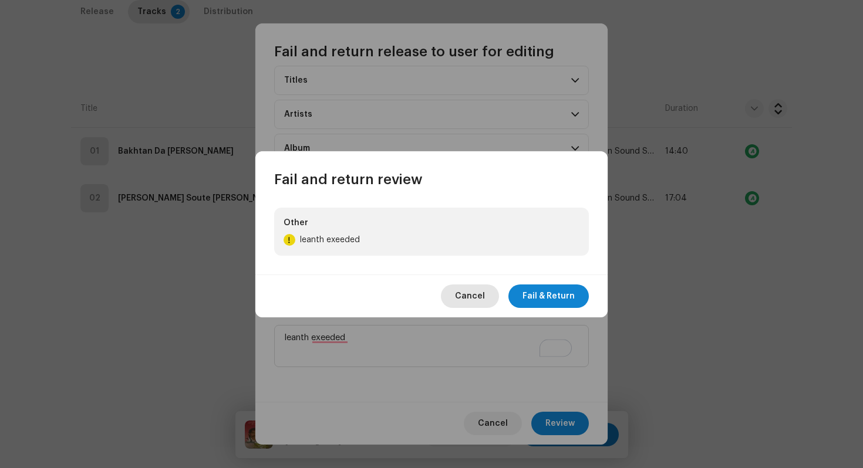
click at [483, 296] on span "Cancel" at bounding box center [470, 296] width 30 height 23
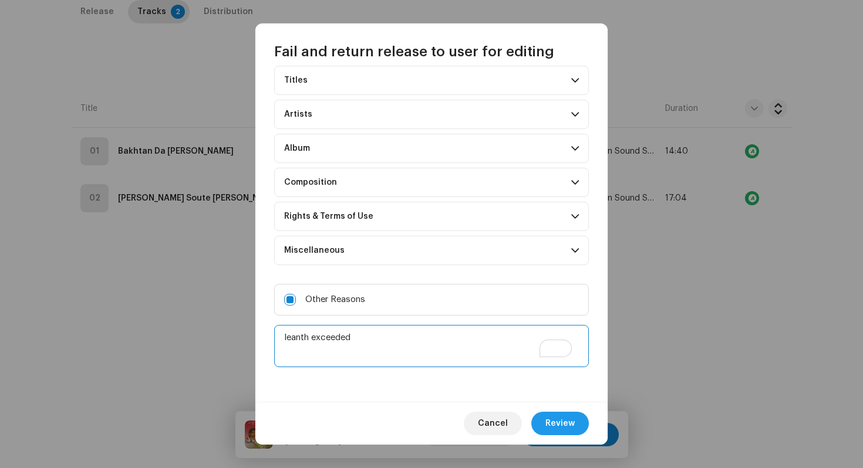
type textarea "leanth exceeded"
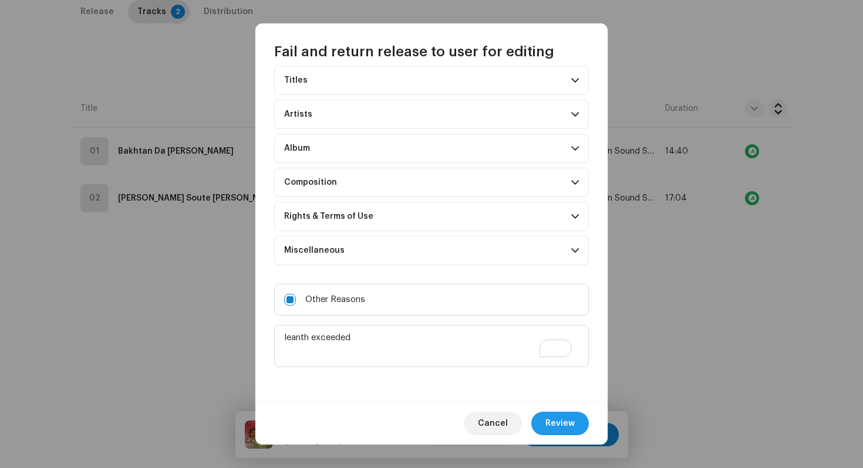
click at [559, 419] on span "Review" at bounding box center [559, 423] width 29 height 23
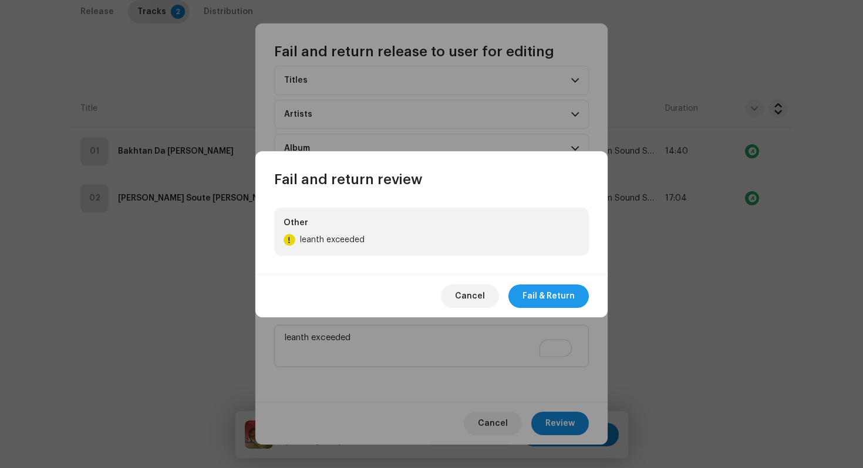
click at [561, 300] on span "Fail & Return" at bounding box center [548, 296] width 52 height 23
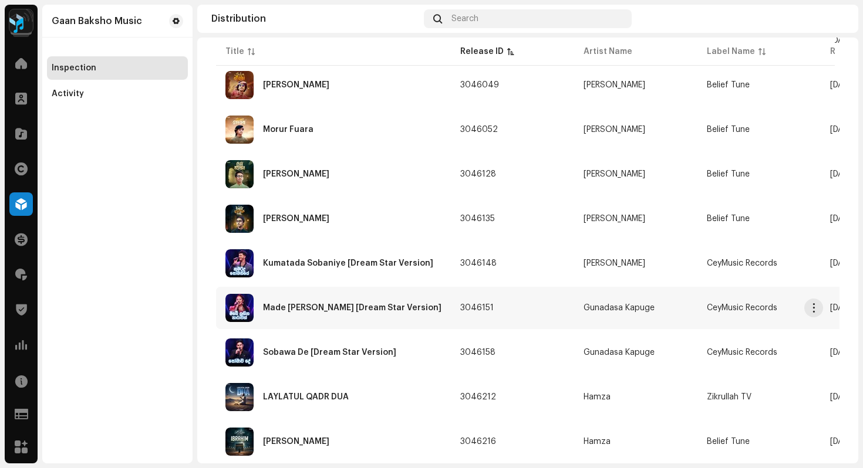
scroll to position [757, 0]
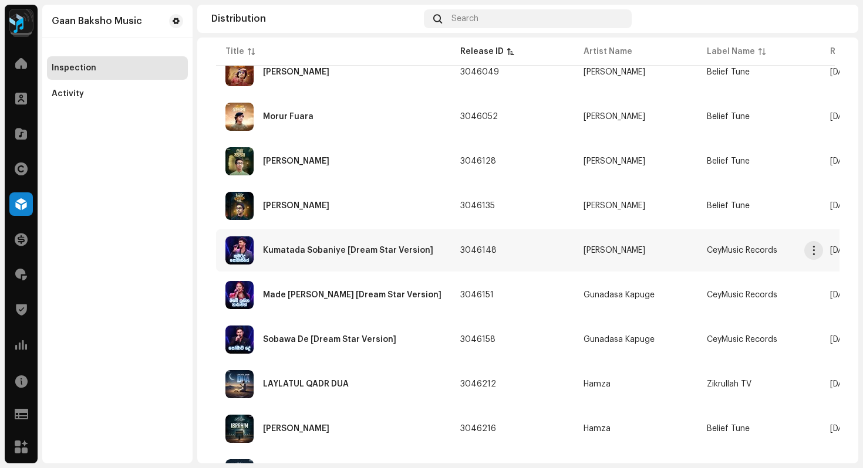
click at [391, 256] on div "Kumatada Sobaniye [Dream Star Version]" at bounding box center [333, 251] width 216 height 28
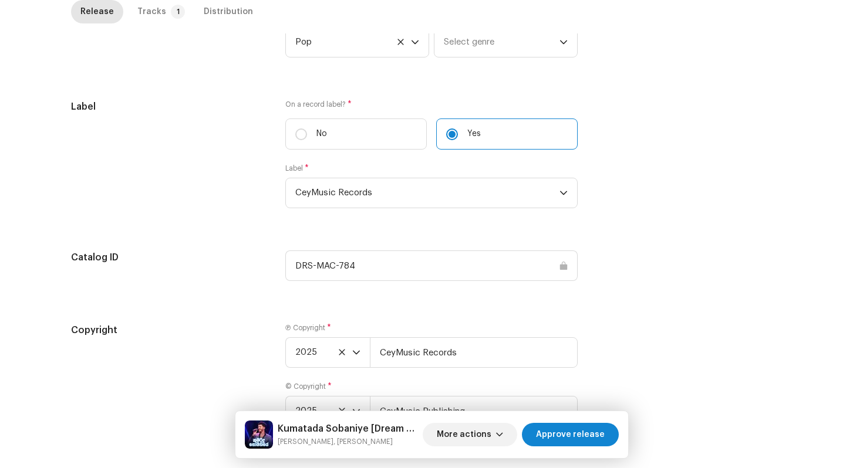
scroll to position [1241, 0]
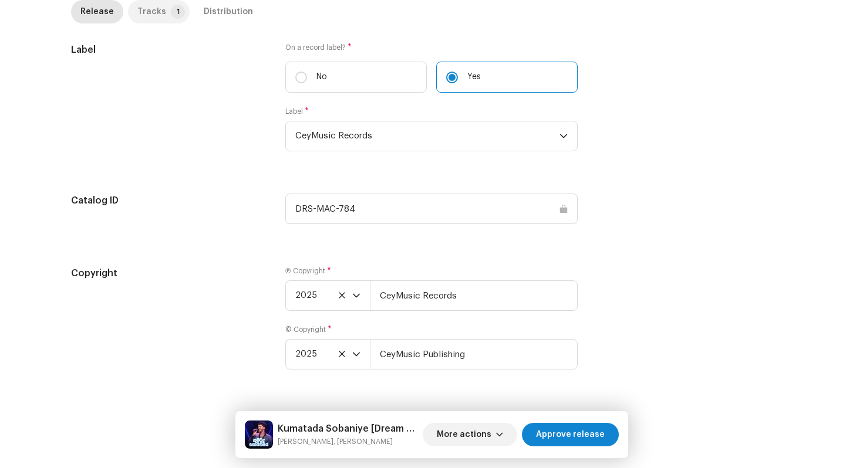
click at [160, 17] on p-tab "Tracks 1" at bounding box center [159, 11] width 62 height 23
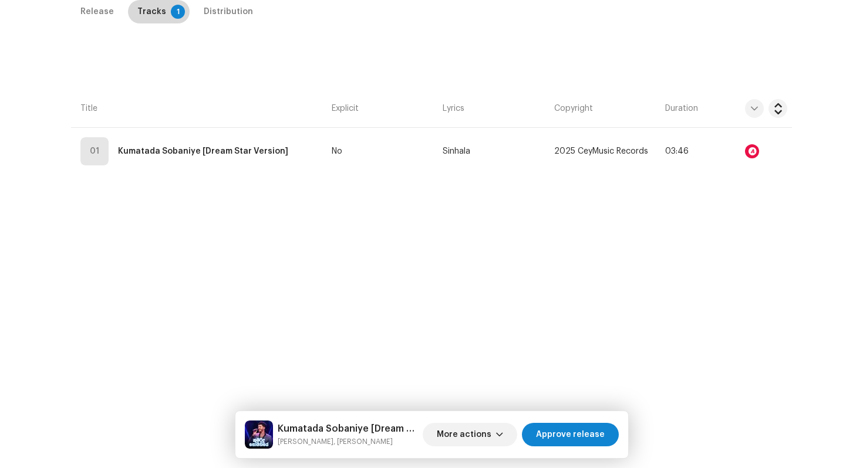
scroll to position [316, 0]
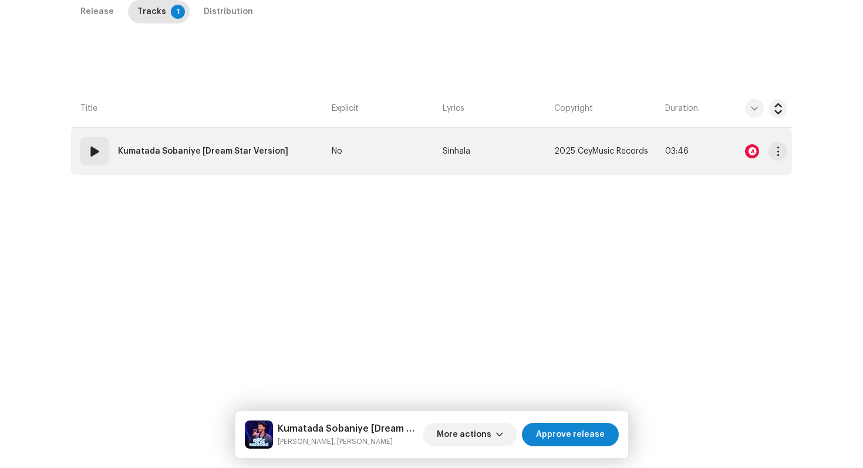
click at [295, 141] on td "01 Kumatada Sobaniye [Dream Star Version]" at bounding box center [199, 151] width 256 height 47
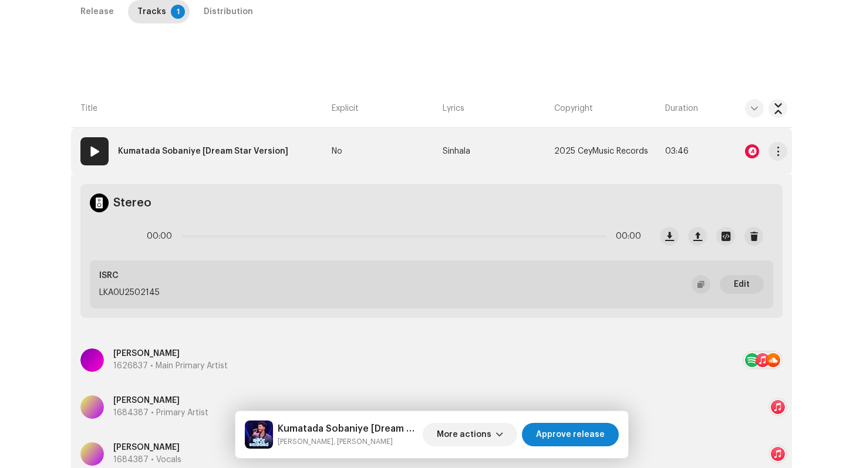
scroll to position [551, 0]
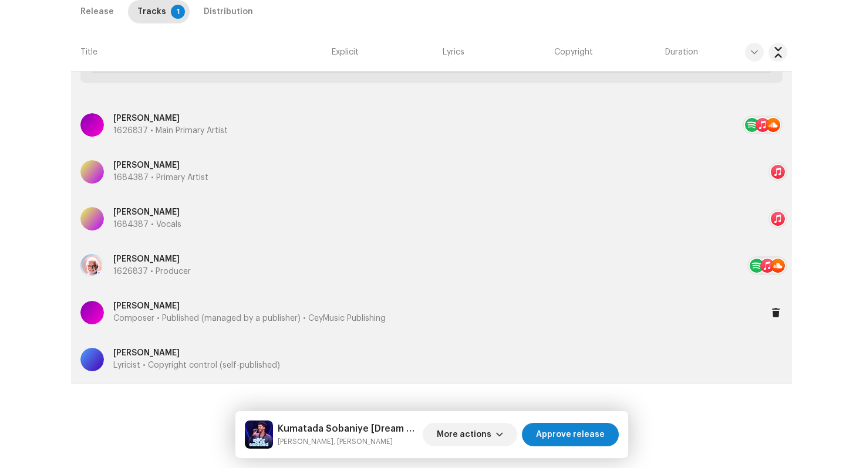
click at [155, 320] on p "Composer • Published (managed by a publisher) • CeyMusic Publishing" at bounding box center [249, 319] width 272 height 12
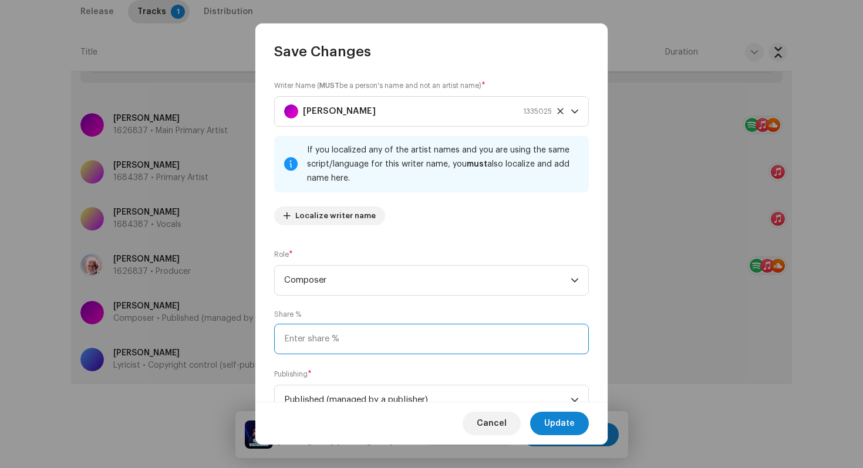
click at [306, 324] on input at bounding box center [431, 339] width 315 height 31
type input "50.00"
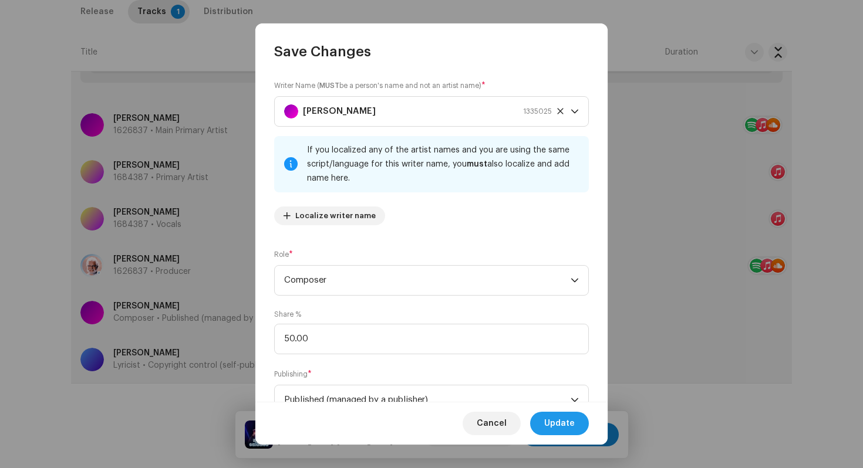
click at [575, 422] on button "Update" at bounding box center [559, 423] width 59 height 23
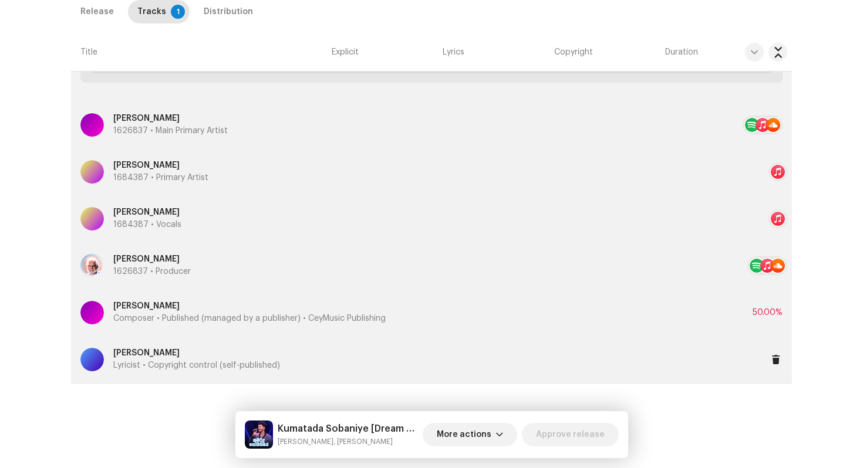
click at [177, 363] on p "Lyricist • Copyright control (self-published)" at bounding box center [196, 366] width 167 height 12
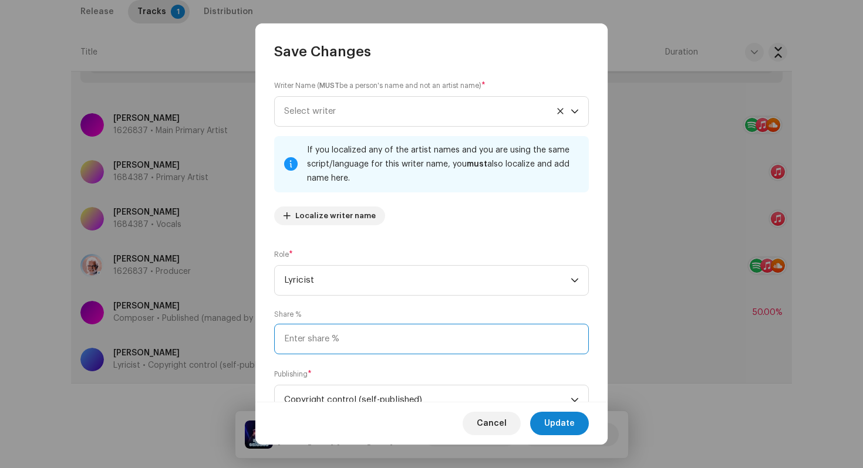
click at [337, 331] on input at bounding box center [431, 339] width 315 height 31
type input "50.00"
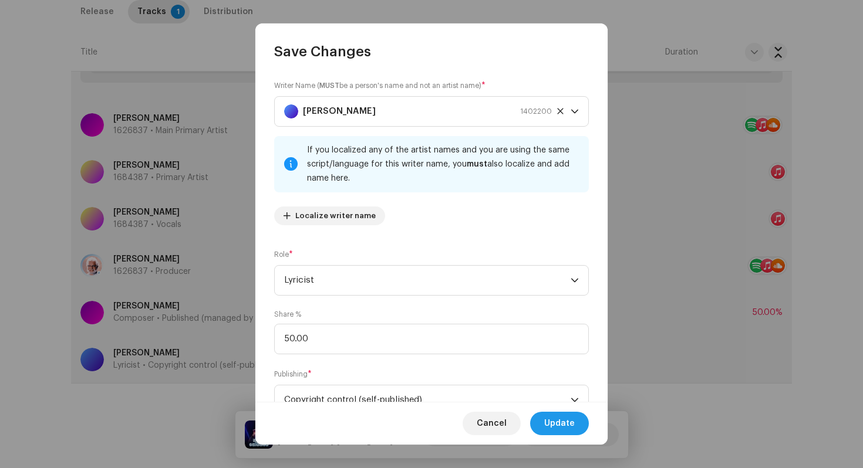
click at [561, 432] on span "Update" at bounding box center [559, 423] width 31 height 23
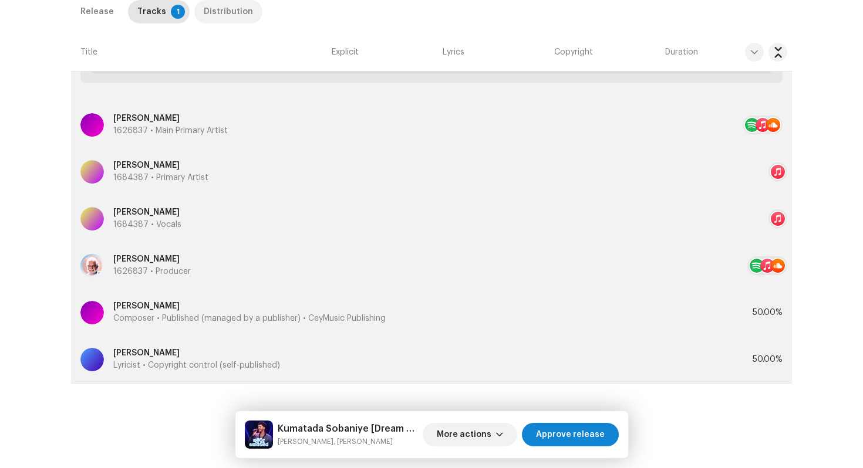
click at [219, 11] on div "Distribution" at bounding box center [228, 11] width 49 height 23
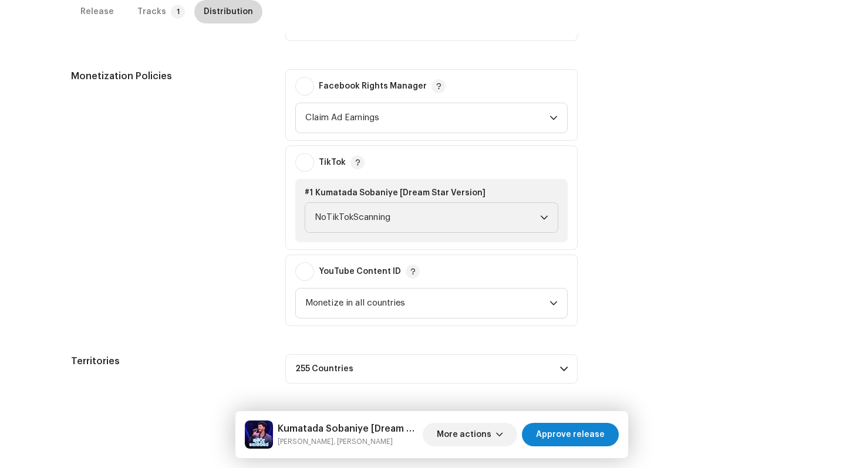
scroll to position [492, 0]
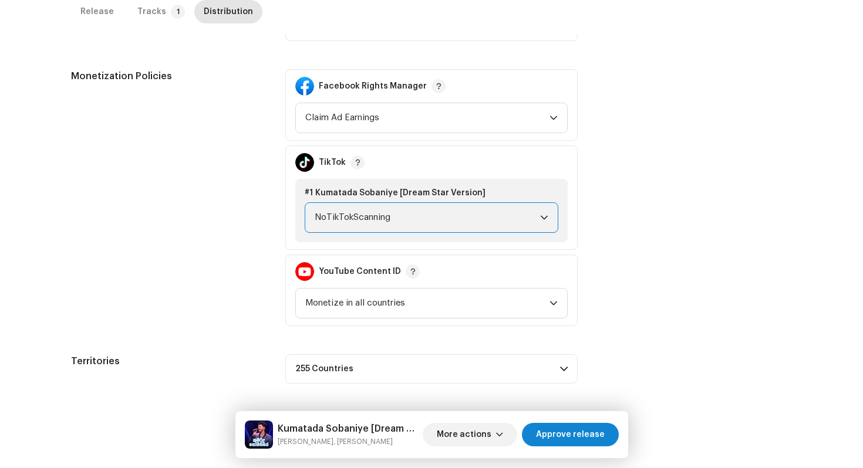
click at [316, 222] on span "NoTikTokScanning" at bounding box center [427, 217] width 225 height 29
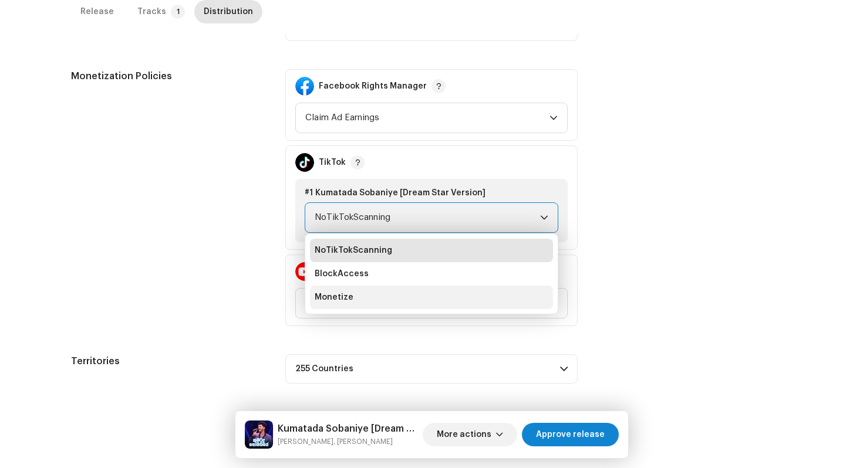
click at [328, 296] on span "Monetize" at bounding box center [334, 298] width 39 height 12
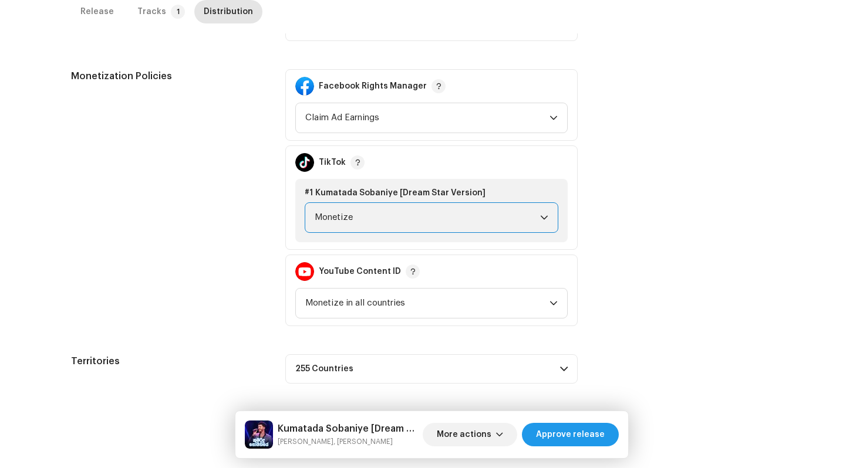
click at [606, 436] on button "Approve release" at bounding box center [570, 434] width 97 height 23
